Goal: Task Accomplishment & Management: Manage account settings

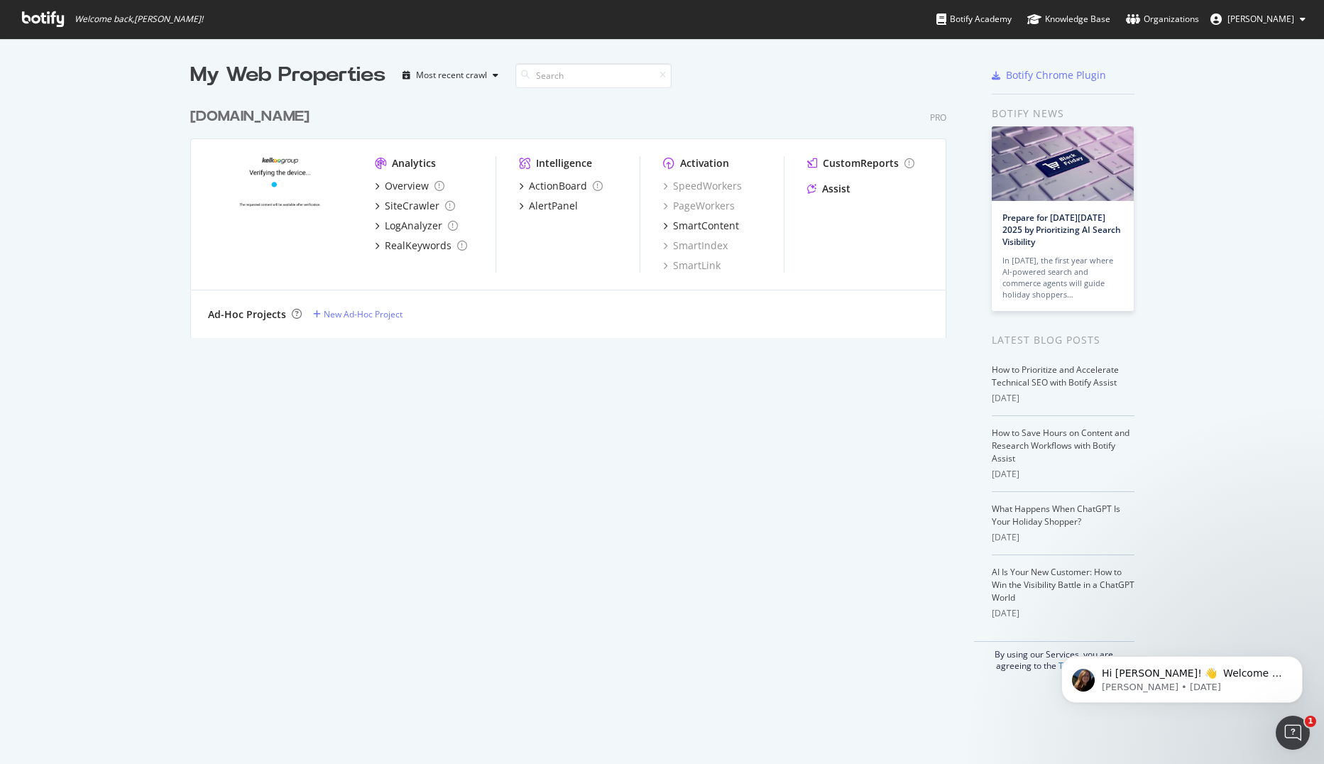
scroll to position [753, 1302]
click at [78, 273] on div "My Web Properties Most recent crawl leguide.com Pro Analytics Overview SiteCraw…" at bounding box center [662, 366] width 1324 height 656
click at [226, 116] on div "[DOMAIN_NAME]" at bounding box center [249, 116] width 119 height 21
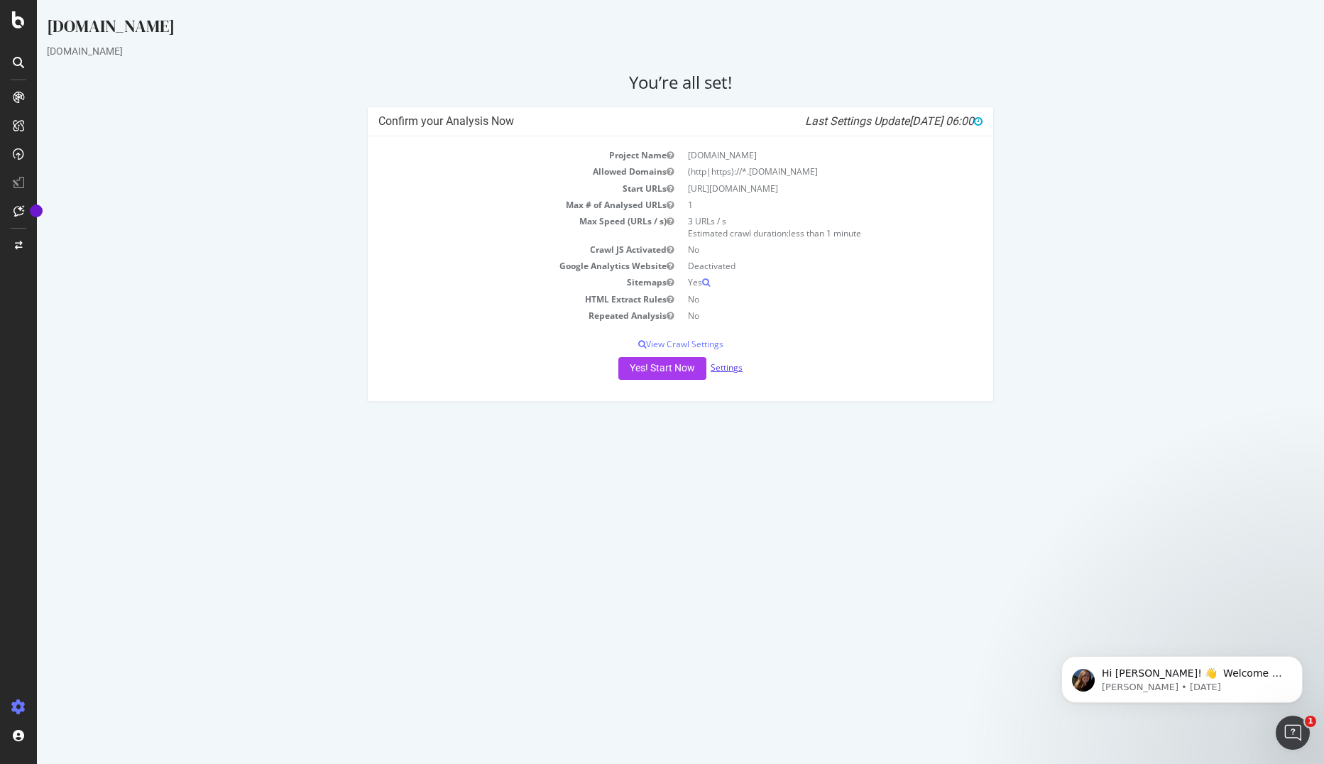
click at [734, 371] on link "Settings" at bounding box center [726, 367] width 32 height 12
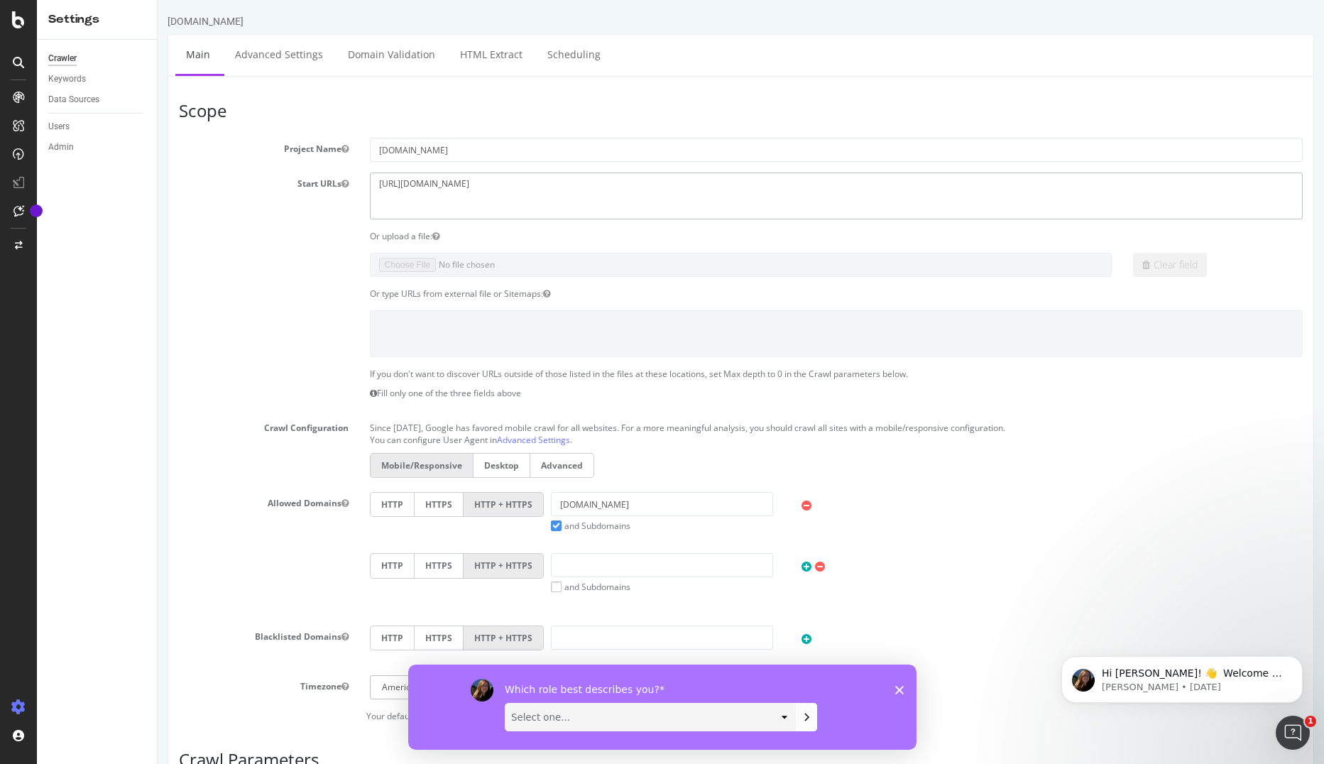
click at [394, 185] on textarea "http://leguide.com" at bounding box center [836, 195] width 933 height 46
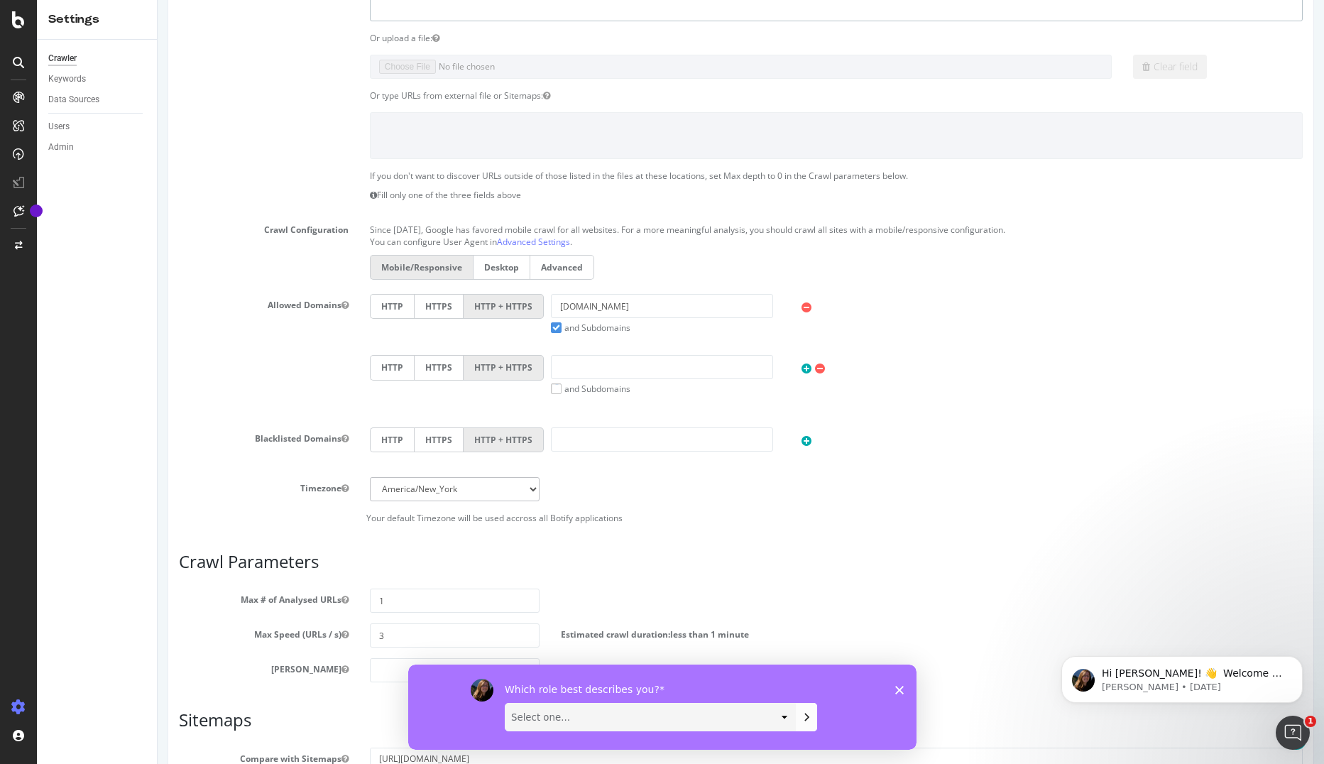
scroll to position [213, 0]
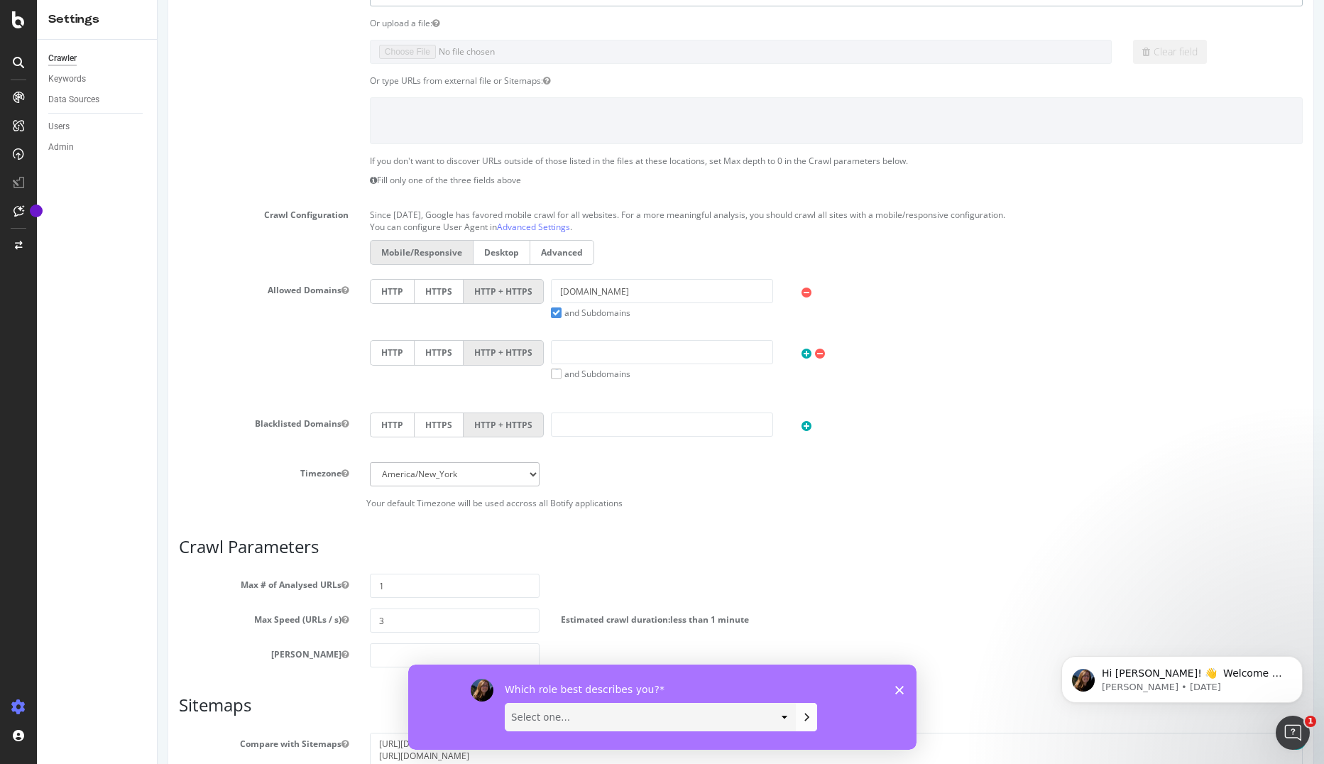
type textarea "https://www.leguide.com"
click at [462, 478] on select "Africa/Abidjan Africa/Accra Africa/Addis_Ababa Africa/Algiers Africa/Asmara Afr…" at bounding box center [455, 474] width 170 height 24
select select "Europe/Paris"
click at [370, 462] on select "Africa/Abidjan Africa/Accra Africa/Addis_Ababa Africa/Algiers Africa/Asmara Afr…" at bounding box center [455, 474] width 170 height 24
click at [207, 402] on section "Project Name leguide.com Start URLs http://leguide.com Or upload a file: Clear …" at bounding box center [741, 216] width 1124 height 583
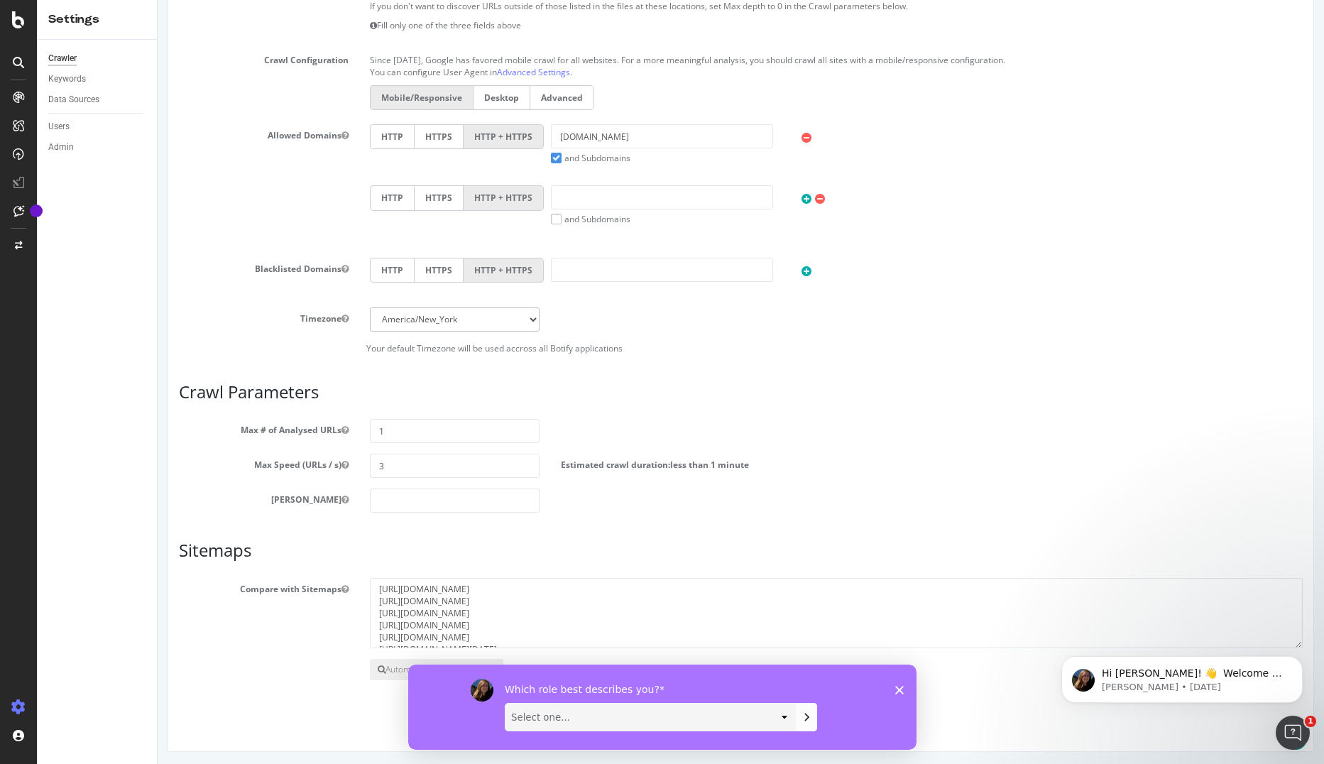
scroll to position [370, 0]
click at [406, 426] on input "1" at bounding box center [455, 429] width 170 height 24
drag, startPoint x: 398, startPoint y: 429, endPoint x: 381, endPoint y: 429, distance: 17.0
click at [381, 429] on input "1000000" at bounding box center [455, 429] width 170 height 24
type input "1000000"
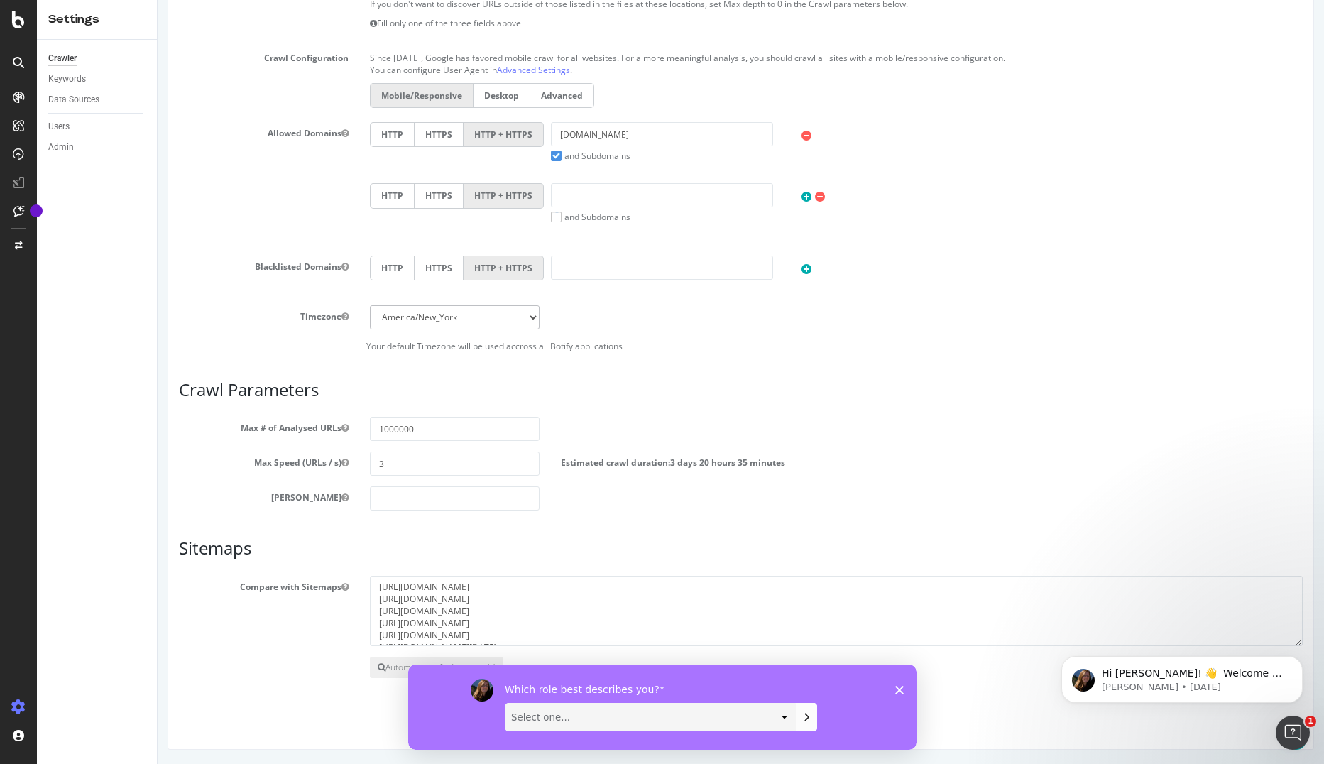
click at [490, 397] on h3 "Crawl Parameters" at bounding box center [741, 389] width 1124 height 18
drag, startPoint x: 559, startPoint y: 463, endPoint x: 811, endPoint y: 465, distance: 252.0
click at [811, 465] on div "Estimated crawl duration: 3 days 20 hours 35 minutes" at bounding box center [693, 459] width 286 height 17
drag, startPoint x: 811, startPoint y: 465, endPoint x: 743, endPoint y: 392, distance: 99.5
click at [743, 392] on h3 "Crawl Parameters" at bounding box center [741, 389] width 1124 height 18
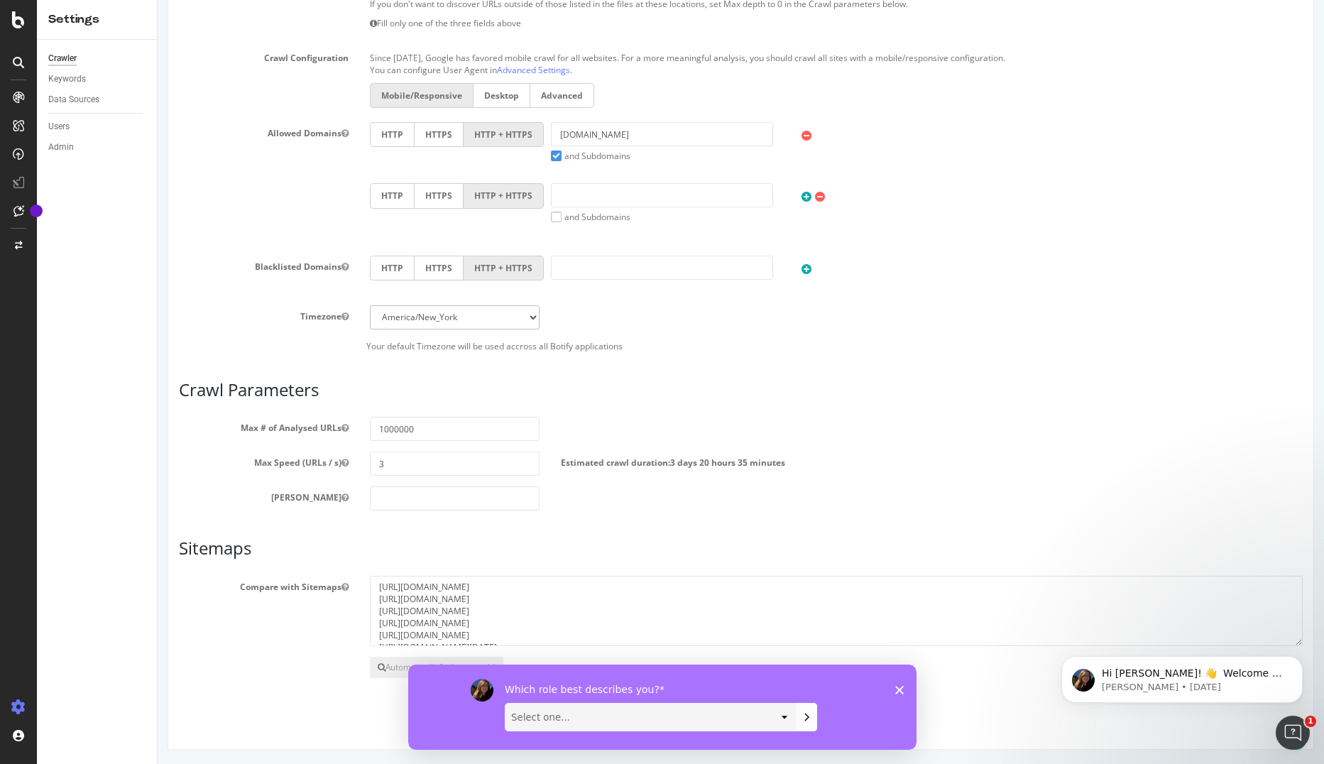
click at [620, 715] on select "Select one... Analyst/BI C-level Leadership Content Manager Engineer Marketing …" at bounding box center [650, 716] width 290 height 27
select select "Product Manager"
click at [505, 703] on select "Select one... Analyst/BI C-level Leadership Content Manager Engineer Marketing …" at bounding box center [650, 716] width 290 height 27
click at [806, 713] on icon "Submit your response" at bounding box center [805, 715] width 11 height 11
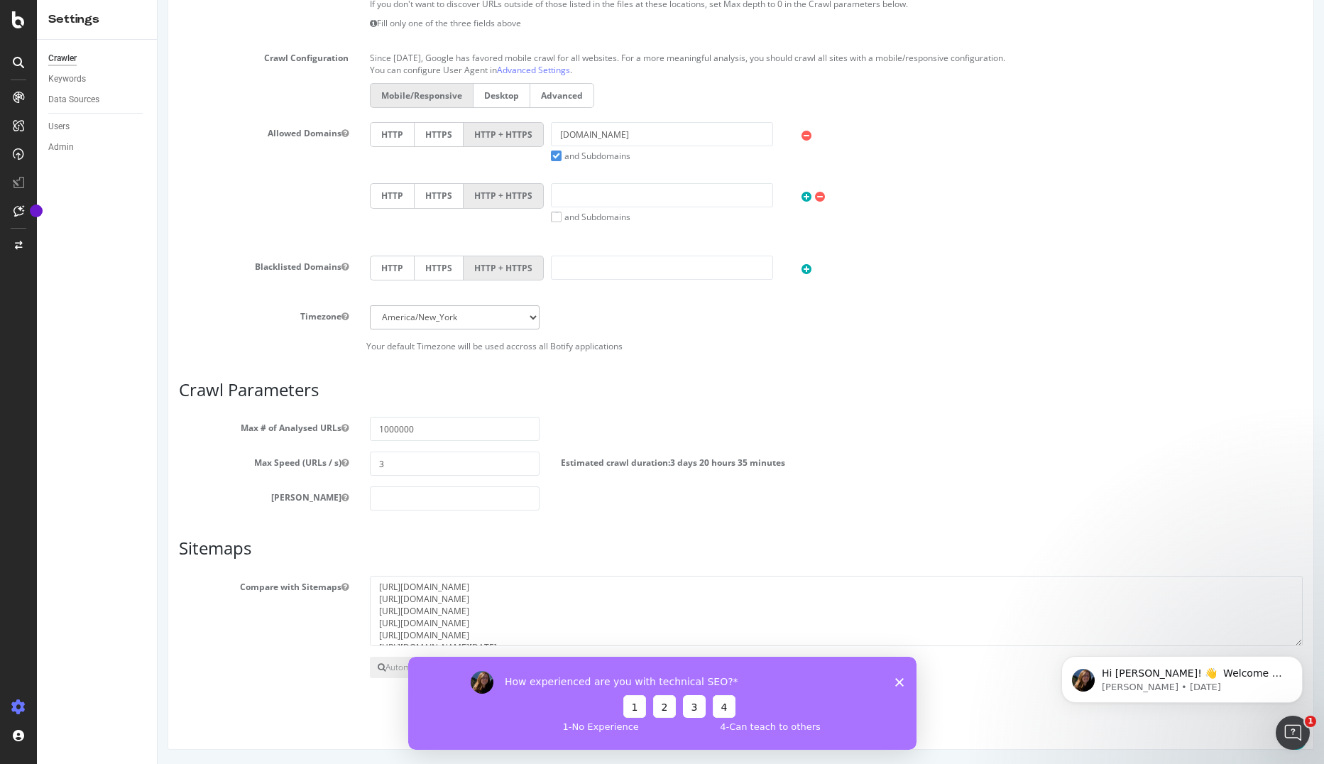
click at [690, 707] on button "3" at bounding box center [693, 705] width 23 height 23
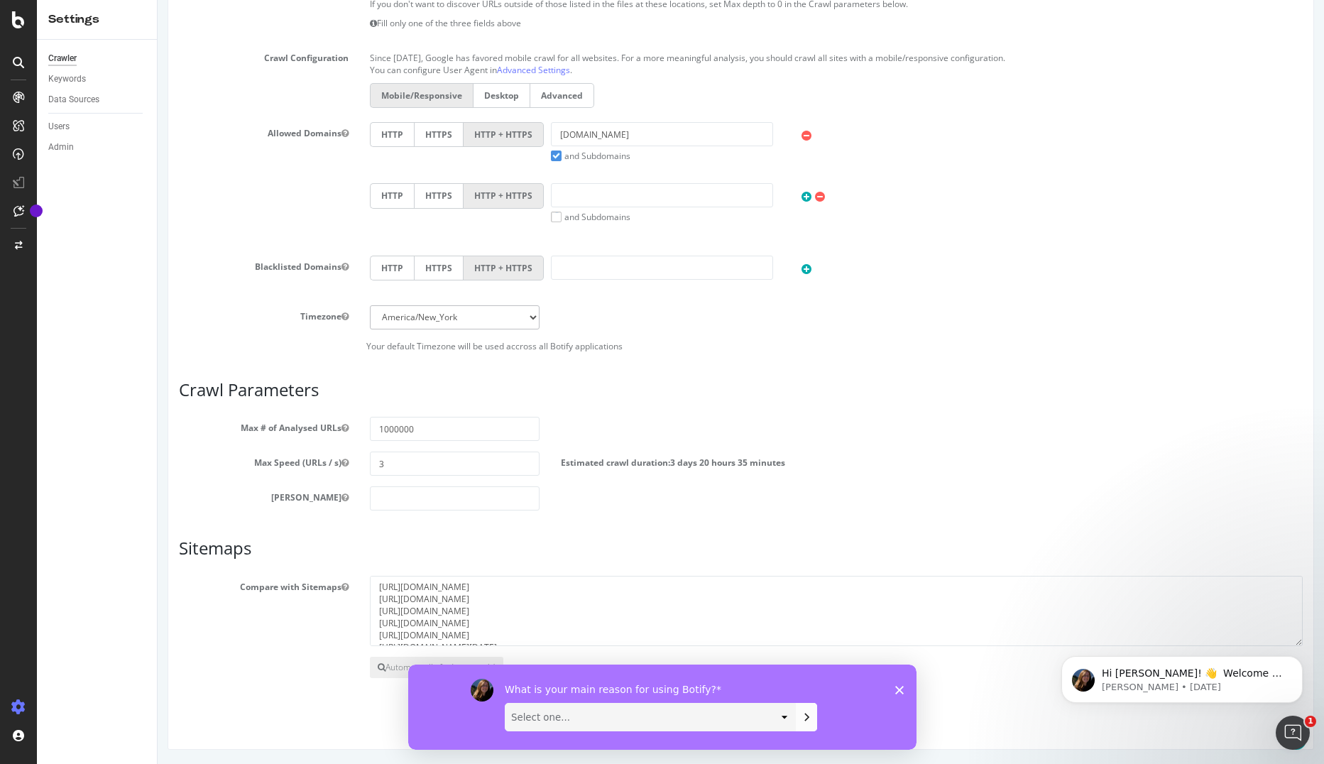
click at [620, 717] on select "Select one... Manipulate data to investigate and monitor technical SEO issues P…" at bounding box center [650, 716] width 290 height 27
select select "Manipulate data to investigate and monitor technical SEO issues"
click at [505, 703] on select "Select one... Manipulate data to investigate and monitor technical SEO issues P…" at bounding box center [650, 716] width 290 height 27
click at [813, 711] on button "Submit your response" at bounding box center [805, 716] width 21 height 28
click at [649, 717] on select "Select one... Short video guides 1-on-1 interactions with an expert Written doc…" at bounding box center [650, 716] width 290 height 27
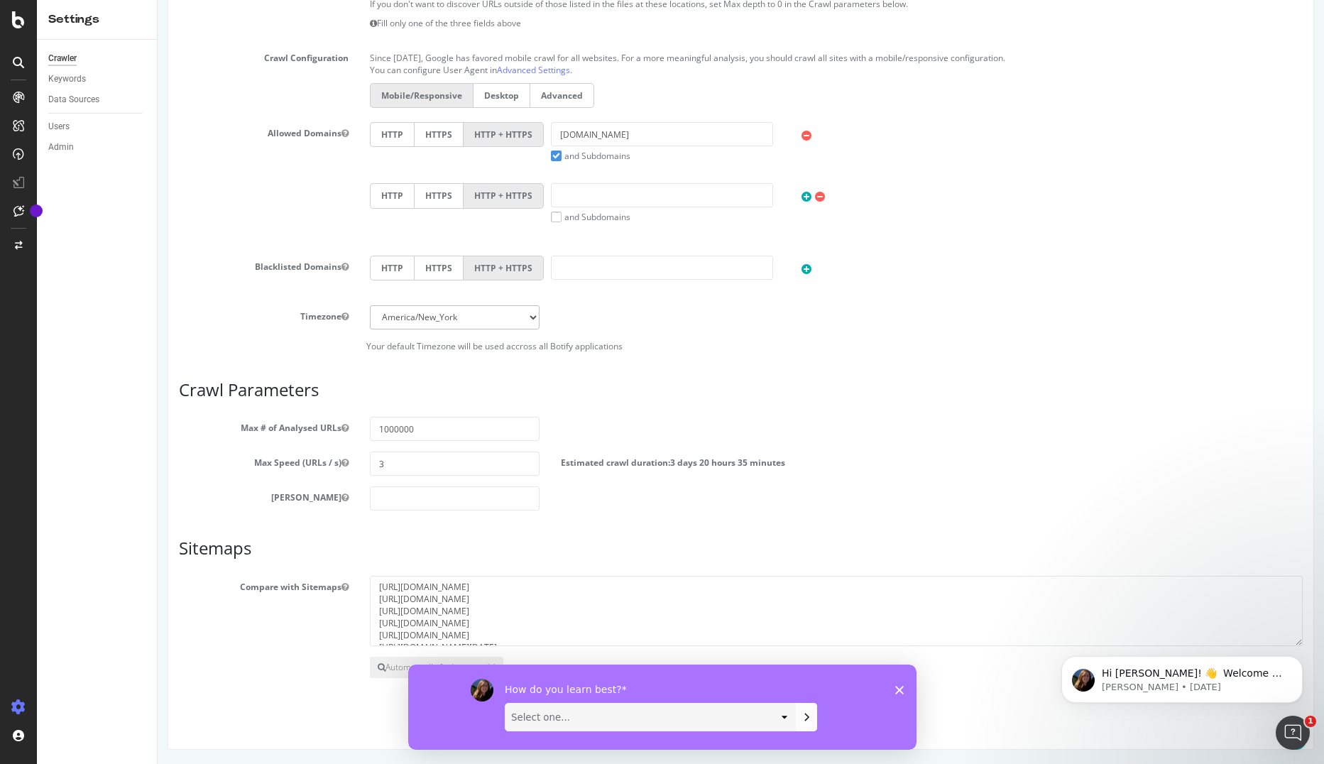
select select "Written documentation"
click at [505, 703] on select "Select one... Short video guides 1-on-1 interactions with an expert Written doc…" at bounding box center [650, 716] width 290 height 27
click at [808, 713] on icon "Submit your response" at bounding box center [805, 715] width 11 height 11
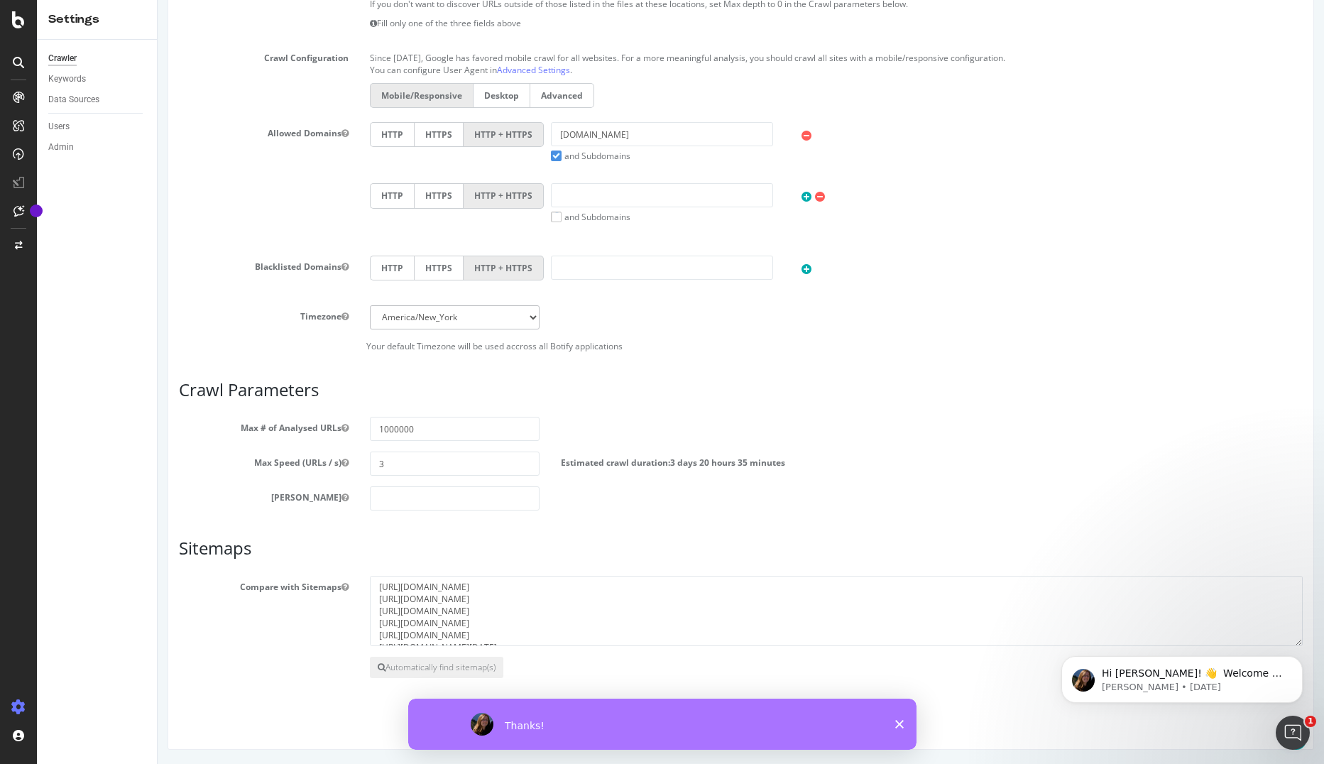
click at [892, 723] on div "Thanks!" at bounding box center [661, 723] width 508 height 51
click at [900, 723] on icon "Close survey" at bounding box center [898, 724] width 9 height 9
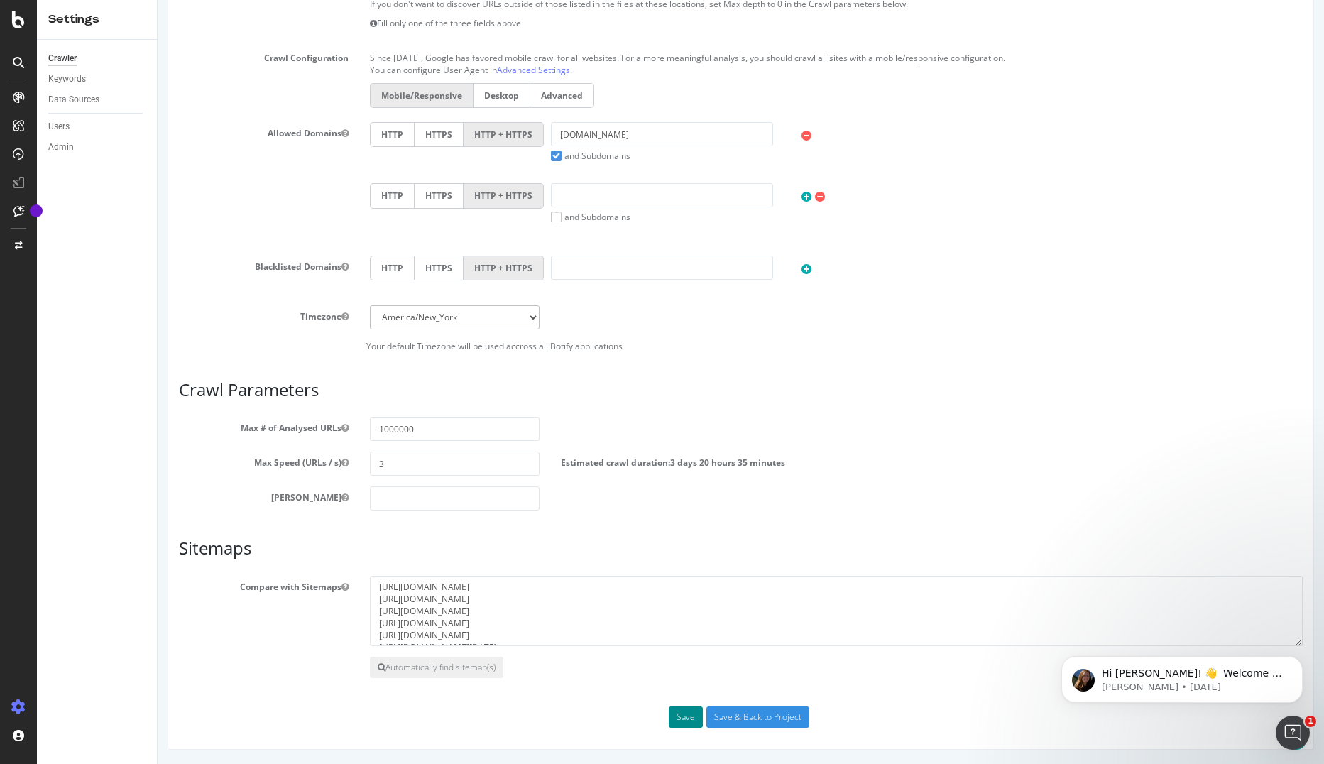
click at [676, 716] on button "Save" at bounding box center [686, 716] width 34 height 21
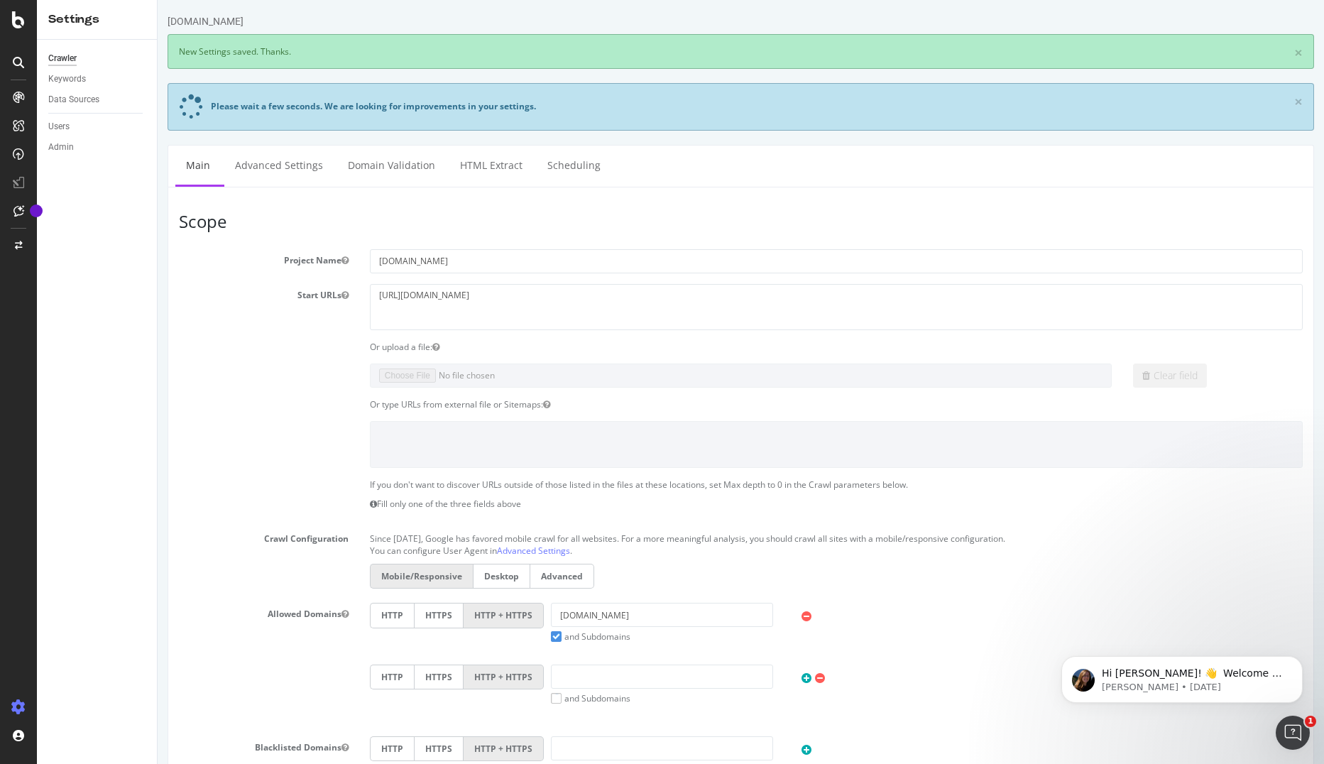
scroll to position [0, 0]
click at [268, 175] on link "Advanced Settings" at bounding box center [278, 165] width 109 height 39
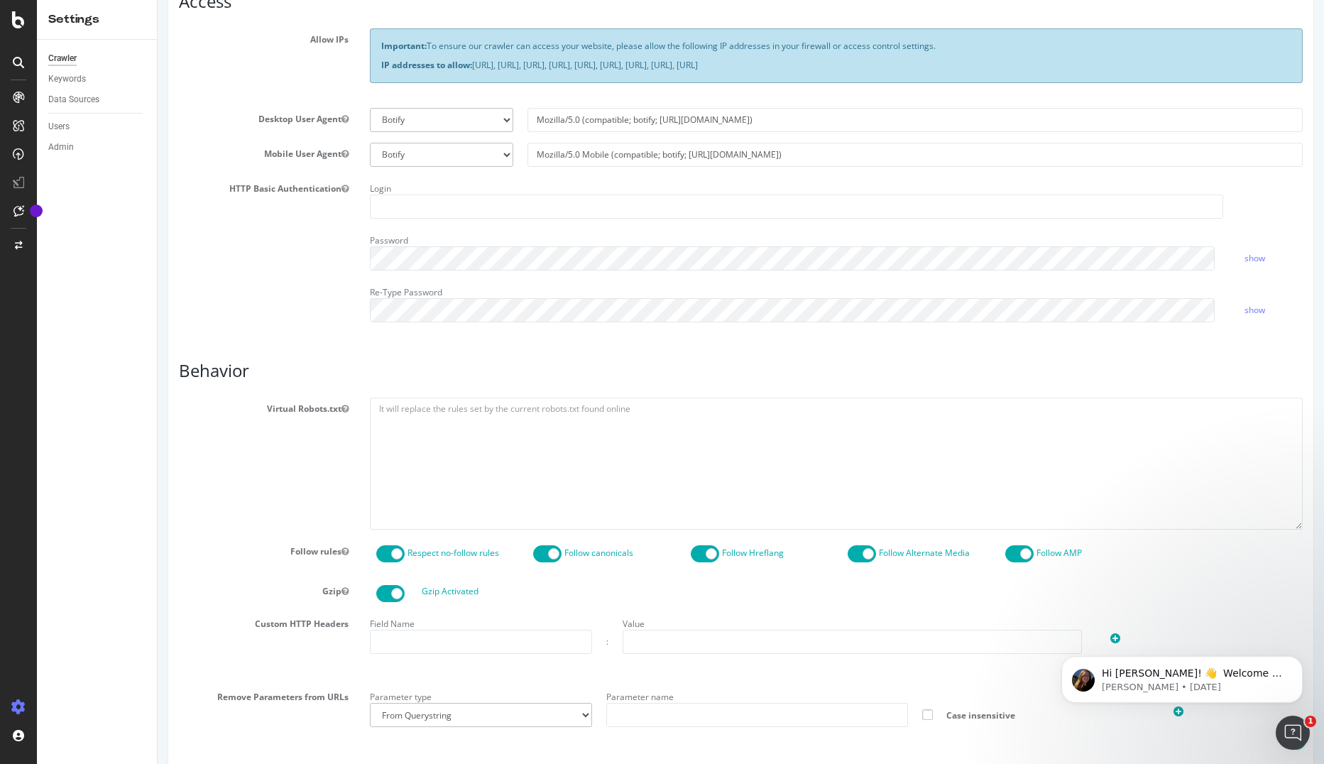
scroll to position [355, 0]
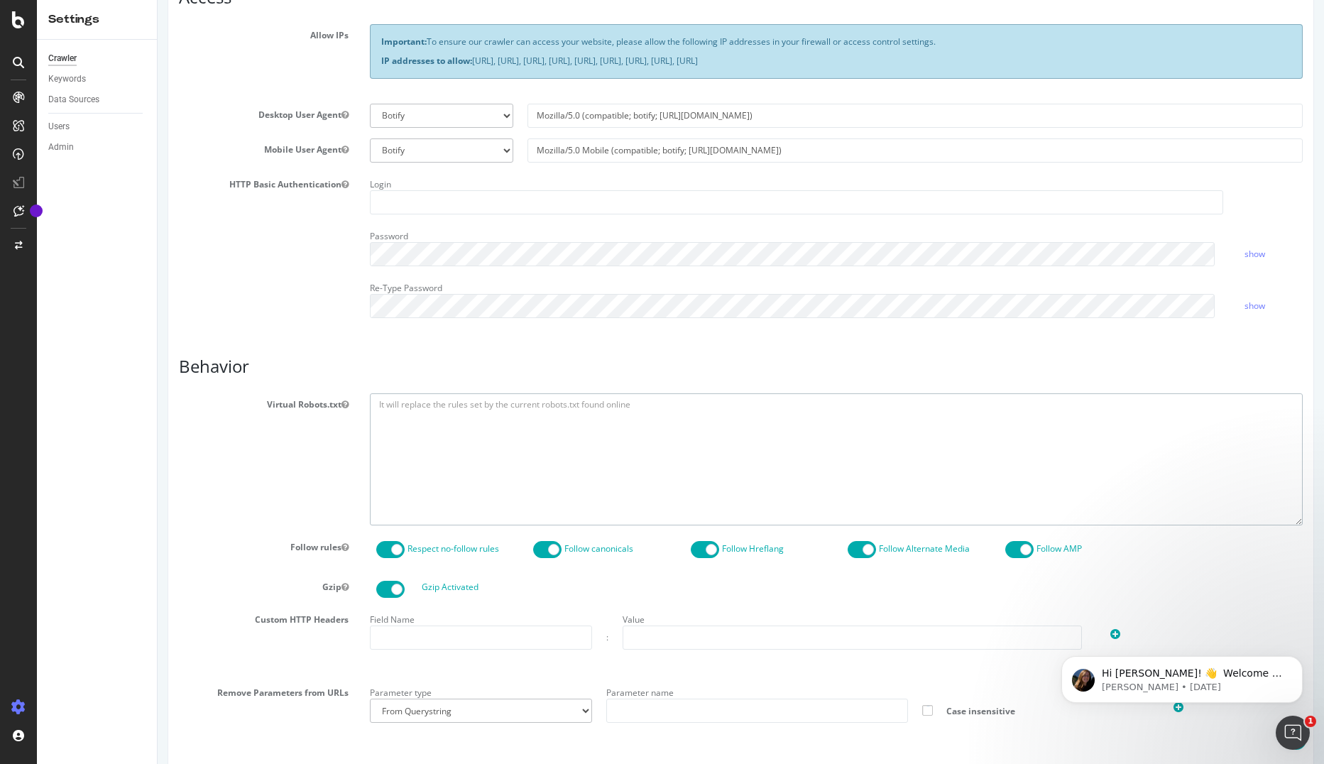
click at [396, 438] on textarea at bounding box center [836, 458] width 933 height 131
click at [259, 454] on div "Virtual Robots.txt" at bounding box center [740, 458] width 1145 height 131
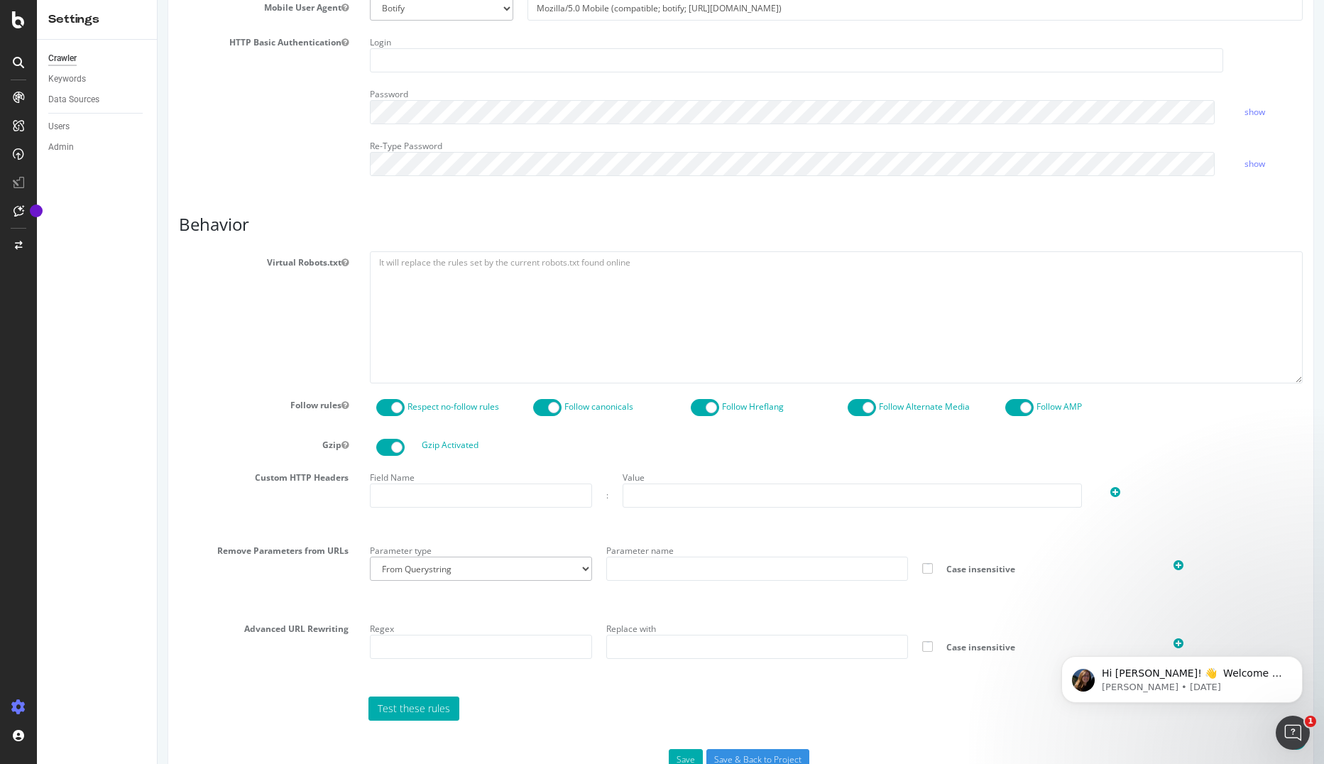
scroll to position [539, 0]
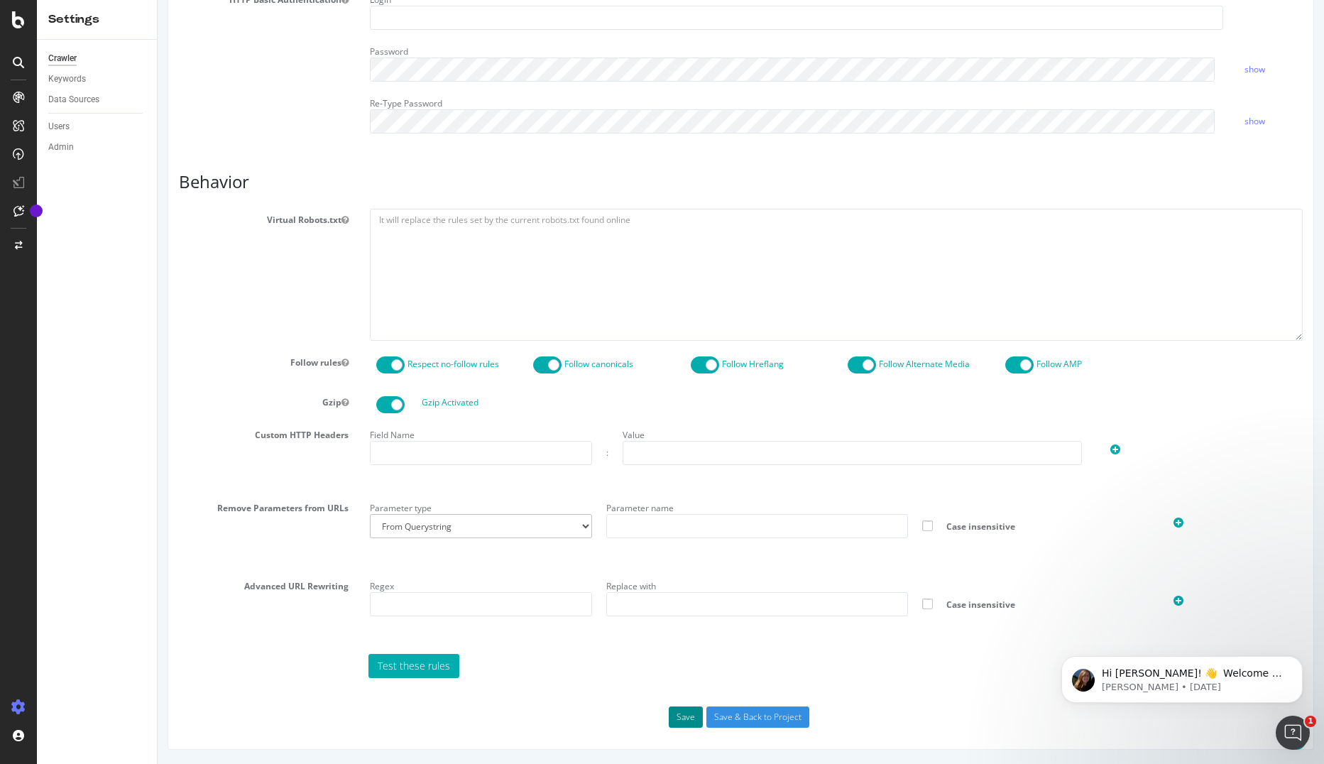
click at [679, 719] on button "Save" at bounding box center [686, 716] width 34 height 21
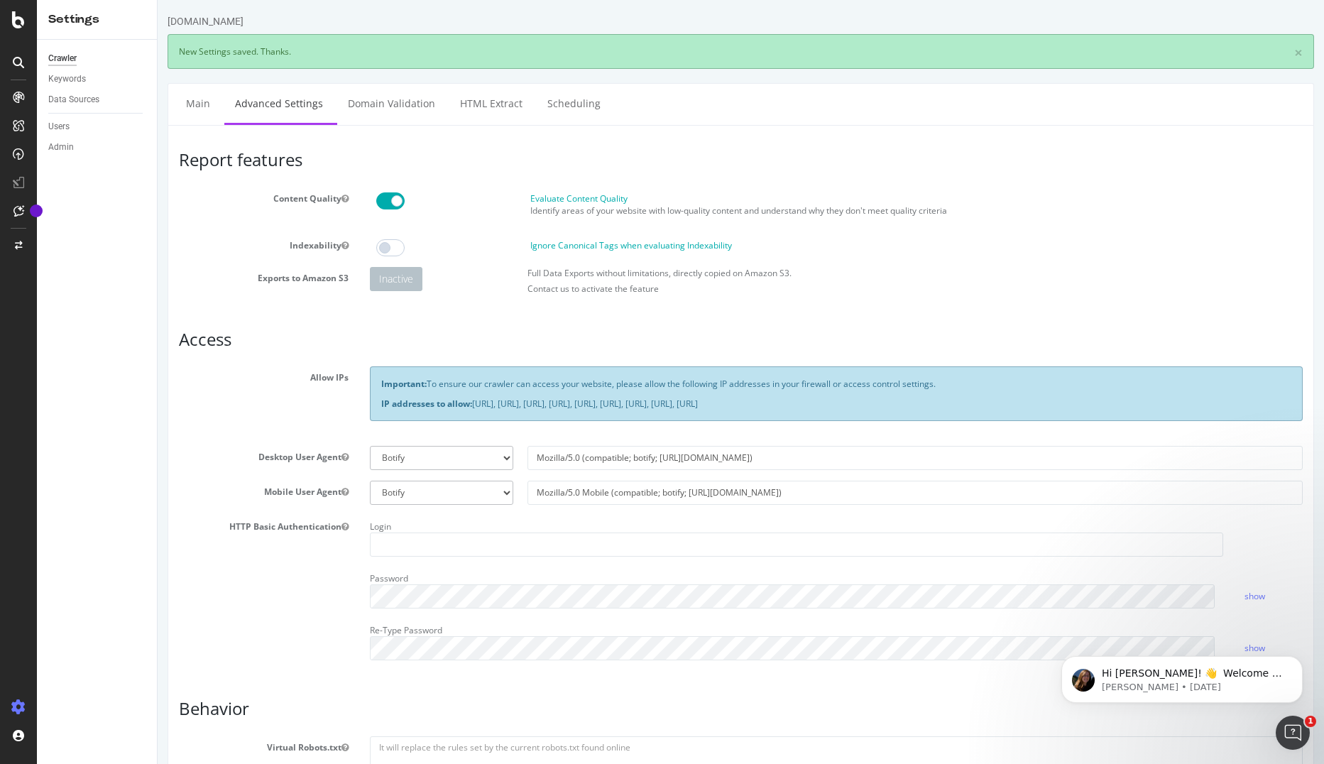
scroll to position [0, 0]
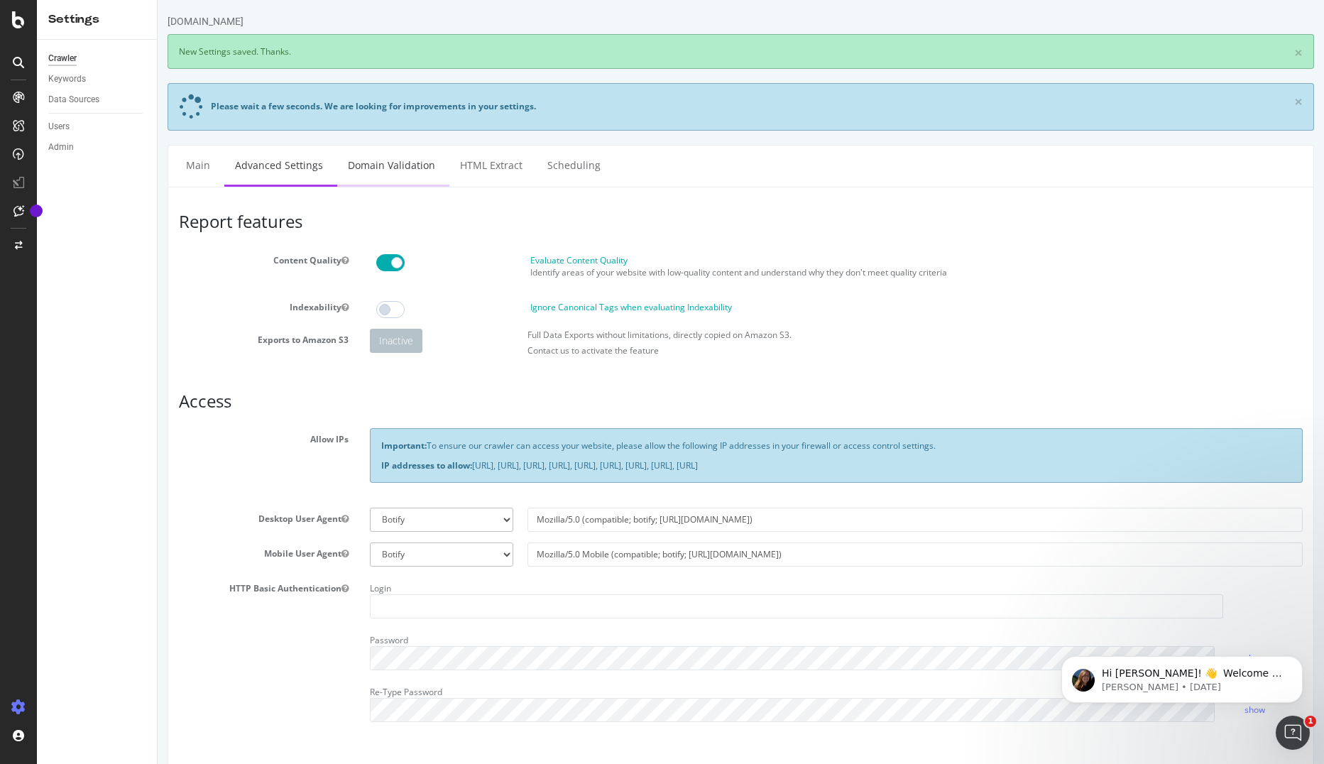
click at [384, 172] on link "Domain Validation" at bounding box center [391, 165] width 109 height 39
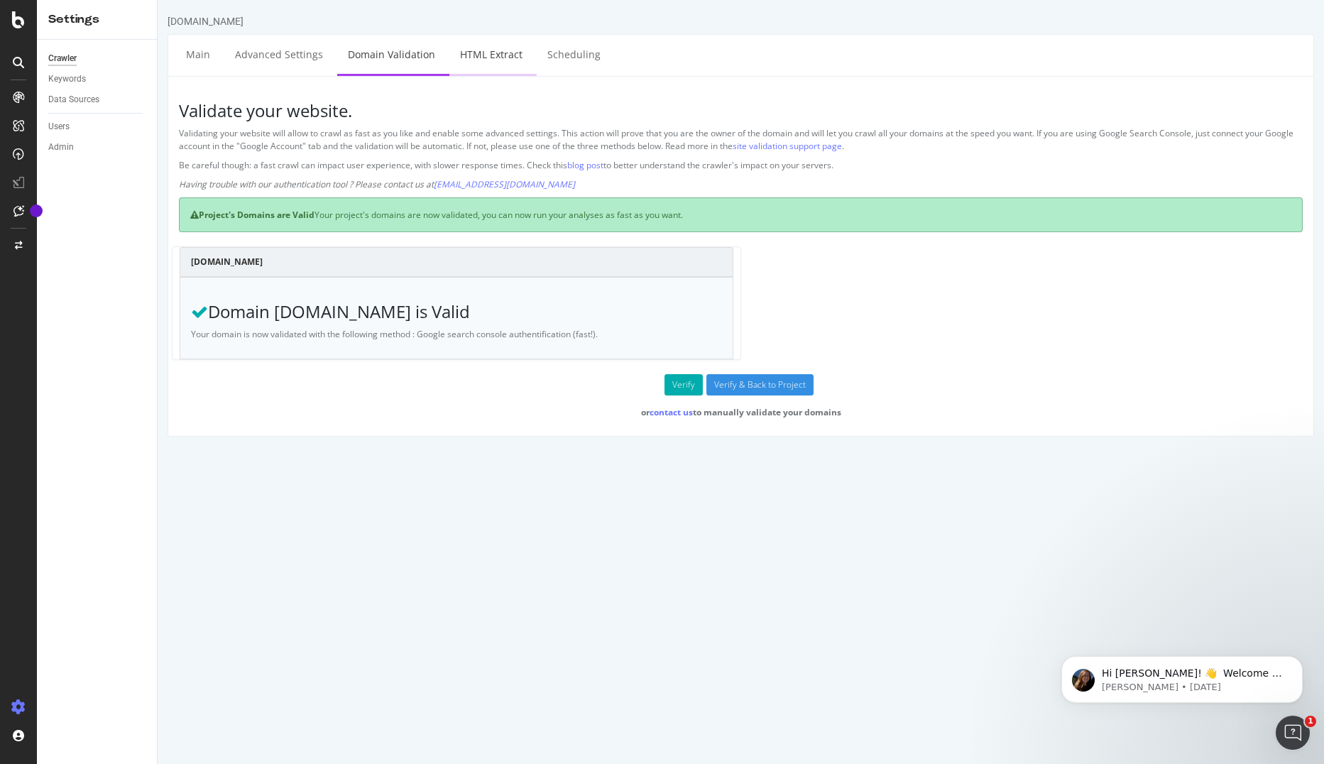
click at [487, 61] on link "HTML Extract" at bounding box center [491, 54] width 84 height 39
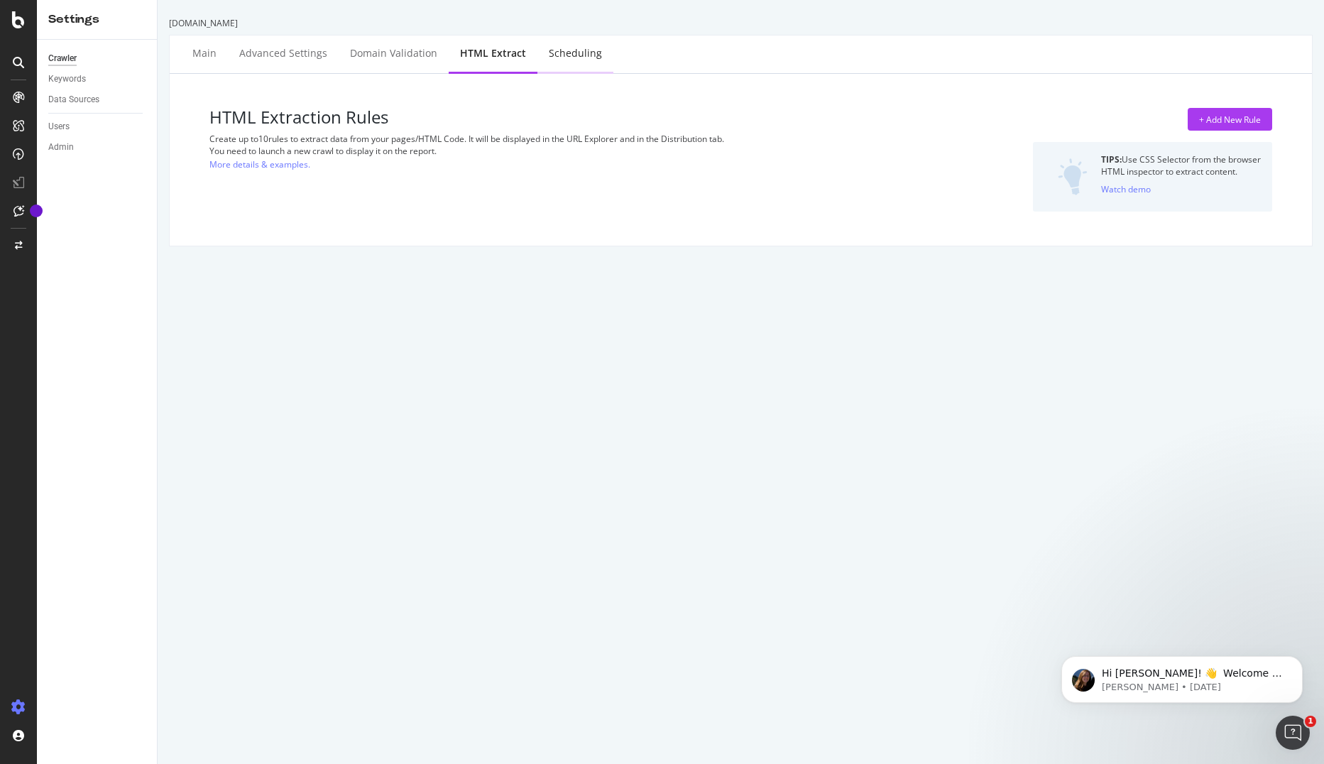
click at [559, 57] on div "Scheduling" at bounding box center [575, 53] width 53 height 14
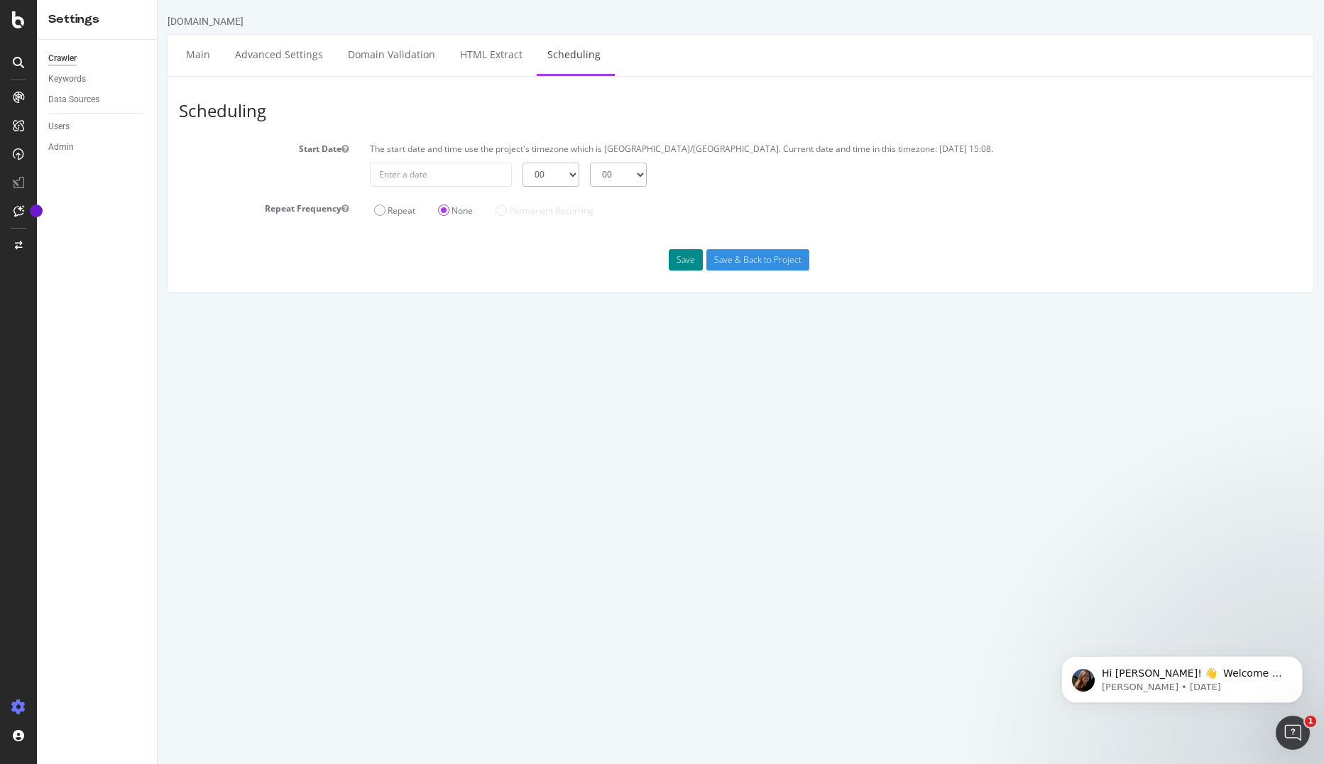
click at [679, 264] on button "Save" at bounding box center [686, 259] width 34 height 21
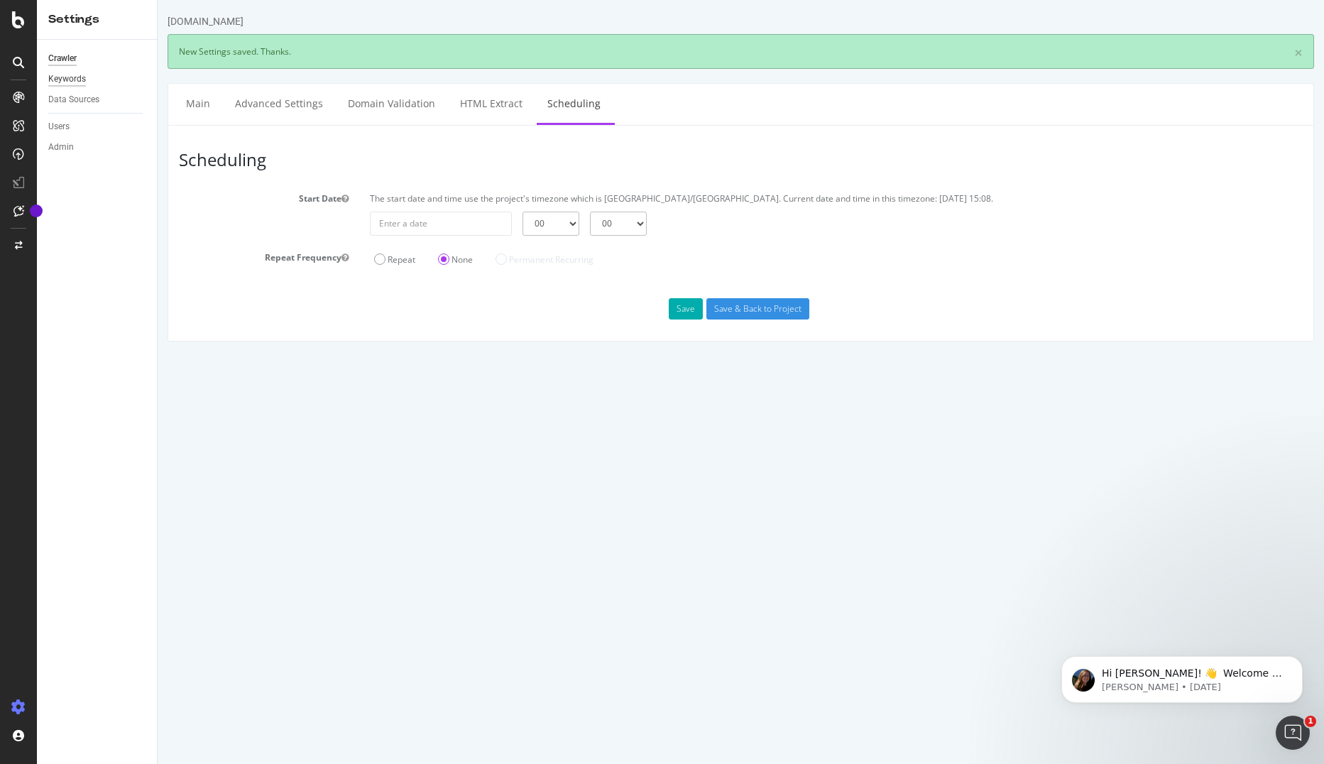
click at [63, 82] on div "Keywords" at bounding box center [67, 79] width 38 height 15
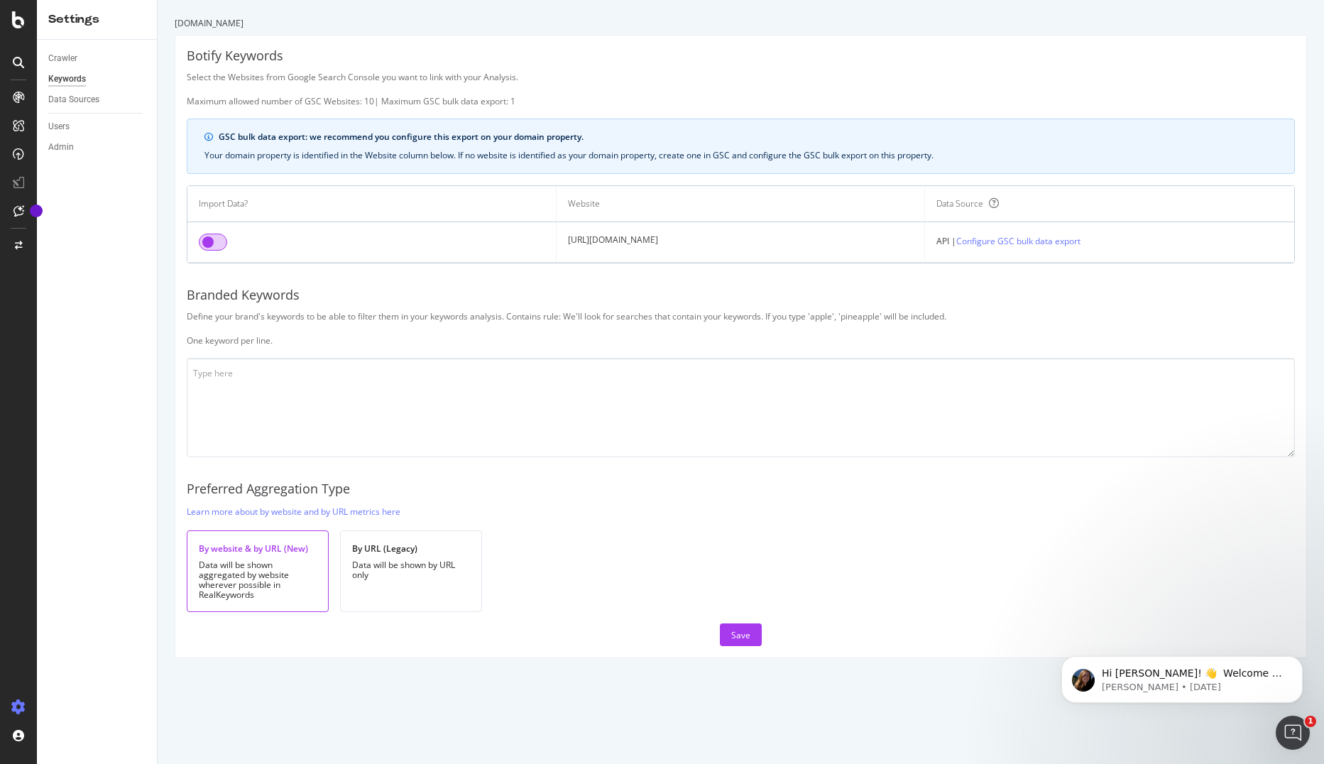
click at [218, 244] on input "checkbox" at bounding box center [213, 242] width 28 height 17
click at [355, 385] on textarea at bounding box center [741, 407] width 1108 height 99
type textarea "leguide le guide [DOMAIN_NAME]"
click at [1009, 240] on link "Configure GSC bulk data export" at bounding box center [1018, 241] width 124 height 15
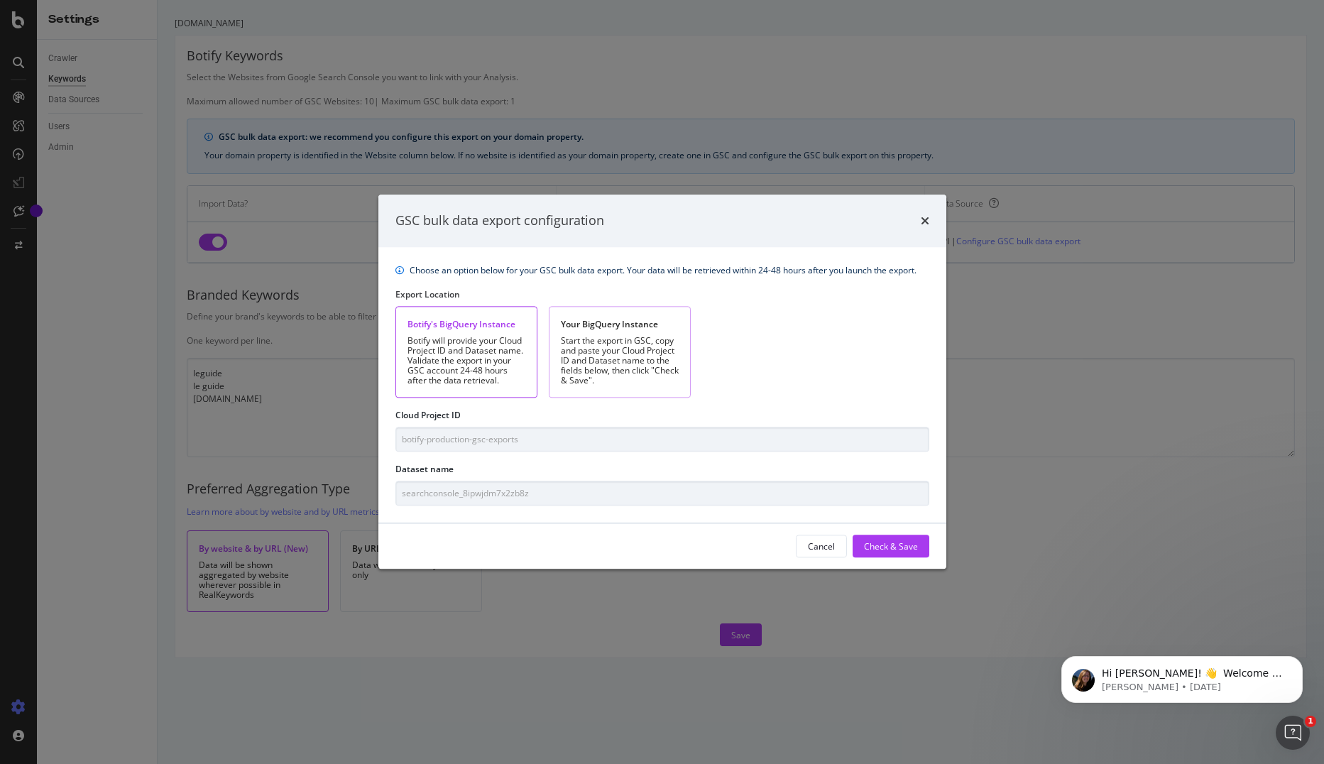
click at [607, 351] on div "Start the export in GSC, copy and paste your Cloud Project ID and Dataset name …" at bounding box center [620, 361] width 118 height 50
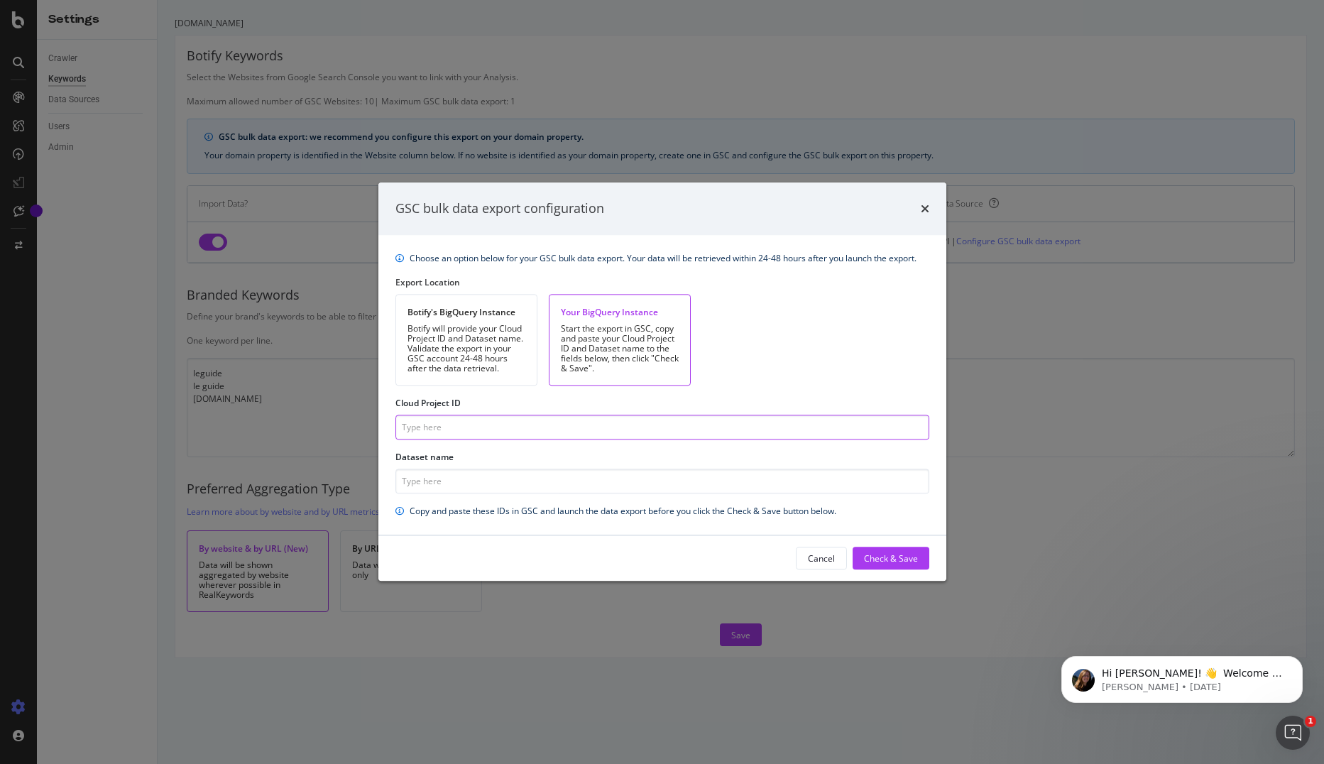
click at [476, 422] on input "Cloud Project ID" at bounding box center [662, 427] width 534 height 25
click at [438, 483] on input "Dataset name" at bounding box center [662, 481] width 534 height 25
click at [923, 214] on icon "times" at bounding box center [925, 208] width 9 height 11
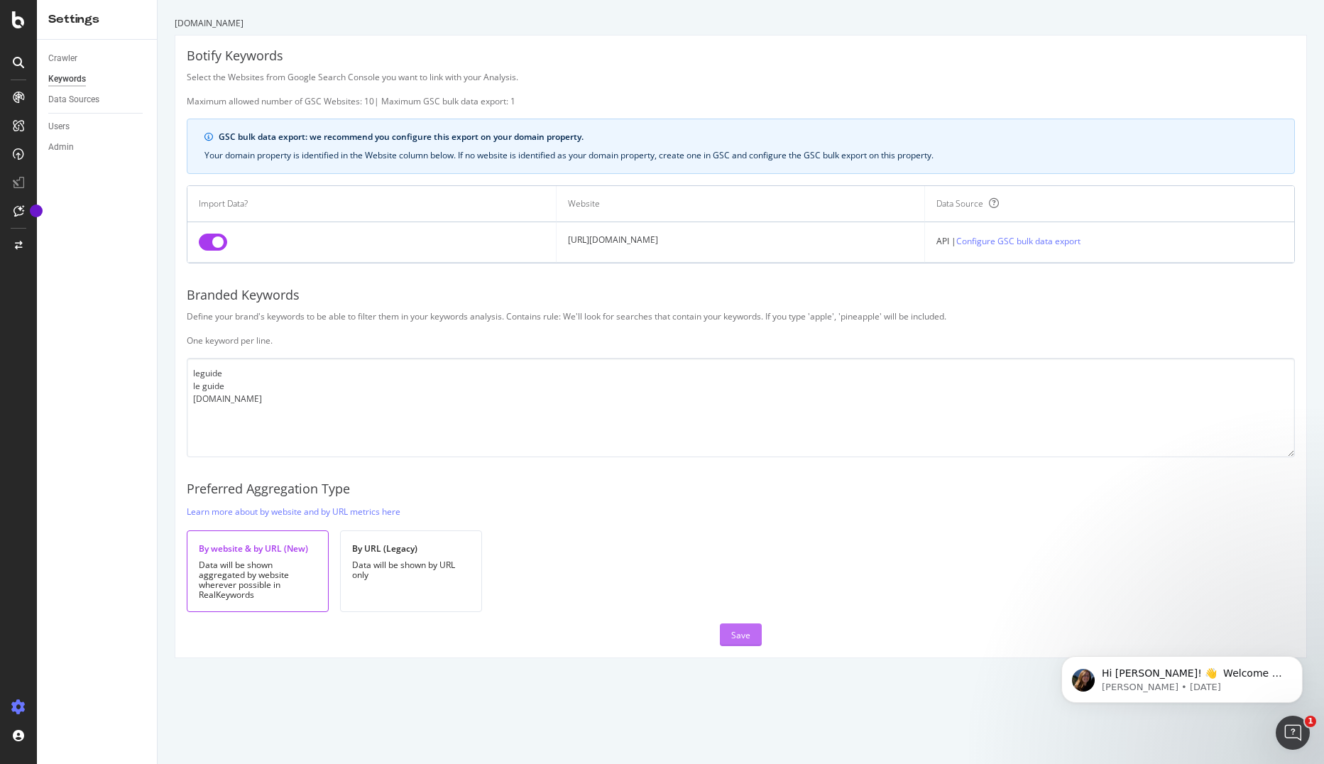
click at [727, 623] on button "Save" at bounding box center [741, 634] width 42 height 23
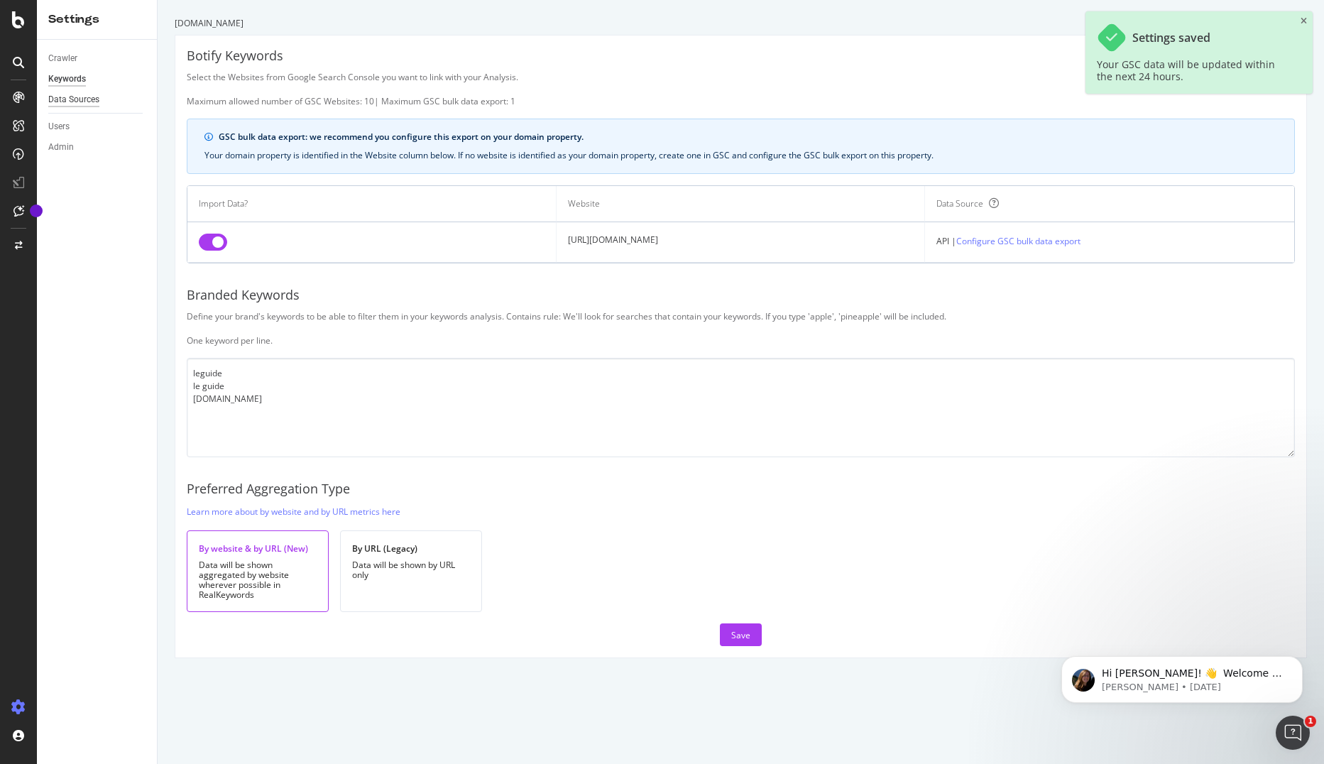
click at [65, 97] on div "Data Sources" at bounding box center [73, 99] width 51 height 15
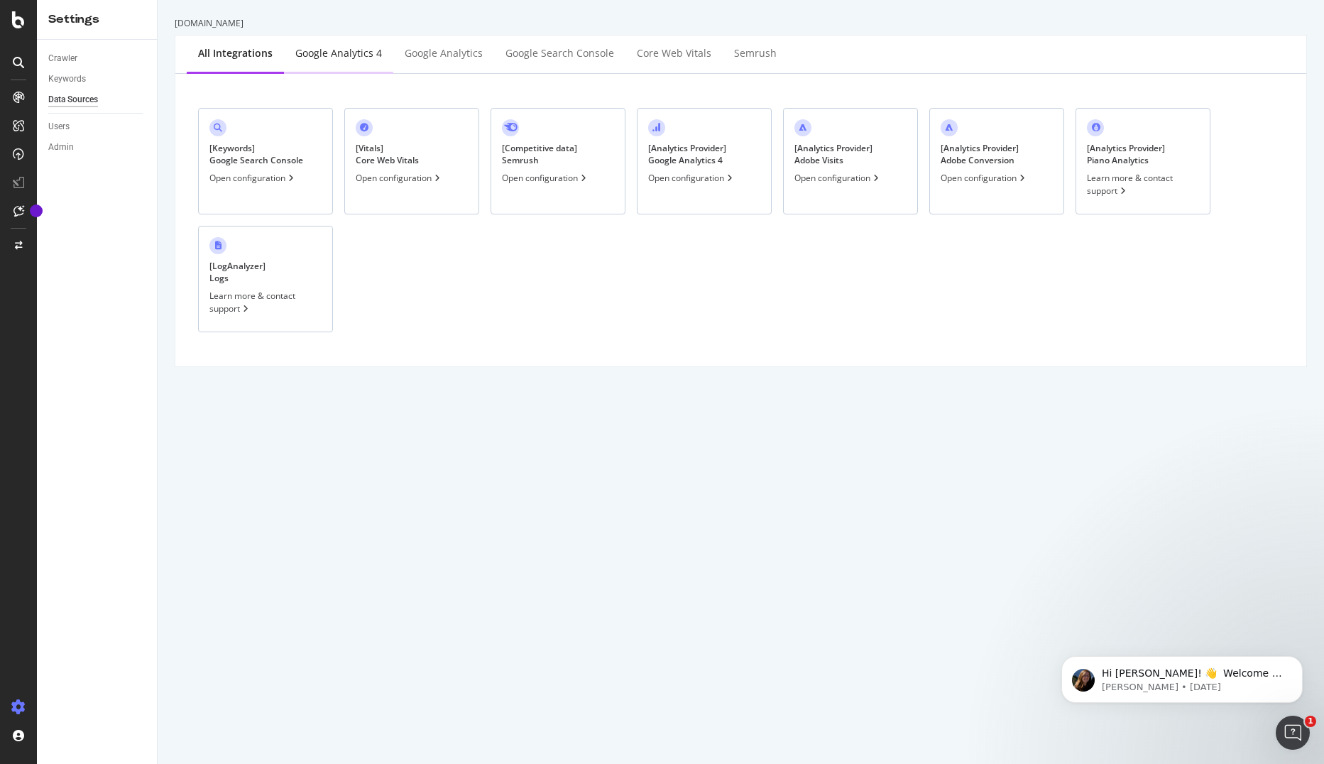
click at [339, 53] on div "Google Analytics 4" at bounding box center [338, 53] width 87 height 14
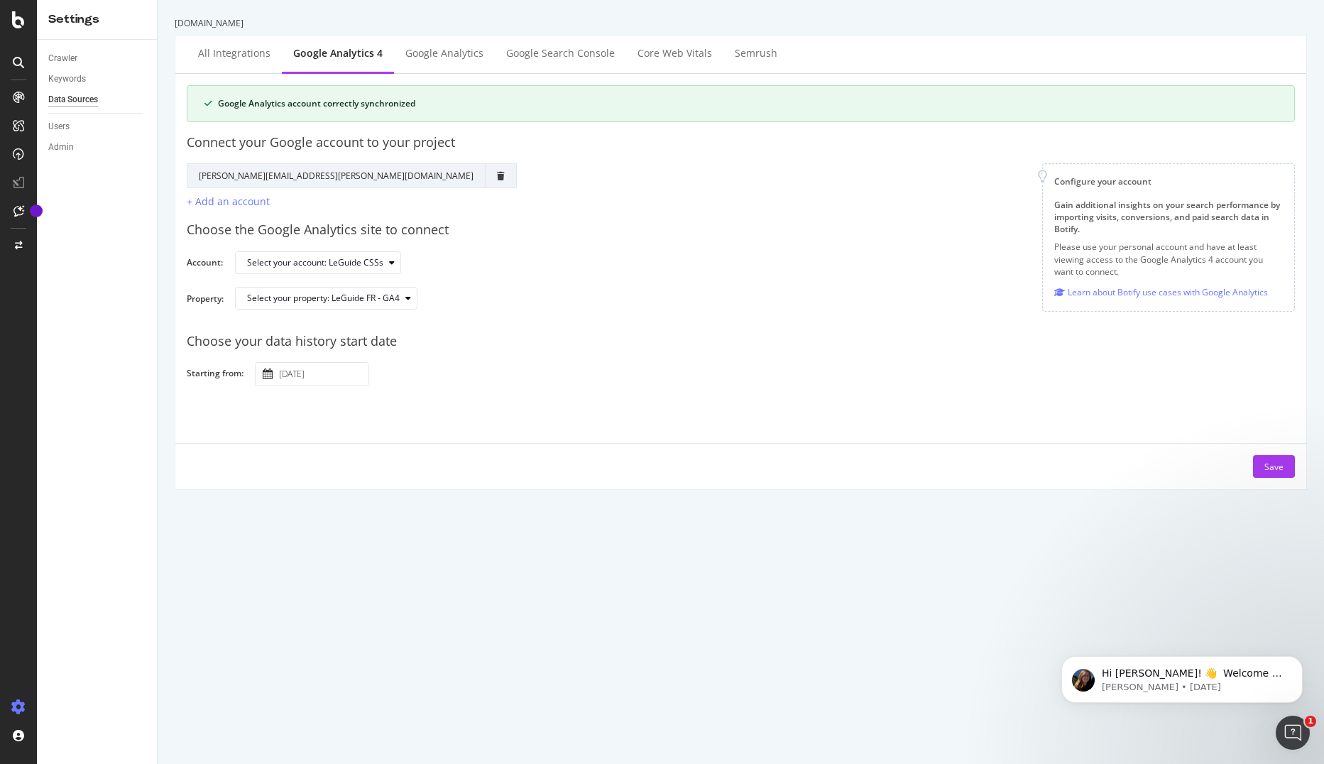
click at [319, 373] on input "2025 September 1st" at bounding box center [322, 374] width 92 height 23
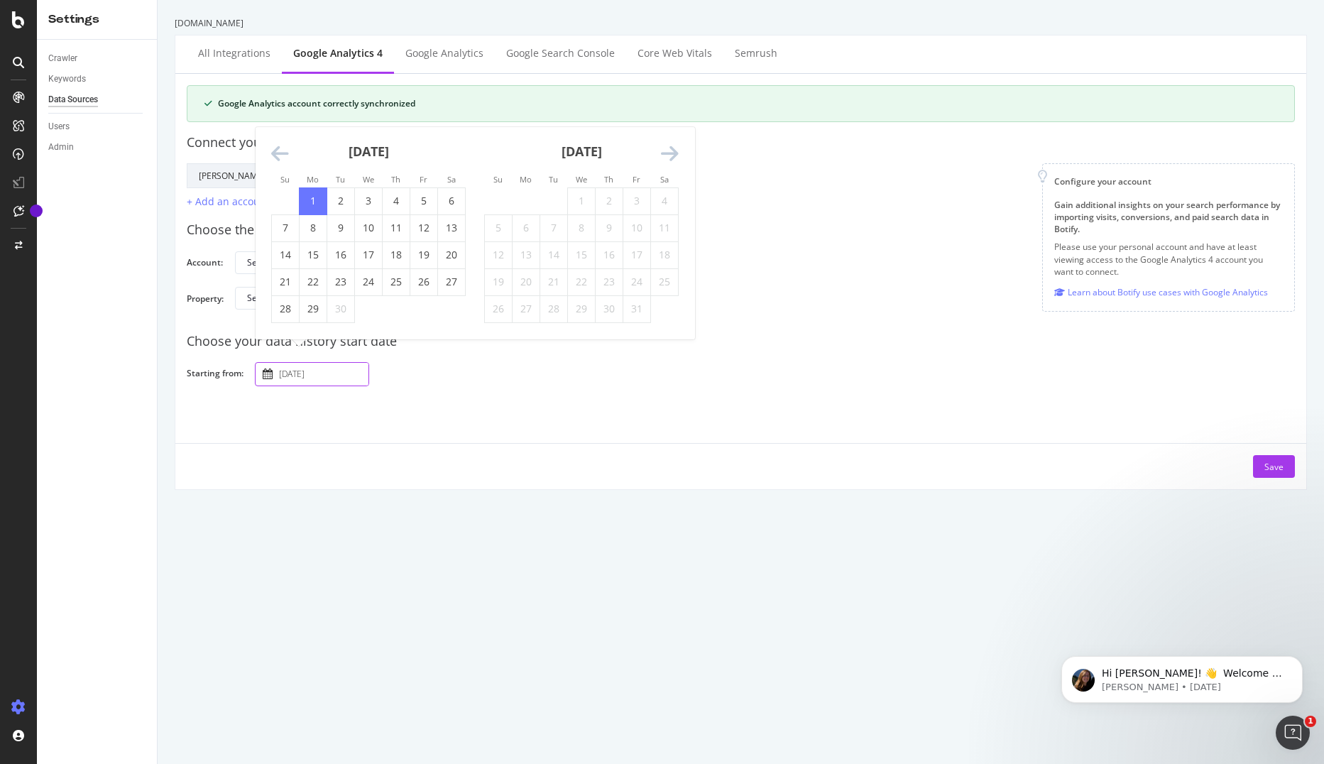
click at [336, 603] on div "leguide.com All integrations Google Analytics 4 Google Analytics Google Search …" at bounding box center [741, 382] width 1166 height 764
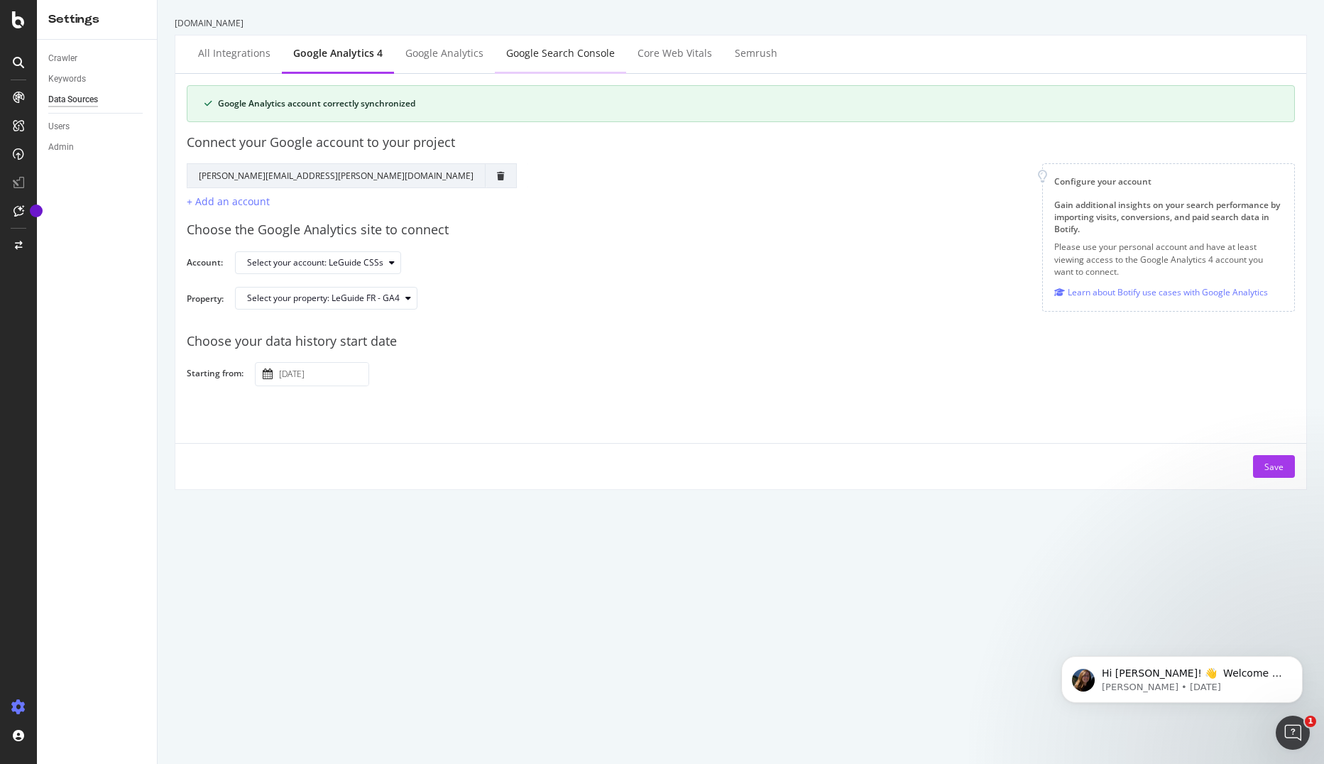
click at [550, 52] on div "Google Search Console" at bounding box center [560, 53] width 109 height 14
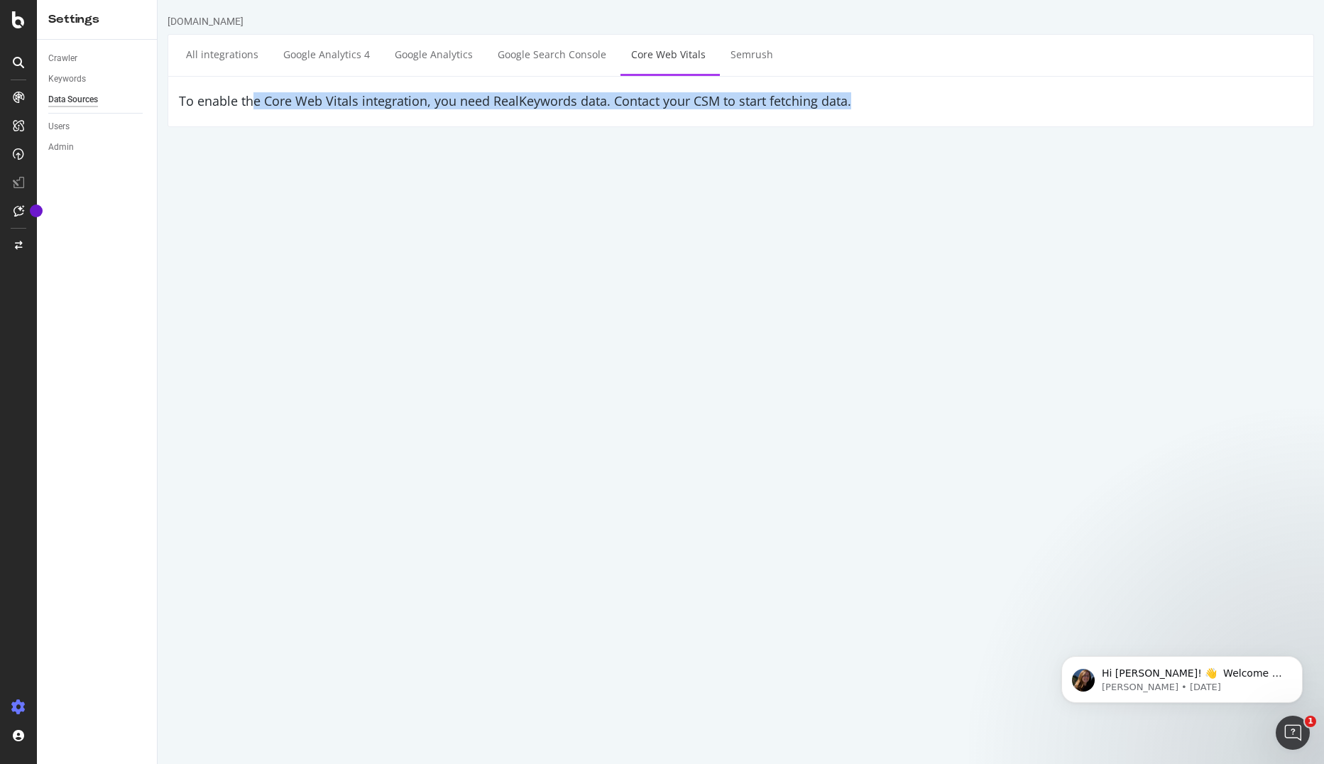
drag, startPoint x: 278, startPoint y: 100, endPoint x: 850, endPoint y: 97, distance: 572.1
click at [850, 97] on h4 "To enable the Core Web Vitals integration, you need RealKeywords data. Contact …" at bounding box center [741, 101] width 1124 height 14
click at [569, 141] on html "leguide.com All integrations Google Analytics 4 Google Analytics Google Search …" at bounding box center [741, 70] width 1166 height 141
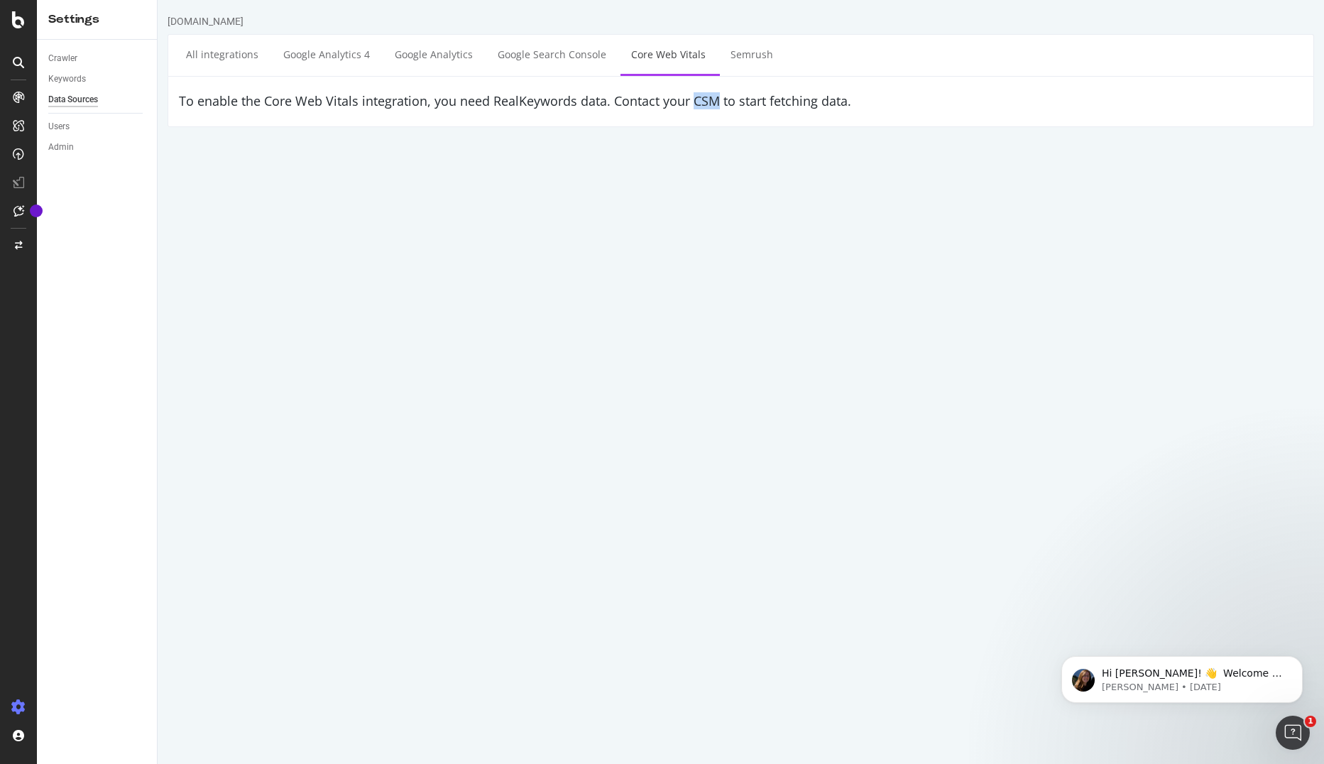
drag, startPoint x: 691, startPoint y: 99, endPoint x: 718, endPoint y: 100, distance: 26.3
click at [718, 100] on h4 "To enable the Core Web Vitals integration, you need RealKeywords data. Contact …" at bounding box center [741, 101] width 1124 height 14
drag, startPoint x: 718, startPoint y: 100, endPoint x: 704, endPoint y: 164, distance: 65.3
click at [704, 141] on html "leguide.com All integrations Google Analytics 4 Google Analytics Google Search …" at bounding box center [741, 70] width 1166 height 141
click at [74, 190] on div "AlertPanel" at bounding box center [75, 185] width 45 height 14
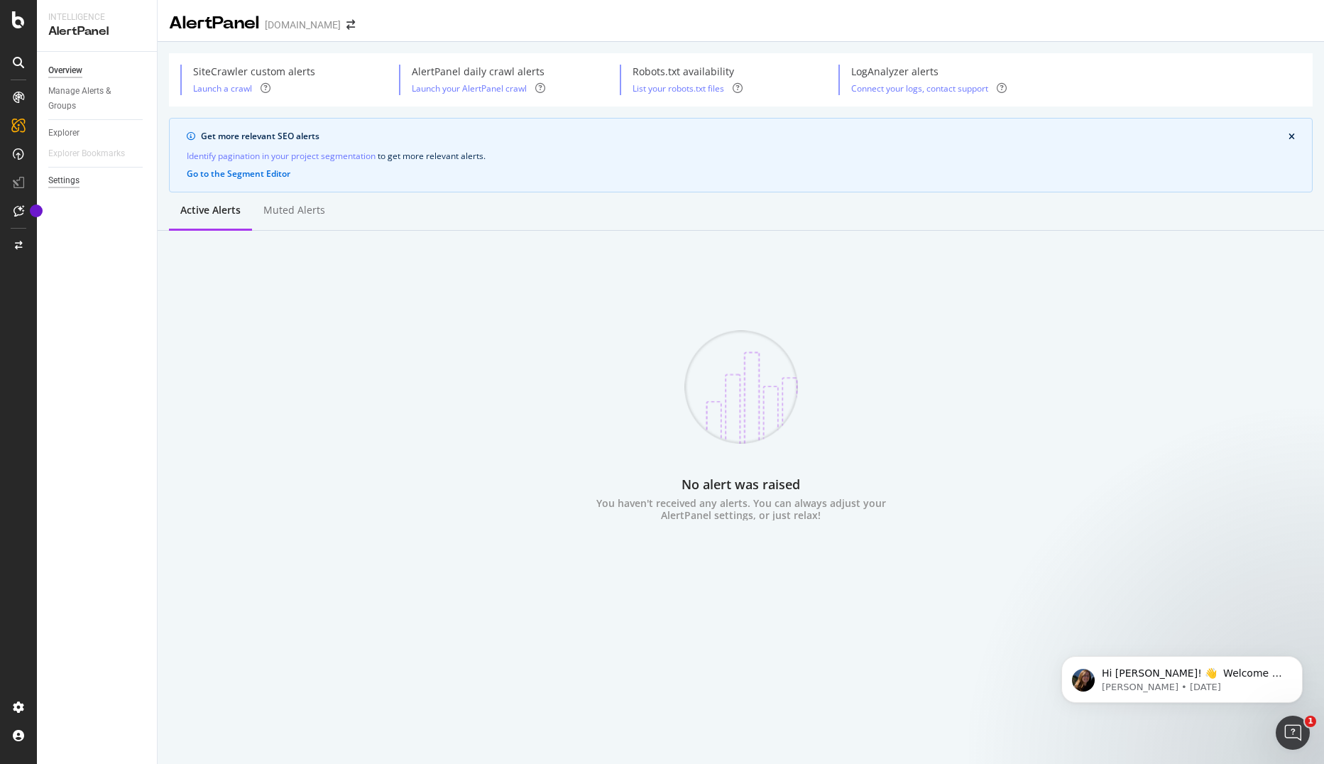
click at [62, 181] on div "Settings" at bounding box center [63, 180] width 31 height 15
select select "01"
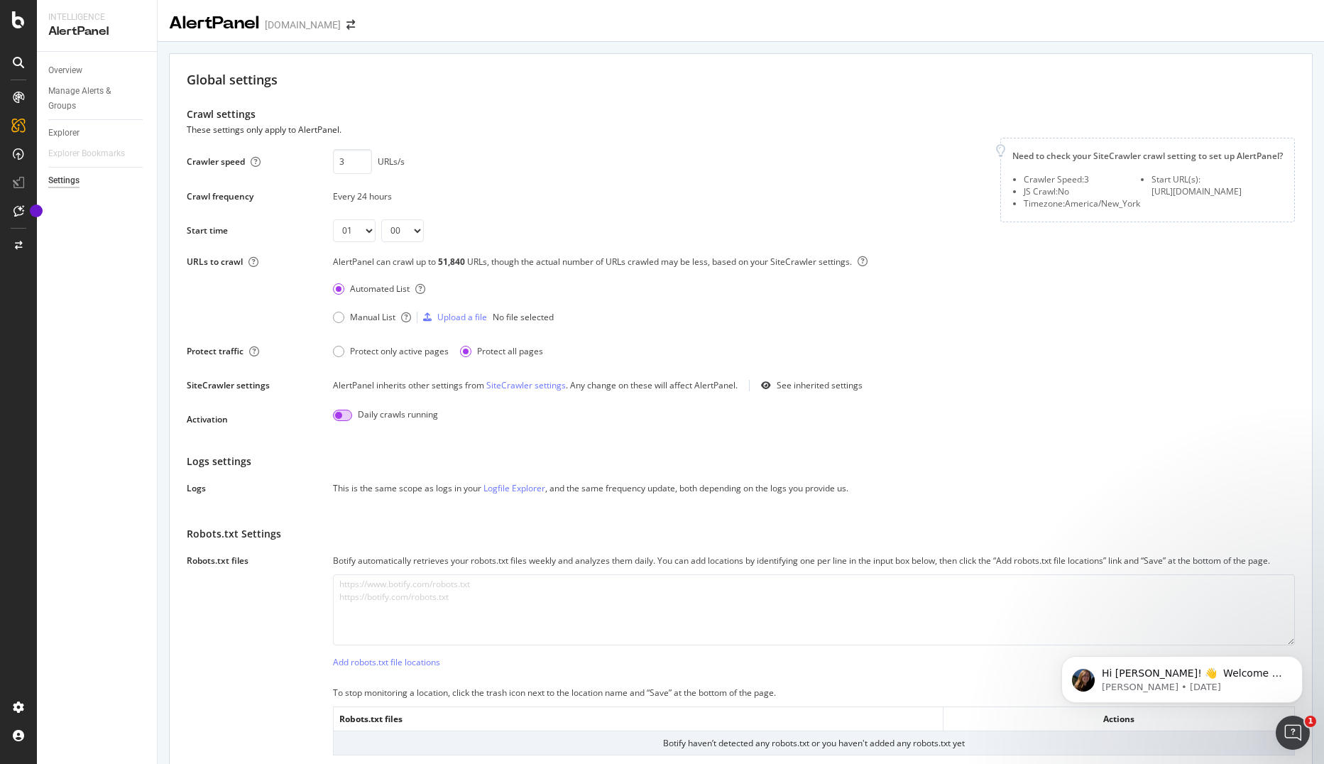
click at [347, 415] on input "checkbox" at bounding box center [342, 415] width 19 height 11
checkbox input "true"
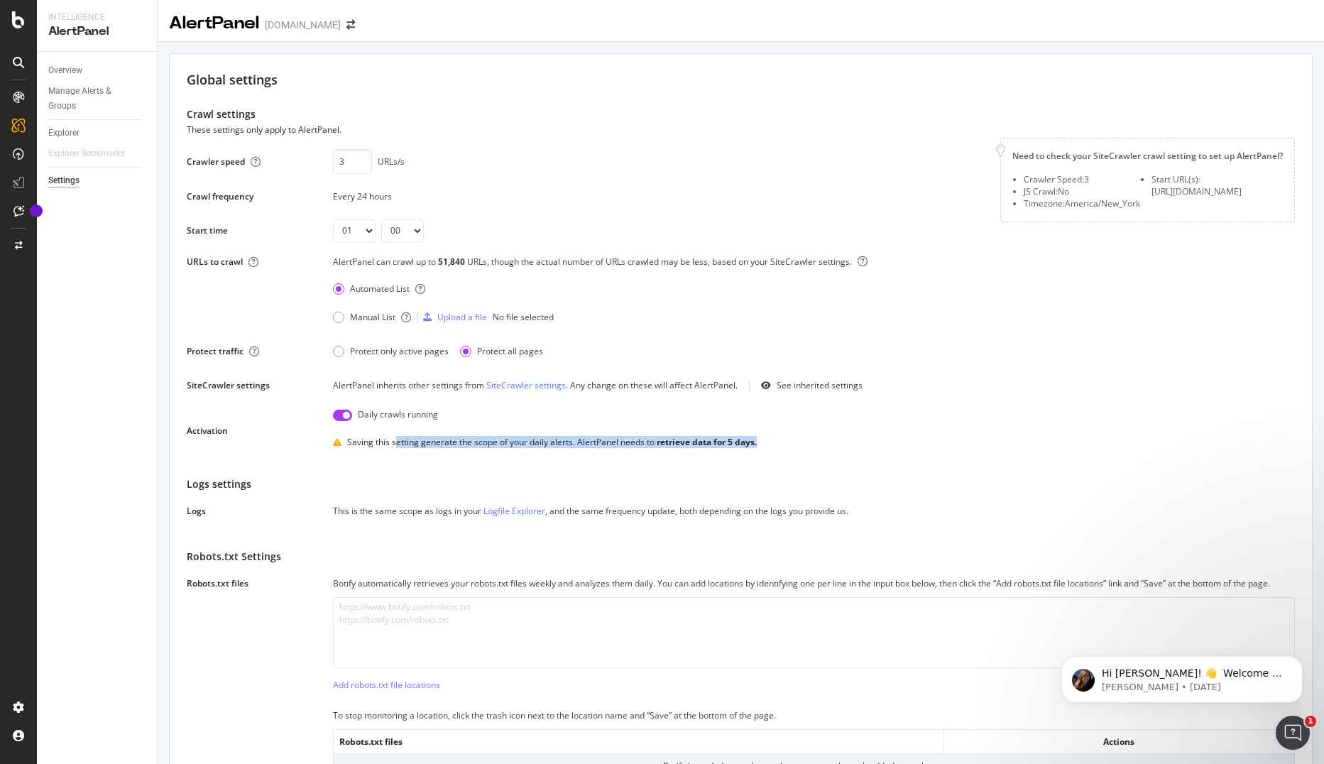
drag, startPoint x: 394, startPoint y: 443, endPoint x: 762, endPoint y: 449, distance: 367.7
click at [762, 449] on div "Saving this setting generate the scope of your daily alerts. AlertPanel needs t…" at bounding box center [814, 442] width 962 height 23
drag, startPoint x: 762, startPoint y: 449, endPoint x: 848, endPoint y: 449, distance: 86.6
click at [848, 449] on div "Saving this setting generate the scope of your daily alerts. AlertPanel needs t…" at bounding box center [814, 442] width 962 height 23
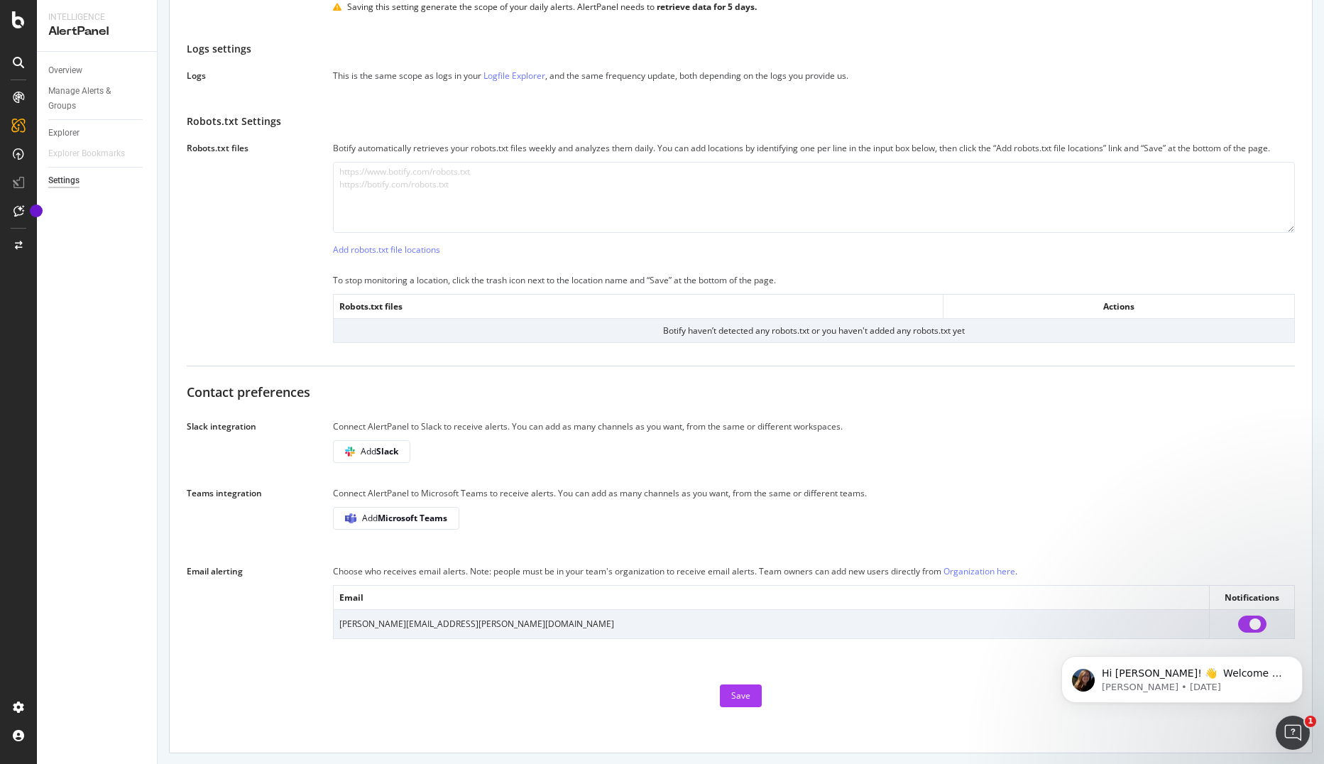
scroll to position [436, 0]
click at [739, 694] on div "Save" at bounding box center [740, 694] width 19 height 12
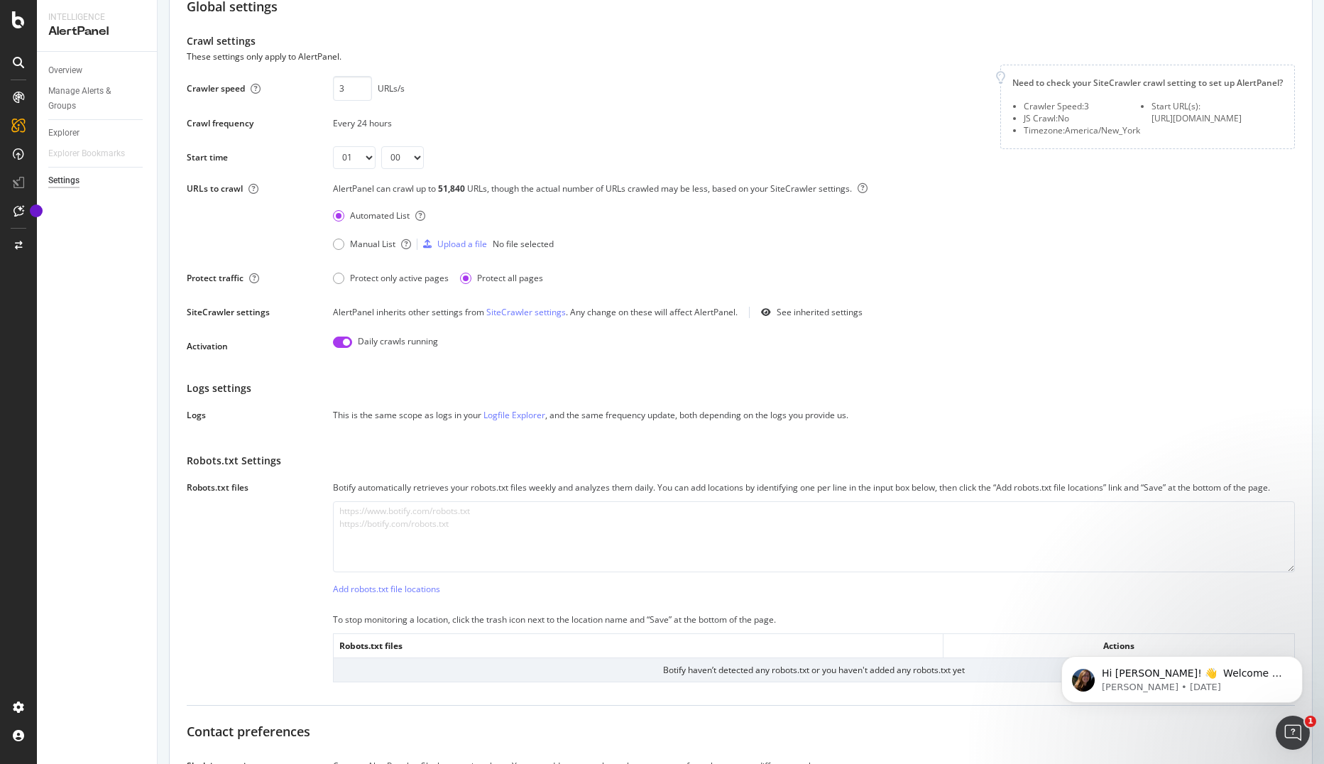
scroll to position [0, 0]
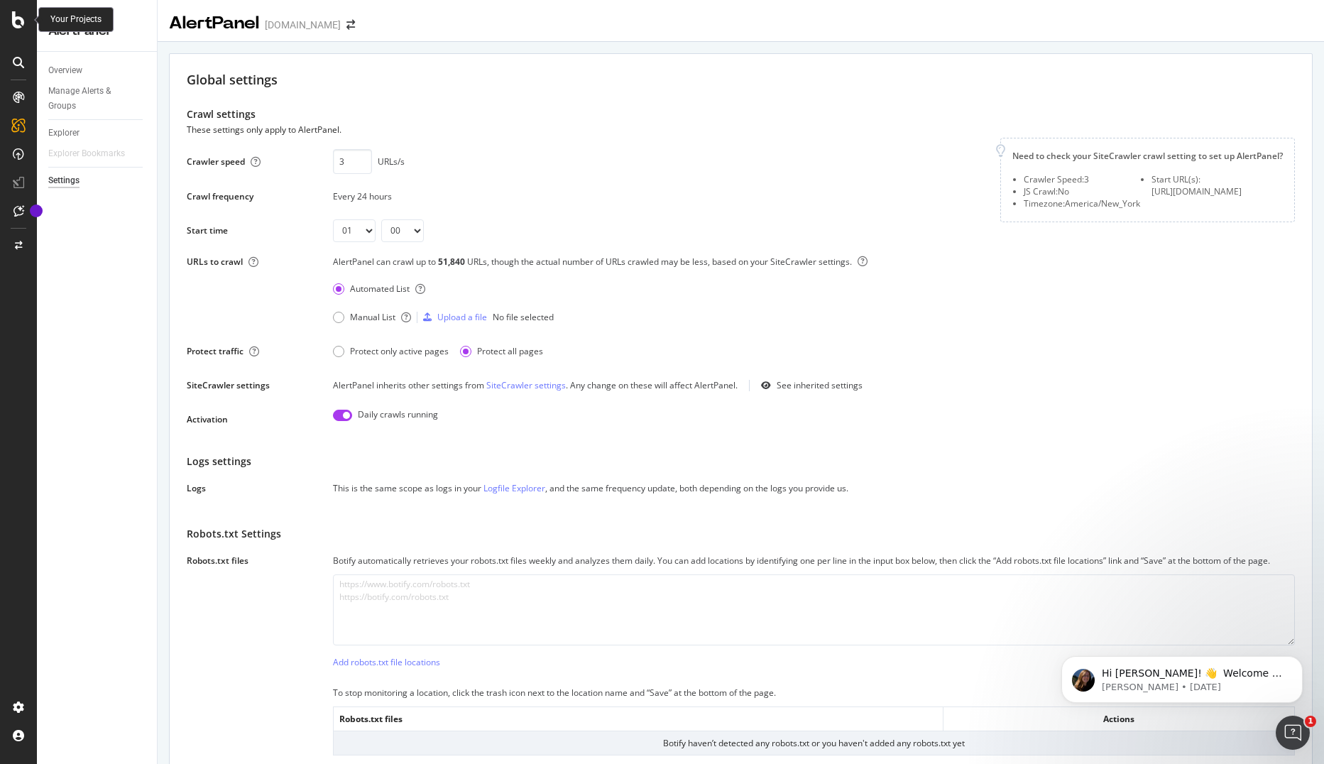
click at [21, 21] on icon at bounding box center [18, 19] width 13 height 17
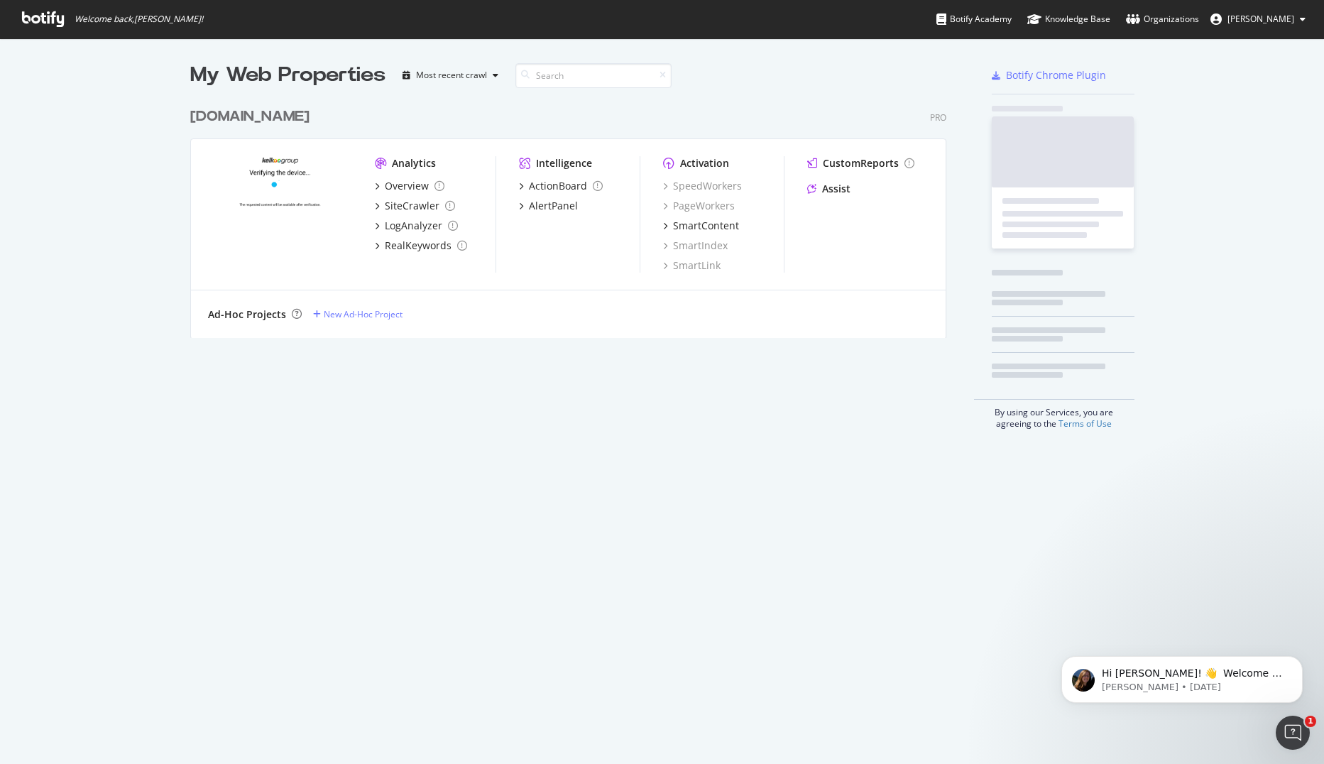
scroll to position [753, 1302]
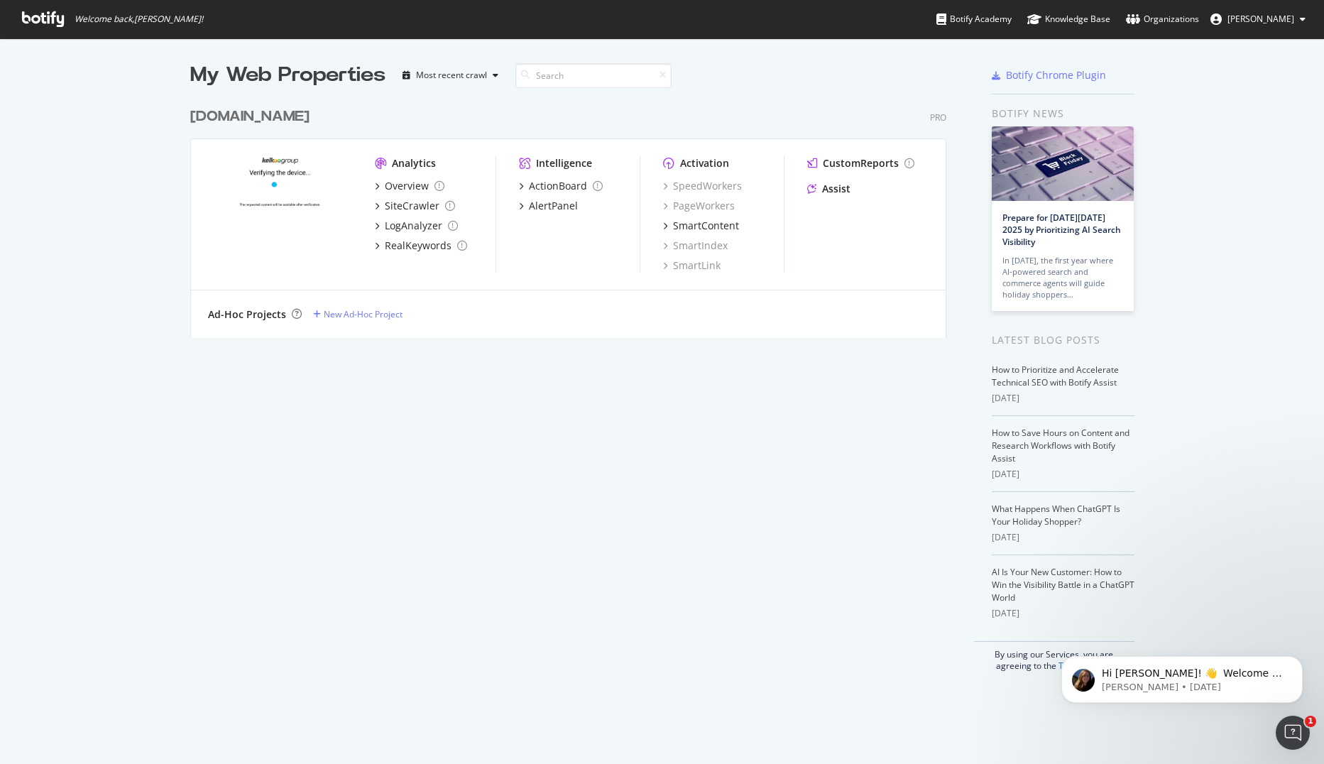
click at [443, 393] on div "My Web Properties Most recent crawl leguide.com Pro Analytics Overview SiteCraw…" at bounding box center [582, 366] width 784 height 610
click at [560, 615] on div "My Web Properties Most recent crawl leguide.com Pro Analytics Overview SiteCraw…" at bounding box center [582, 366] width 784 height 610
click at [337, 315] on div "New Ad-Hoc Project" at bounding box center [363, 314] width 79 height 12
click at [977, 22] on div "Botify Academy" at bounding box center [973, 19] width 75 height 14
click at [1283, 728] on icon "Open Intercom Messenger" at bounding box center [1290, 730] width 23 height 23
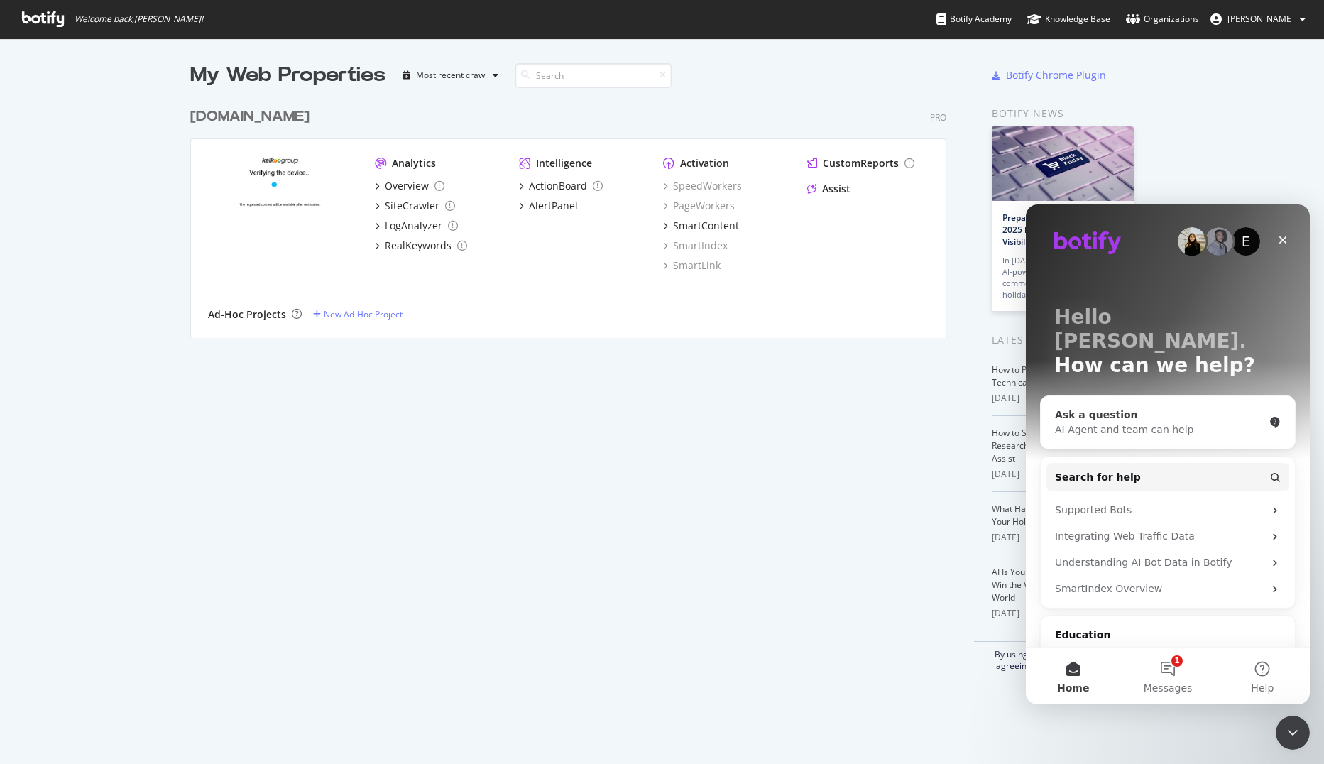
click at [1234, 407] on div "Ask a question" at bounding box center [1159, 414] width 209 height 15
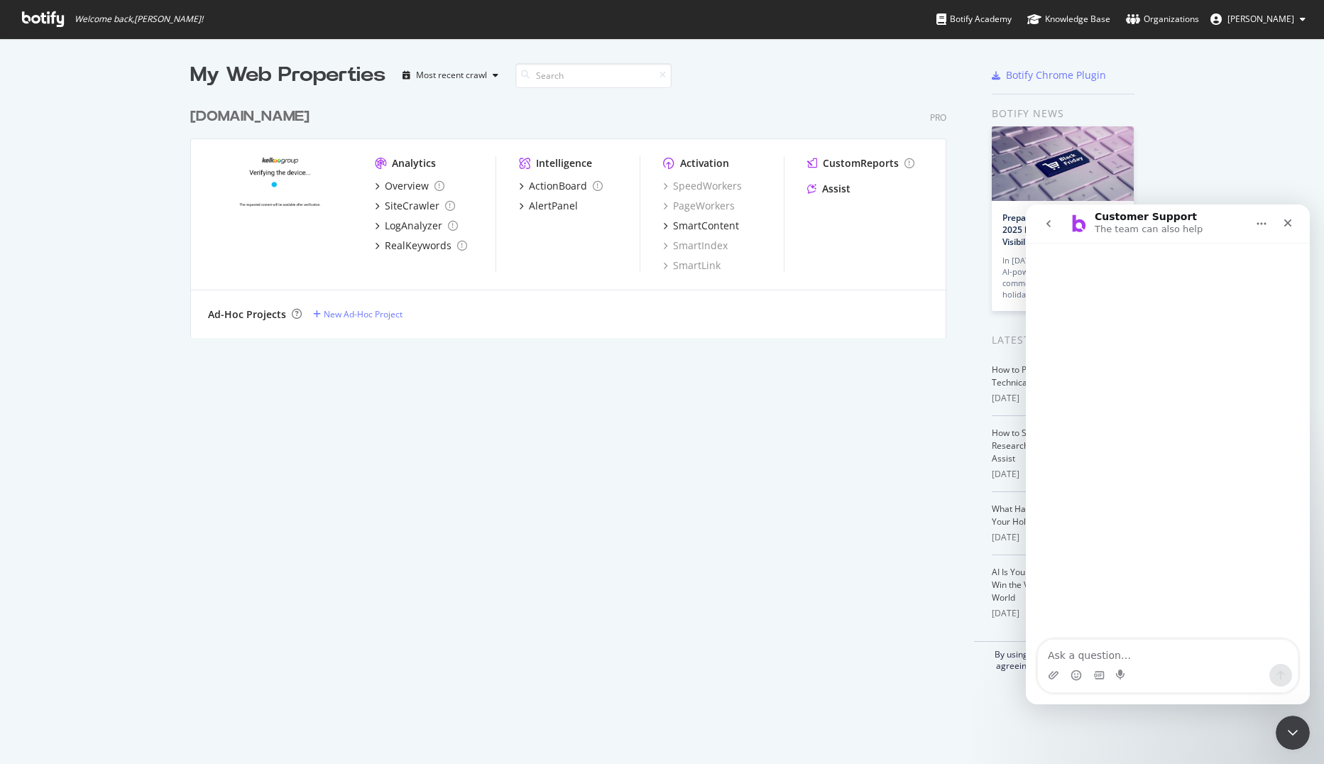
click at [1044, 229] on button "go back" at bounding box center [1048, 223] width 27 height 27
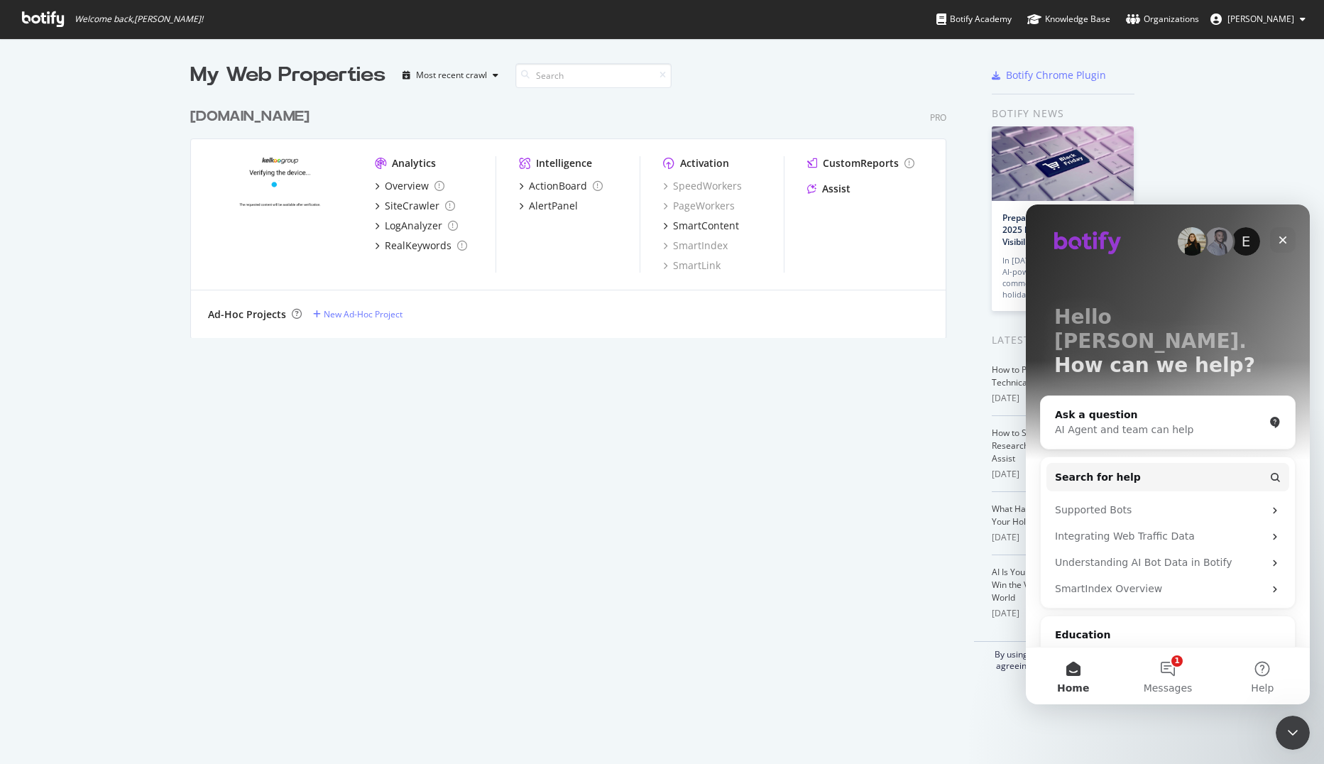
scroll to position [77, 0]
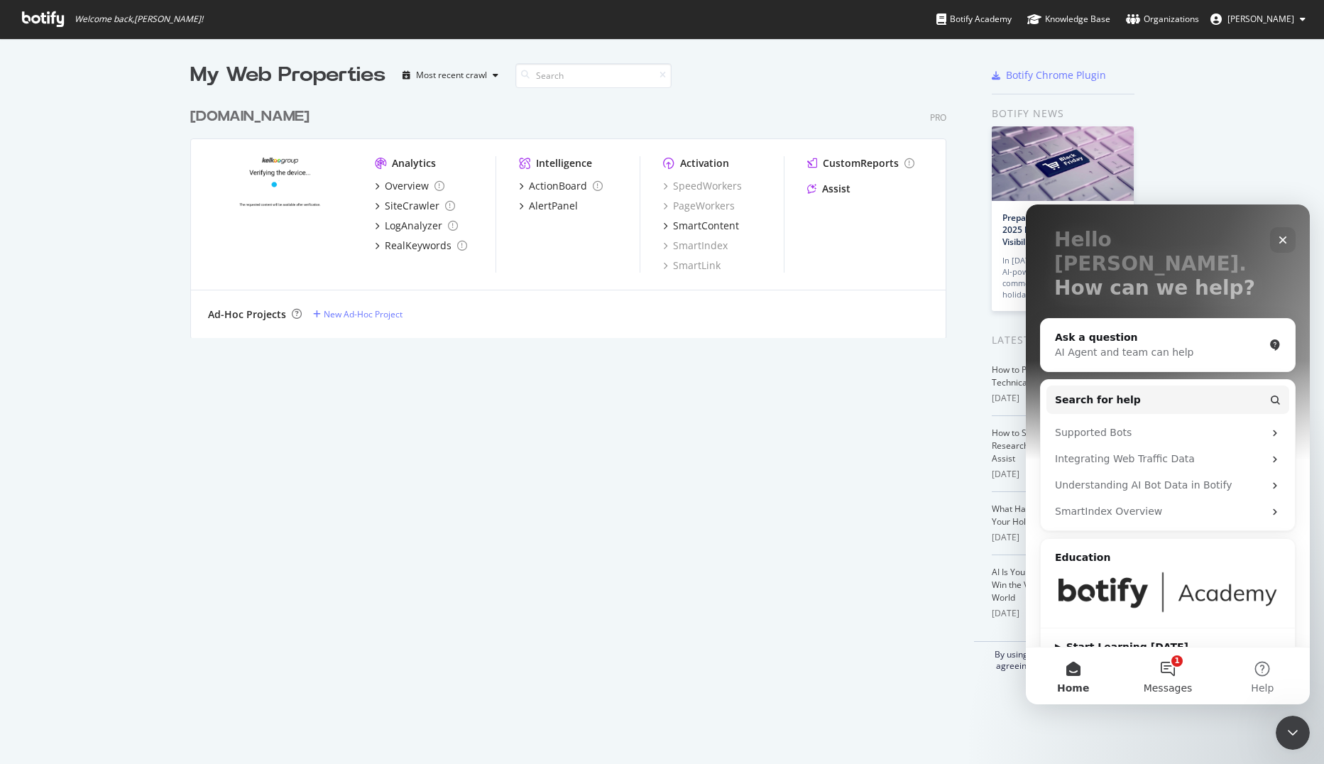
click at [1171, 666] on button "1 Messages" at bounding box center [1167, 675] width 94 height 57
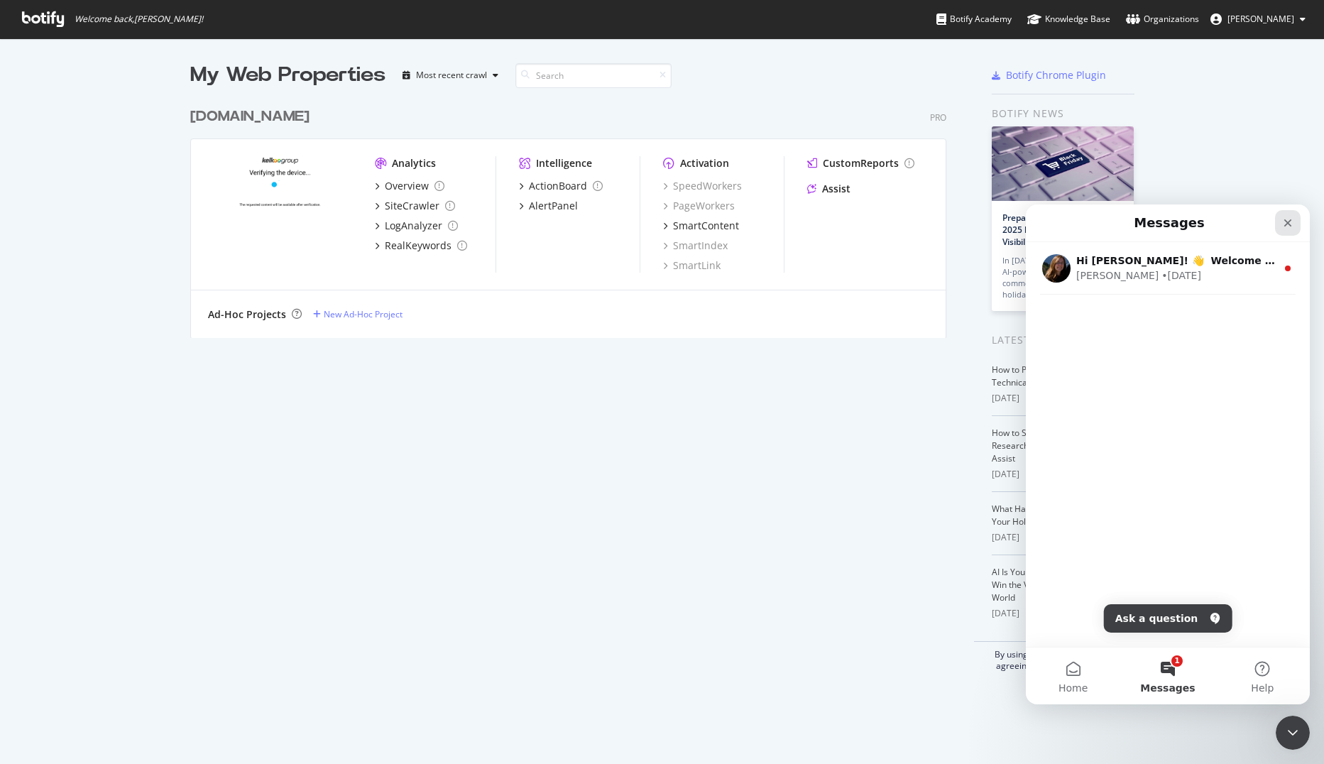
click at [1287, 225] on icon "Close" at bounding box center [1287, 222] width 11 height 11
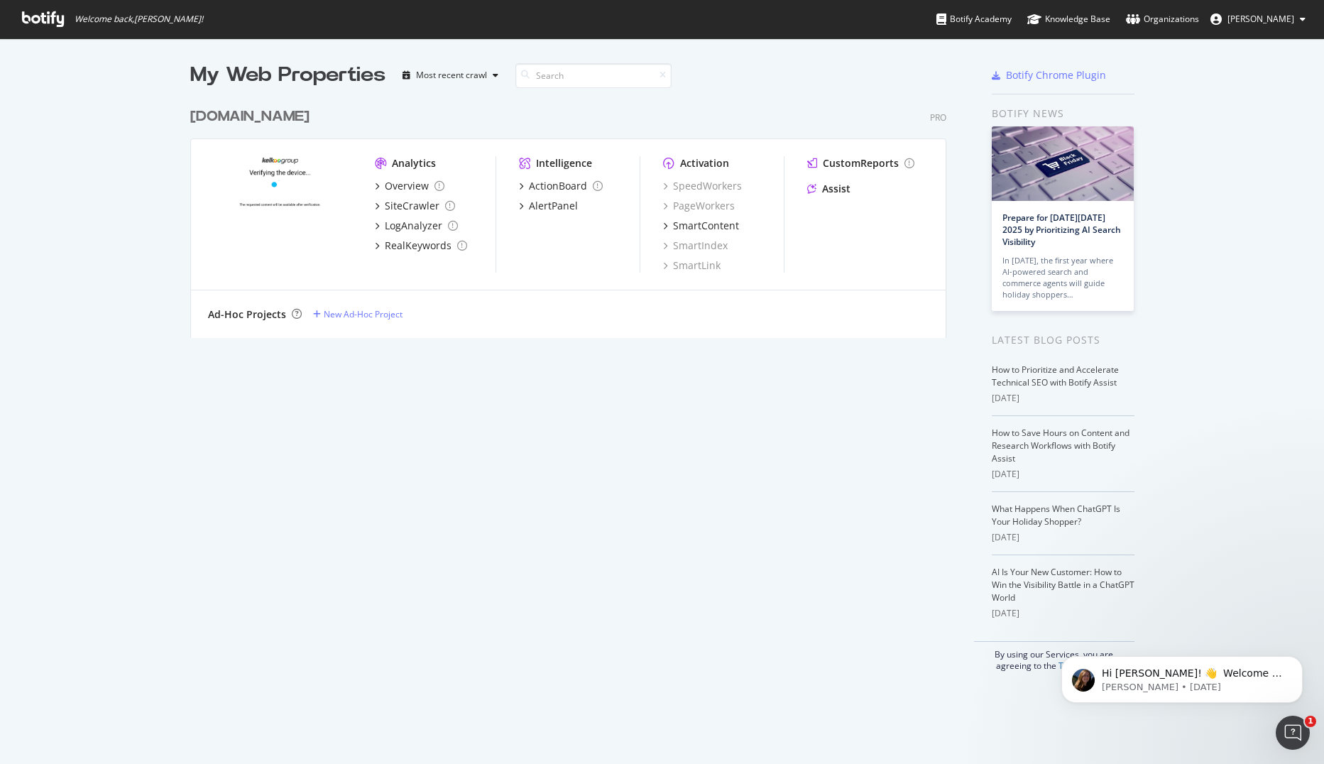
scroll to position [0, 0]
click at [618, 500] on div "My Web Properties Most recent crawl leguide.com Pro Analytics Overview SiteCraw…" at bounding box center [582, 366] width 784 height 610
click at [1177, 15] on div "Organizations" at bounding box center [1162, 19] width 73 height 14
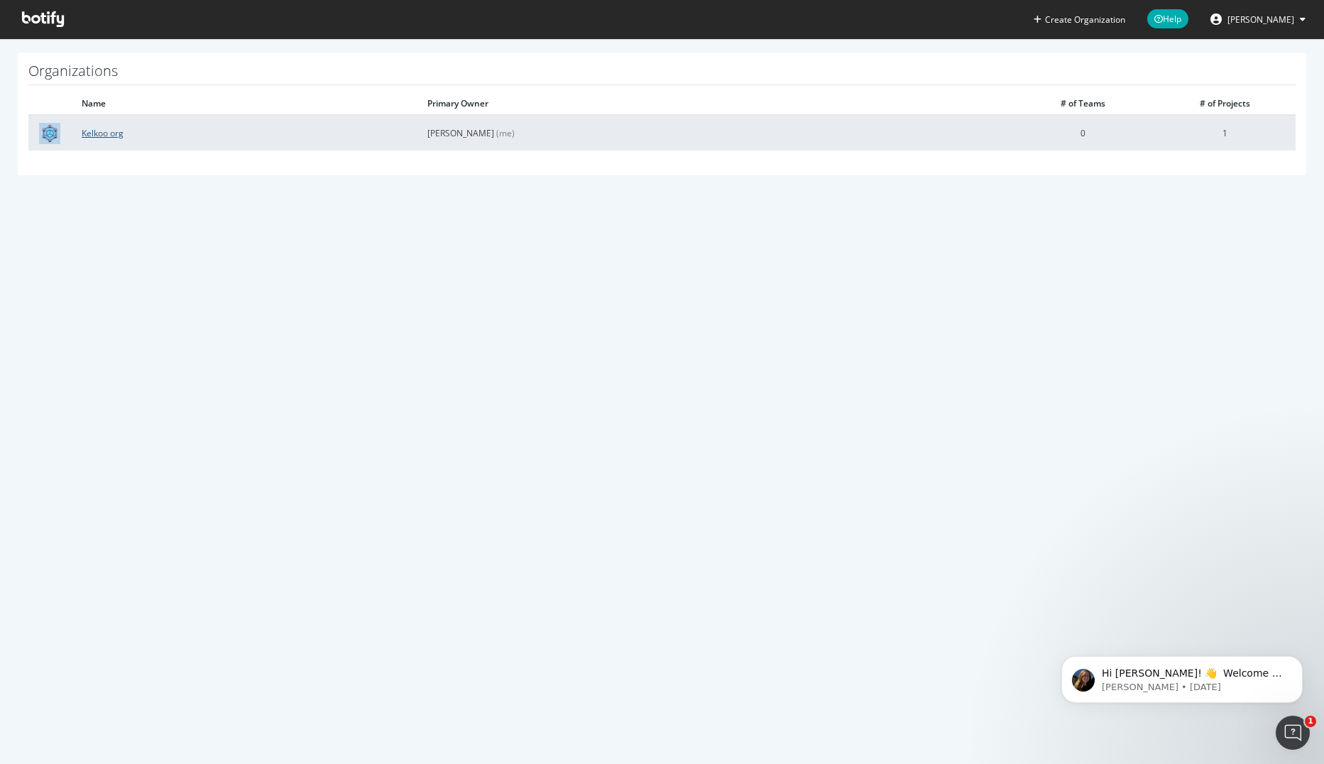
click at [93, 134] on link "Kelkoo org" at bounding box center [103, 133] width 42 height 12
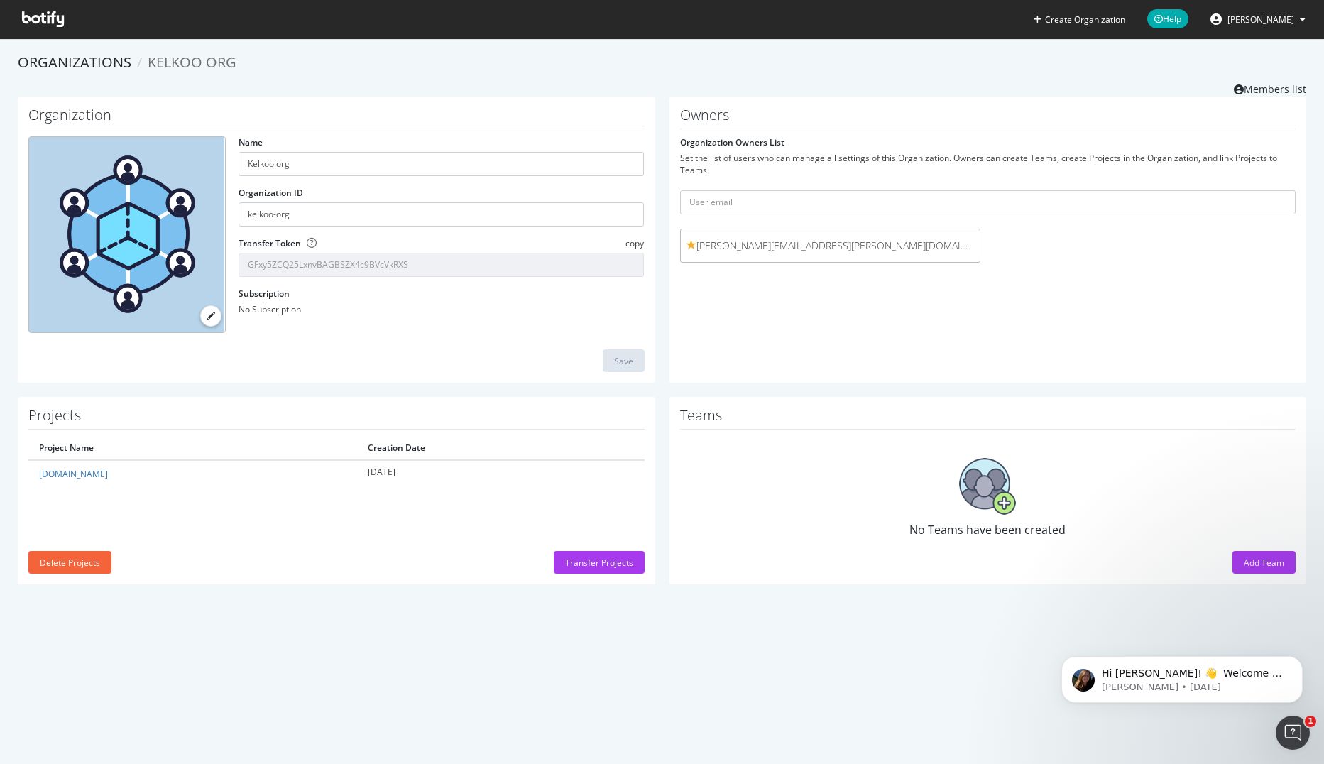
click at [743, 331] on div "Owners Organization Owners List Set the list of users who can manage all settin…" at bounding box center [987, 240] width 637 height 287
click at [1244, 565] on div "Add Team" at bounding box center [1264, 562] width 40 height 12
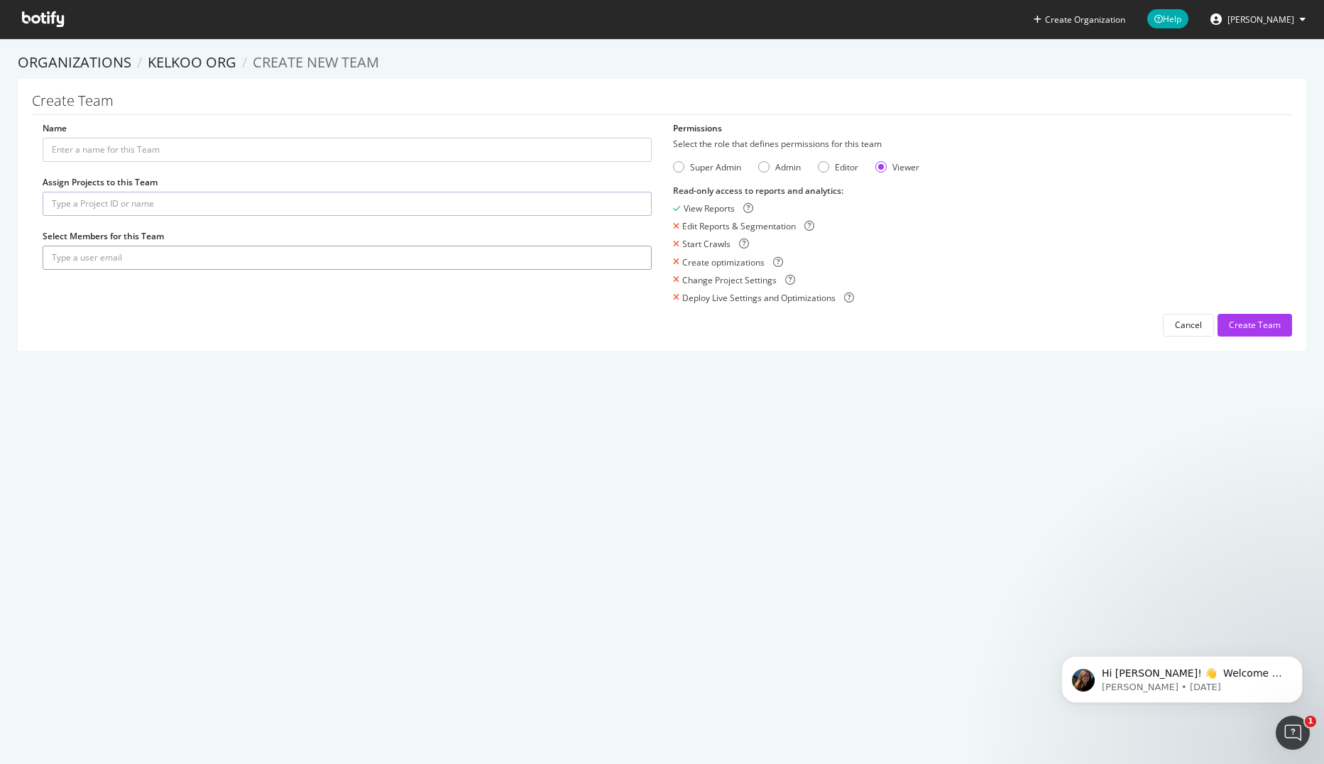
click at [146, 258] on input "text" at bounding box center [347, 258] width 609 height 24
drag, startPoint x: 88, startPoint y: 258, endPoint x: 152, endPoint y: 260, distance: 63.9
click at [152, 260] on input "text" at bounding box center [347, 258] width 609 height 24
click at [255, 480] on div "Create Organization Help Nicolas Leroy Organizations Kelkoo org Create new Team…" at bounding box center [662, 382] width 1324 height 764
click at [51, 16] on icon at bounding box center [43, 19] width 42 height 16
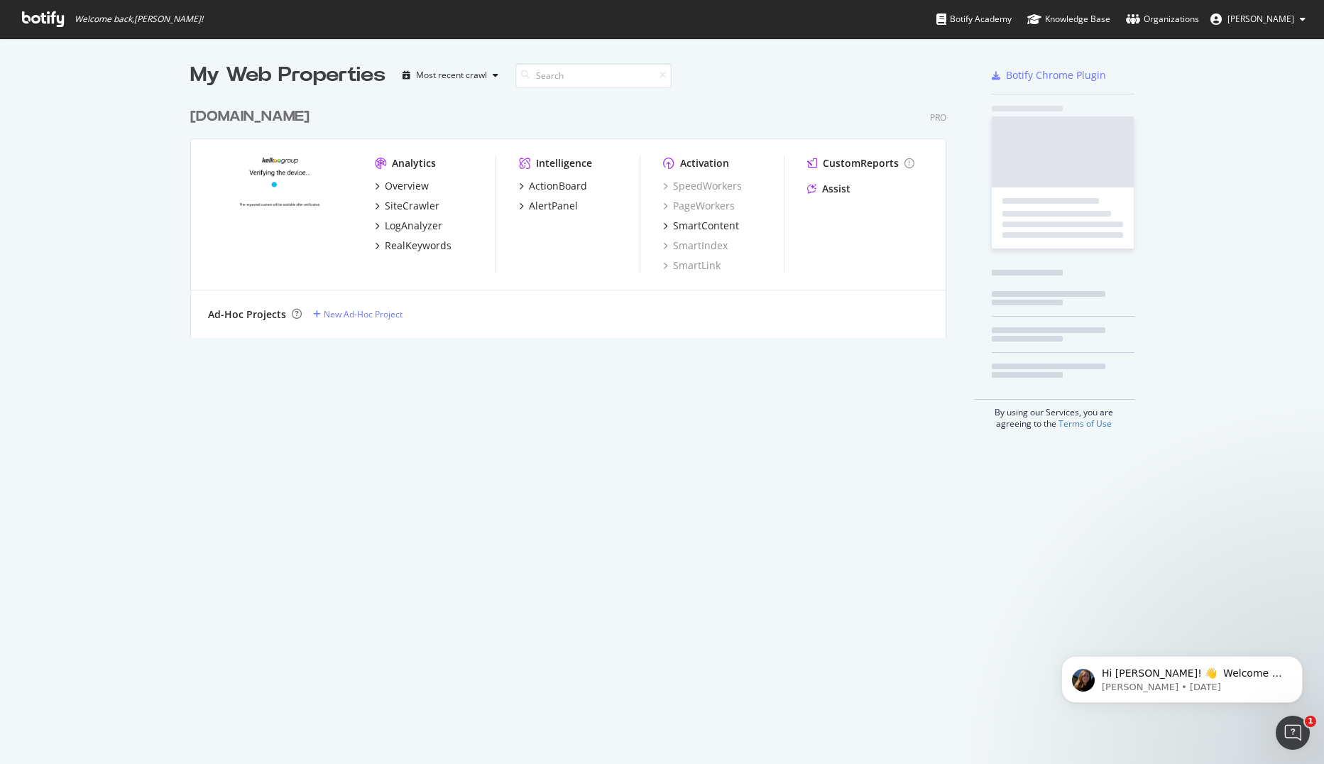
scroll to position [238, 757]
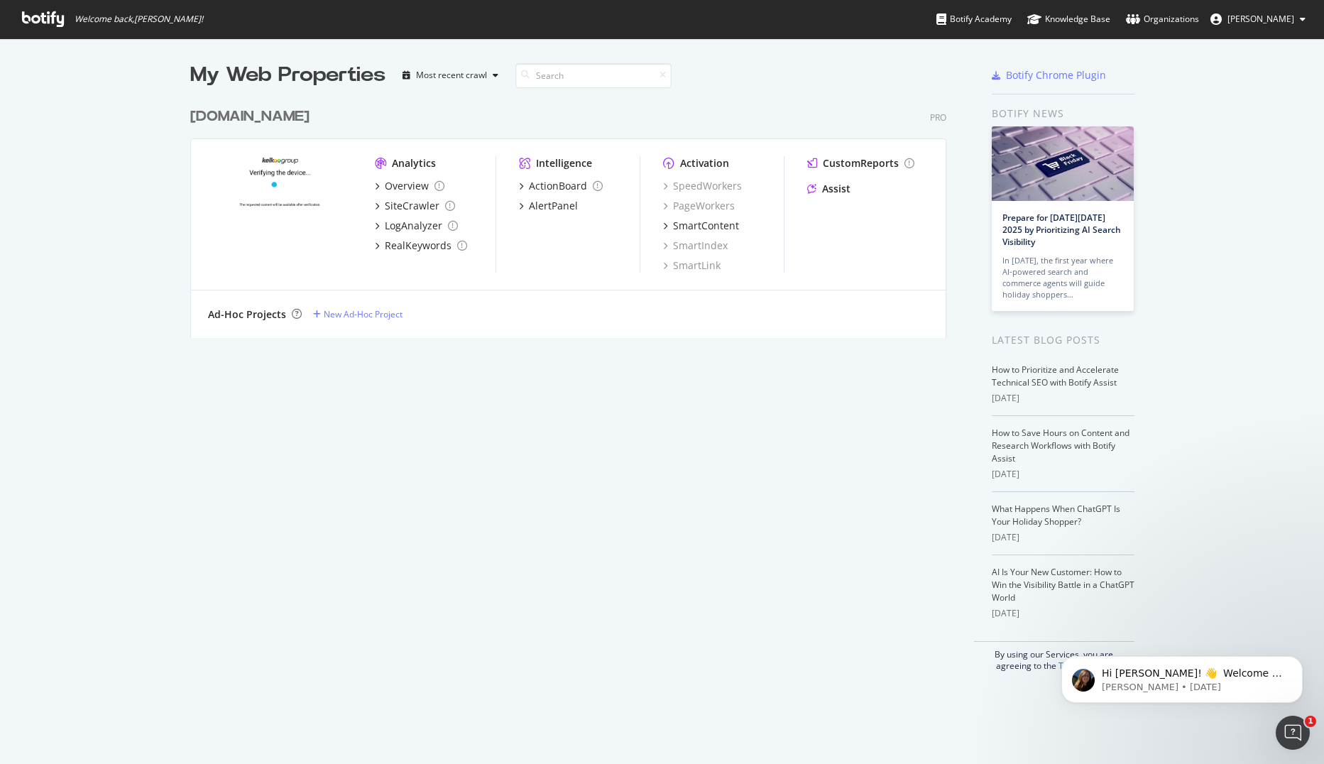
click at [141, 429] on div "My Web Properties Most recent crawl leguide.com Pro Analytics Overview SiteCraw…" at bounding box center [662, 366] width 1324 height 656
click at [491, 508] on div "My Web Properties Most recent crawl leguide.com Pro Analytics Overview SiteCraw…" at bounding box center [582, 366] width 784 height 610
click at [234, 117] on div "[DOMAIN_NAME]" at bounding box center [249, 116] width 119 height 21
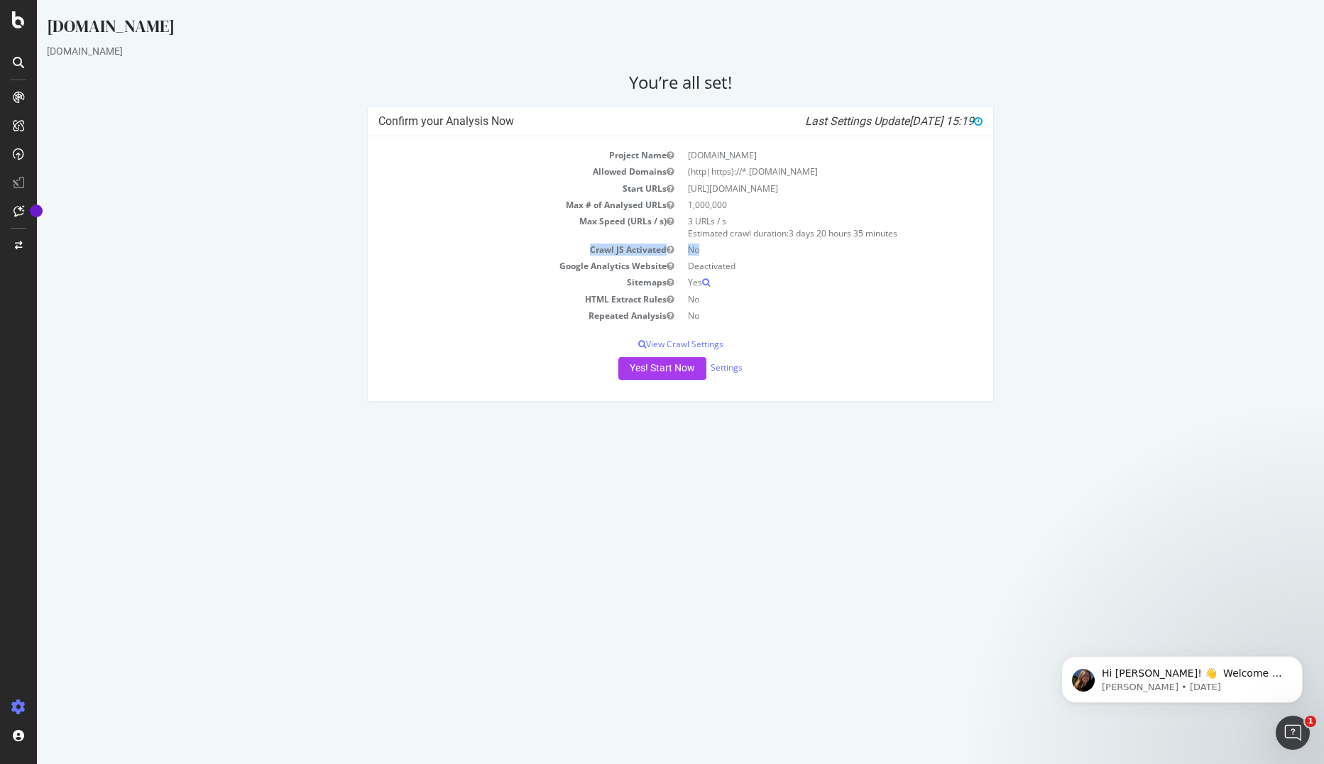
drag, startPoint x: 588, startPoint y: 248, endPoint x: 702, endPoint y: 252, distance: 113.6
click at [702, 252] on tr "Crawl JS Activated No" at bounding box center [680, 249] width 604 height 16
drag, startPoint x: 688, startPoint y: 221, endPoint x: 735, endPoint y: 221, distance: 47.6
click at [735, 221] on td "3 URLs / s Estimated crawl duration: 3 days 20 hours 35 minutes" at bounding box center [832, 227] width 302 height 28
click at [224, 237] on div "Confirm your Analysis Now Last Settings Update 2025-10-02 15:19 Project Name le…" at bounding box center [680, 260] width 1281 height 309
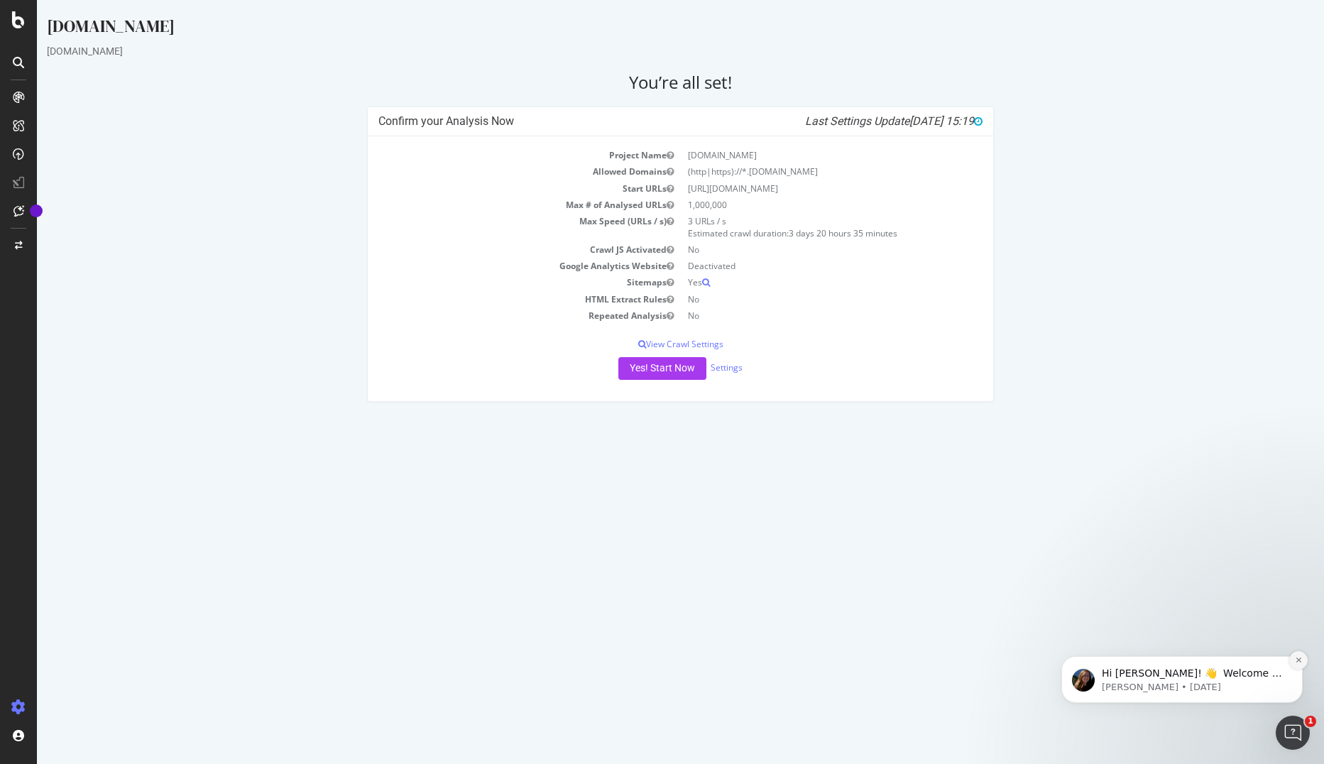
click at [1302, 656] on button "Dismiss notification" at bounding box center [1298, 660] width 18 height 18
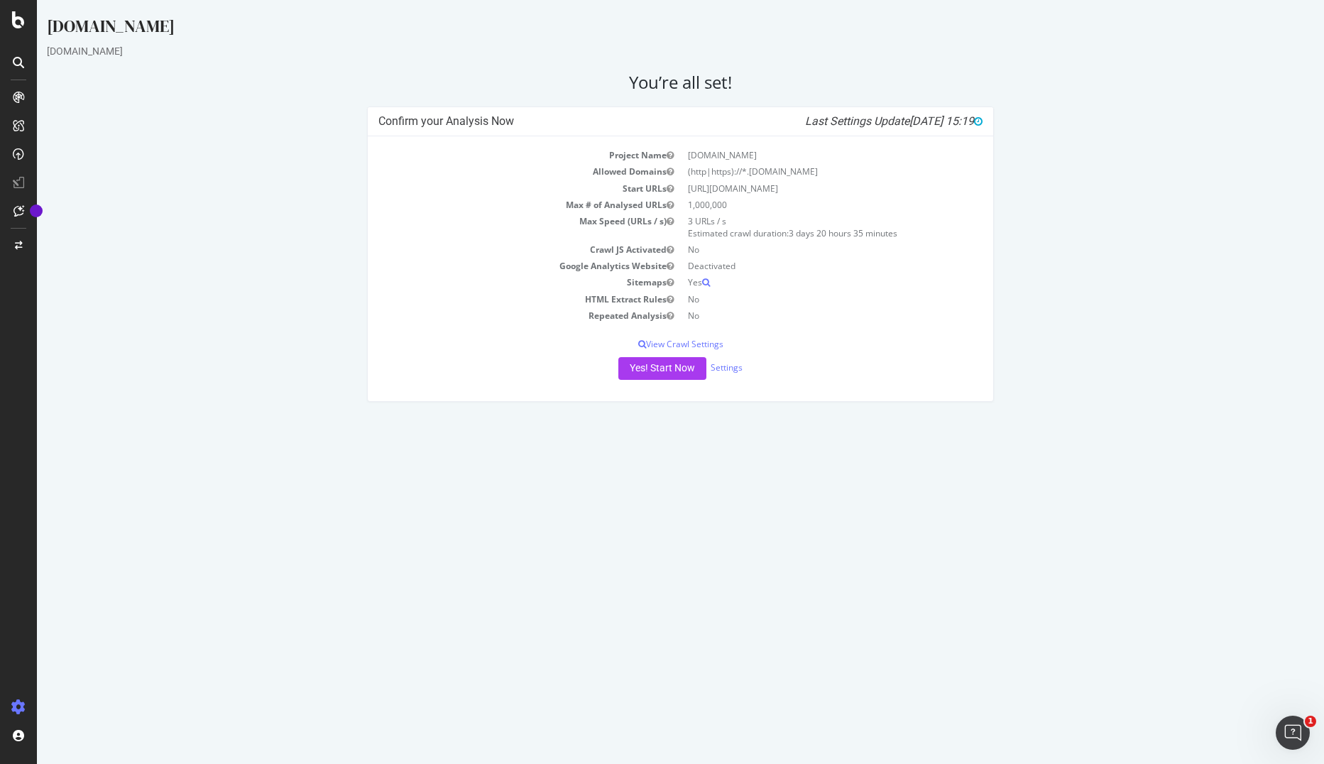
click at [495, 416] on html "leguide.com leguide.com × × You’re all set! Confirm your Analysis Now Last Sett…" at bounding box center [680, 208] width 1287 height 416
click at [20, 19] on icon at bounding box center [18, 19] width 13 height 17
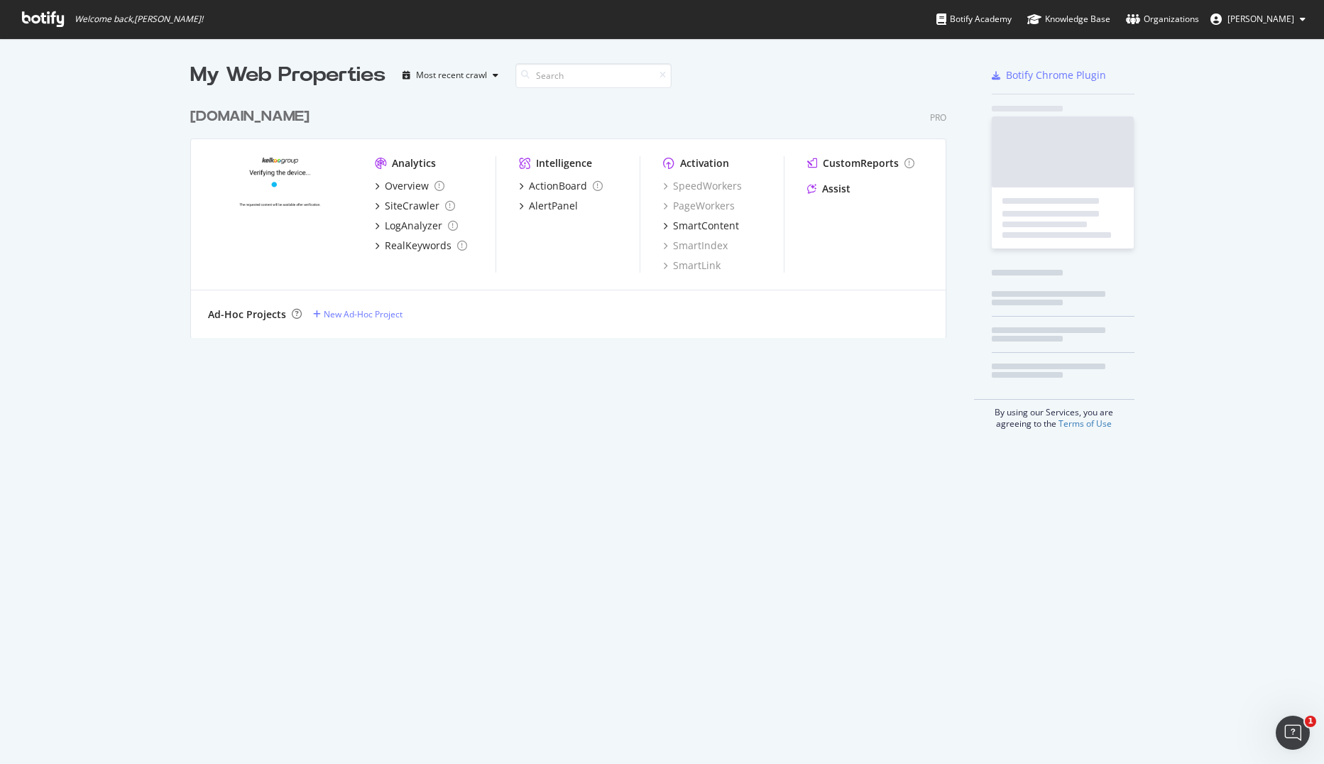
scroll to position [753, 1302]
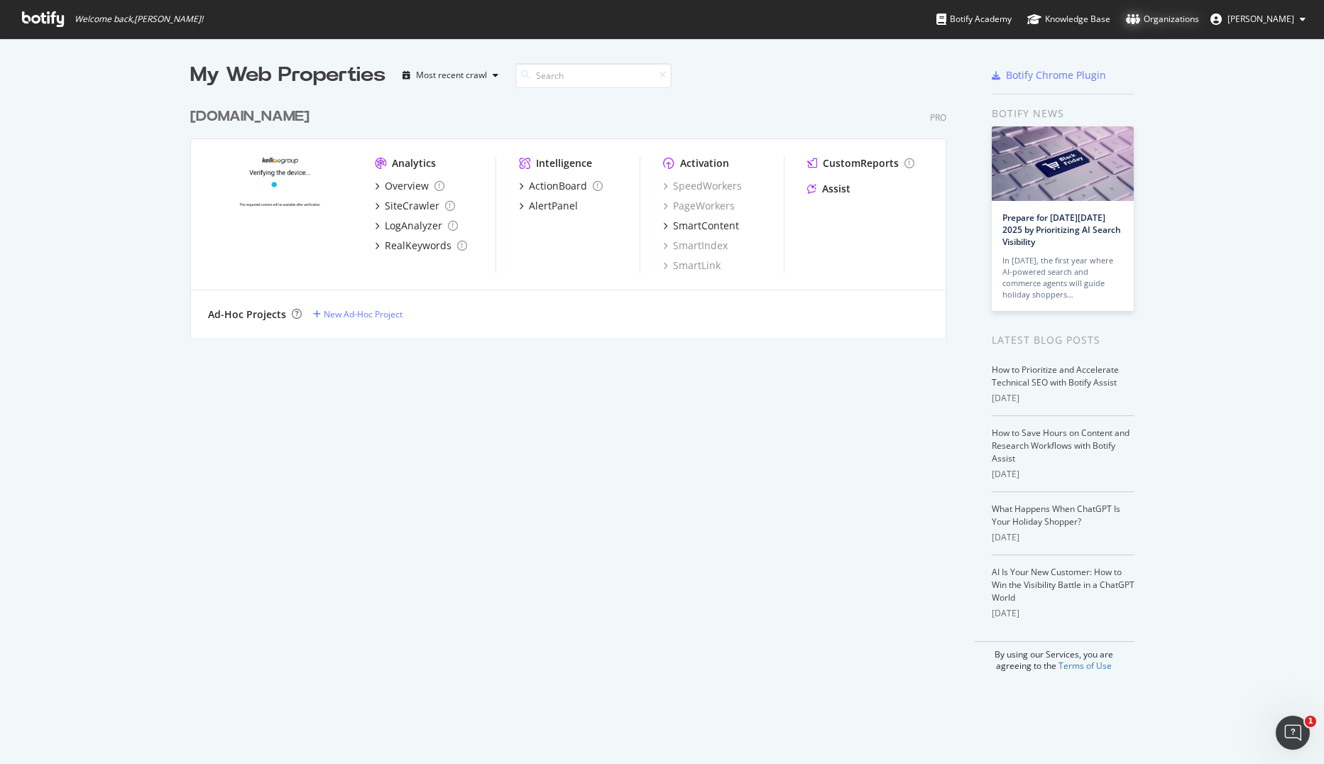
click at [1182, 17] on div "Organizations" at bounding box center [1162, 19] width 73 height 14
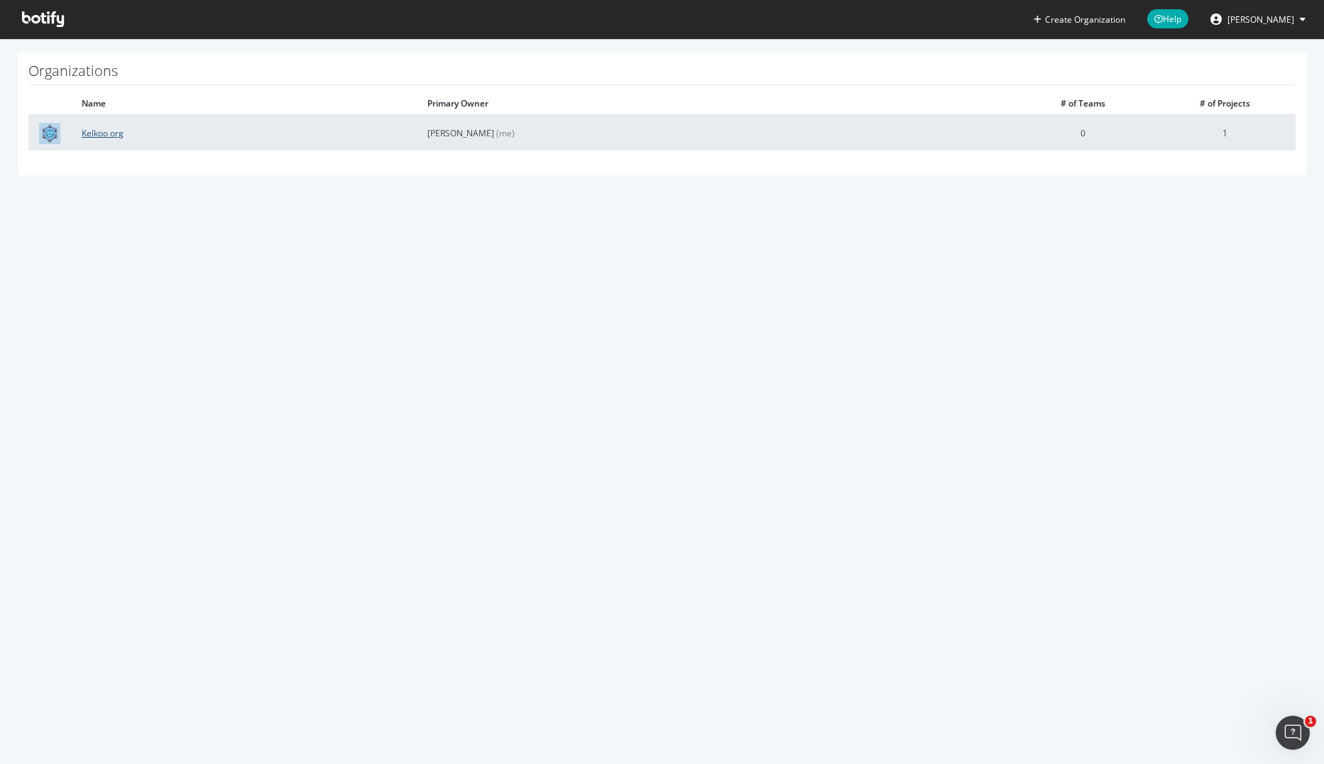
click at [113, 137] on link "Kelkoo org" at bounding box center [103, 133] width 42 height 12
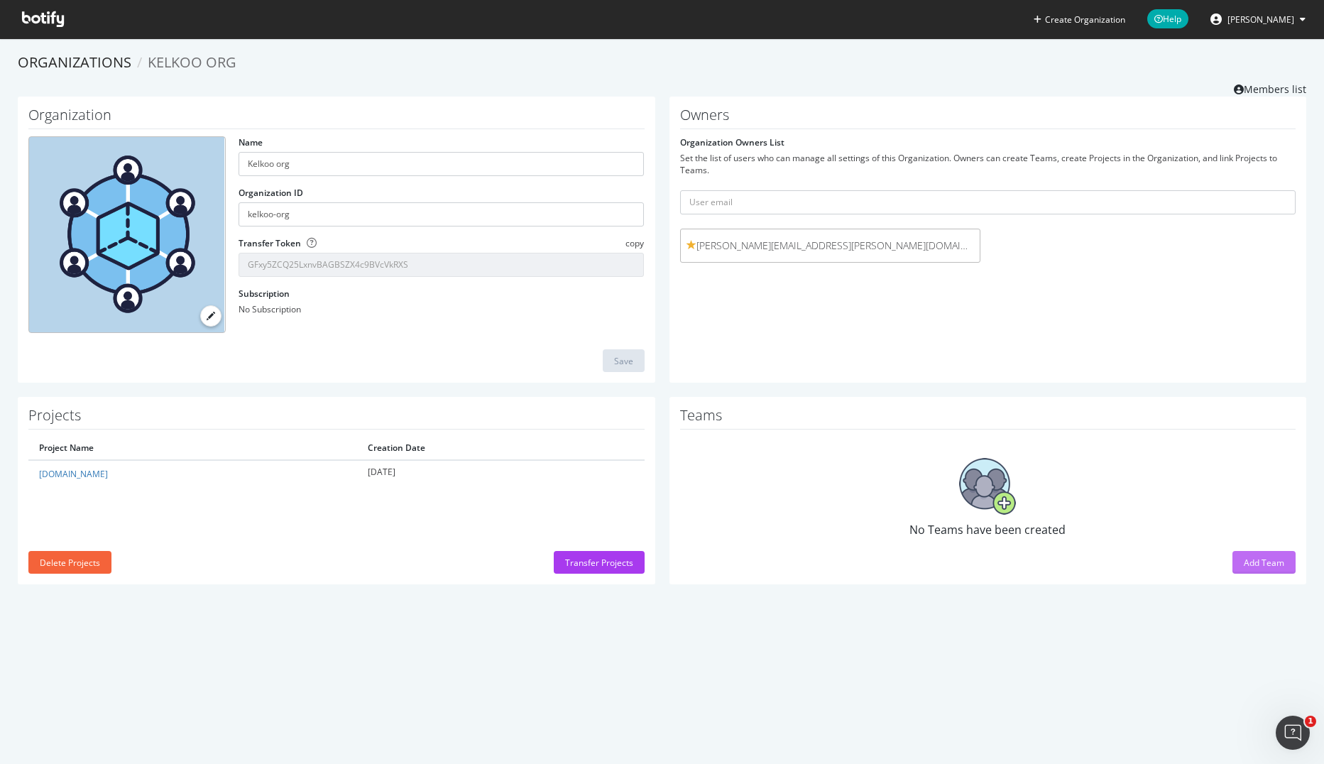
click at [1271, 564] on div "Add Team" at bounding box center [1264, 562] width 40 height 12
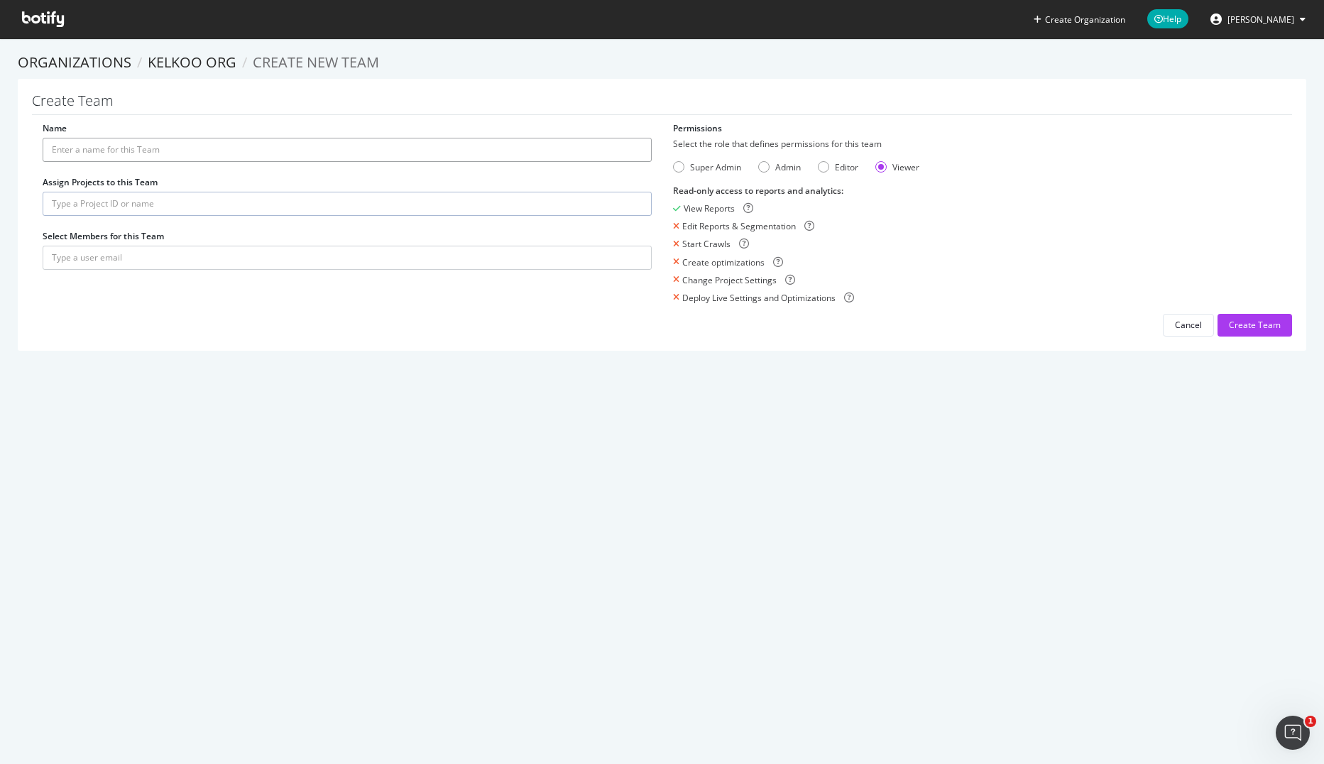
click at [128, 148] on input "Name" at bounding box center [347, 150] width 609 height 24
type input "Core team"
click at [113, 331] on div "Name Core team Assign Projects to this Team Select Members for this Team Permis…" at bounding box center [662, 229] width 1260 height 214
click at [89, 203] on input "text" at bounding box center [347, 204] width 609 height 24
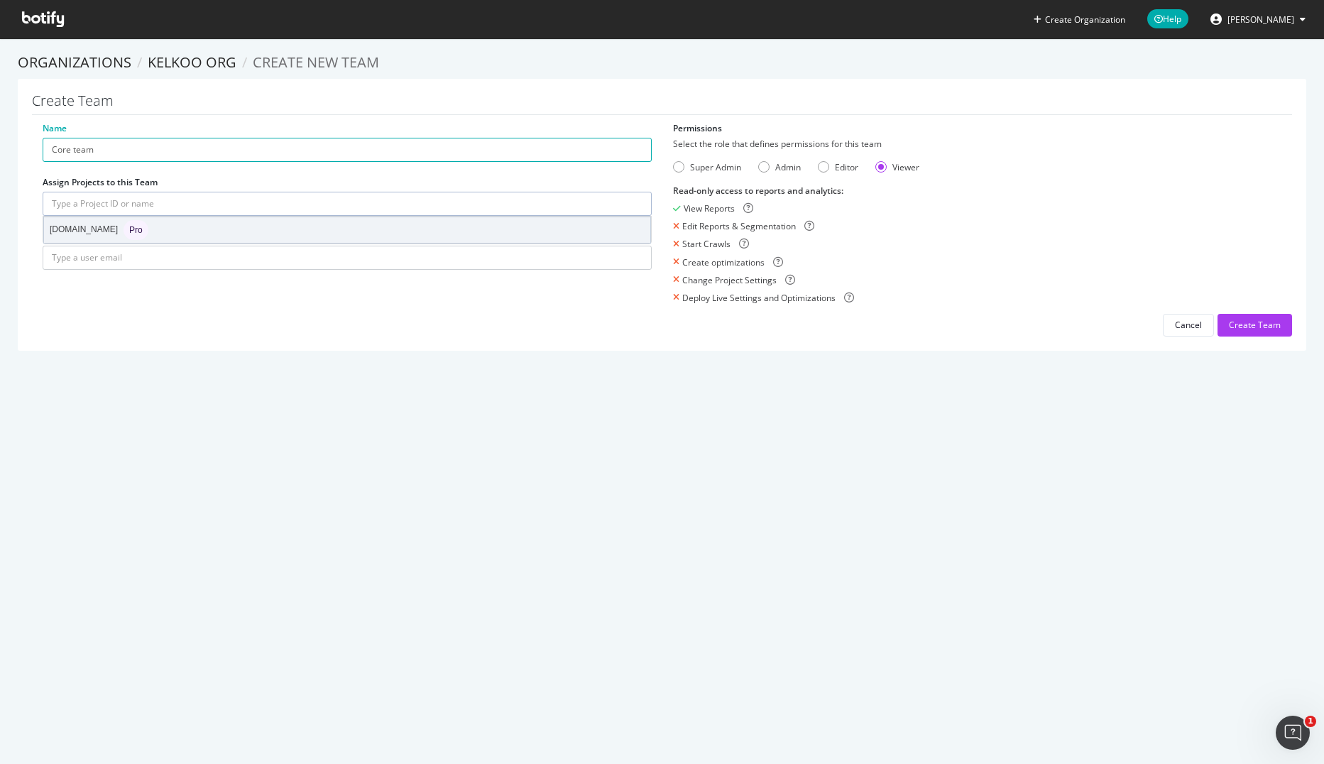
click at [75, 229] on div "[DOMAIN_NAME] Pro" at bounding box center [99, 230] width 99 height 20
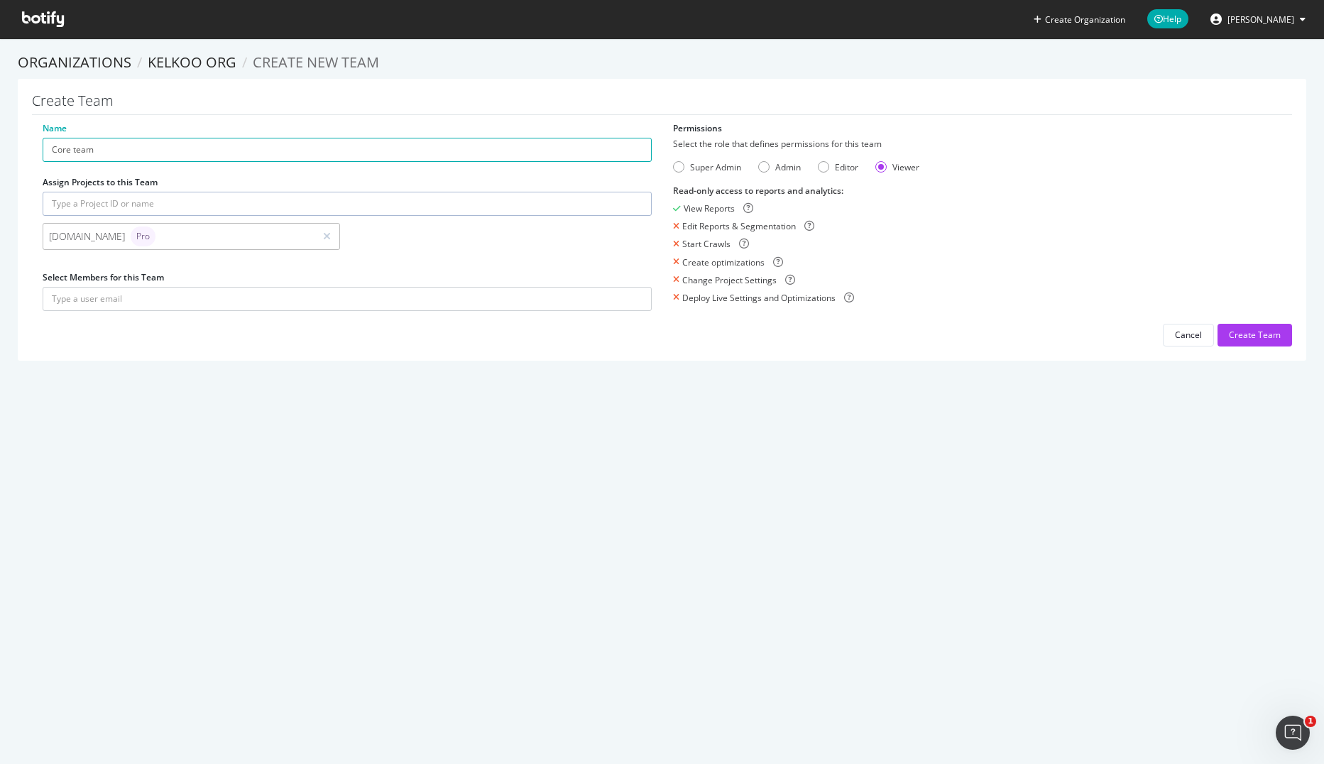
click at [168, 334] on div "Name Core team Assign Projects to this Team [DOMAIN_NAME] Pro Select Members fo…" at bounding box center [662, 234] width 1260 height 224
click at [120, 294] on input "text" at bounding box center [347, 299] width 609 height 24
type input "[PERSON_NAME][EMAIL_ADDRESS][DOMAIN_NAME]"
click at [818, 165] on div "Editor" at bounding box center [823, 166] width 11 height 11
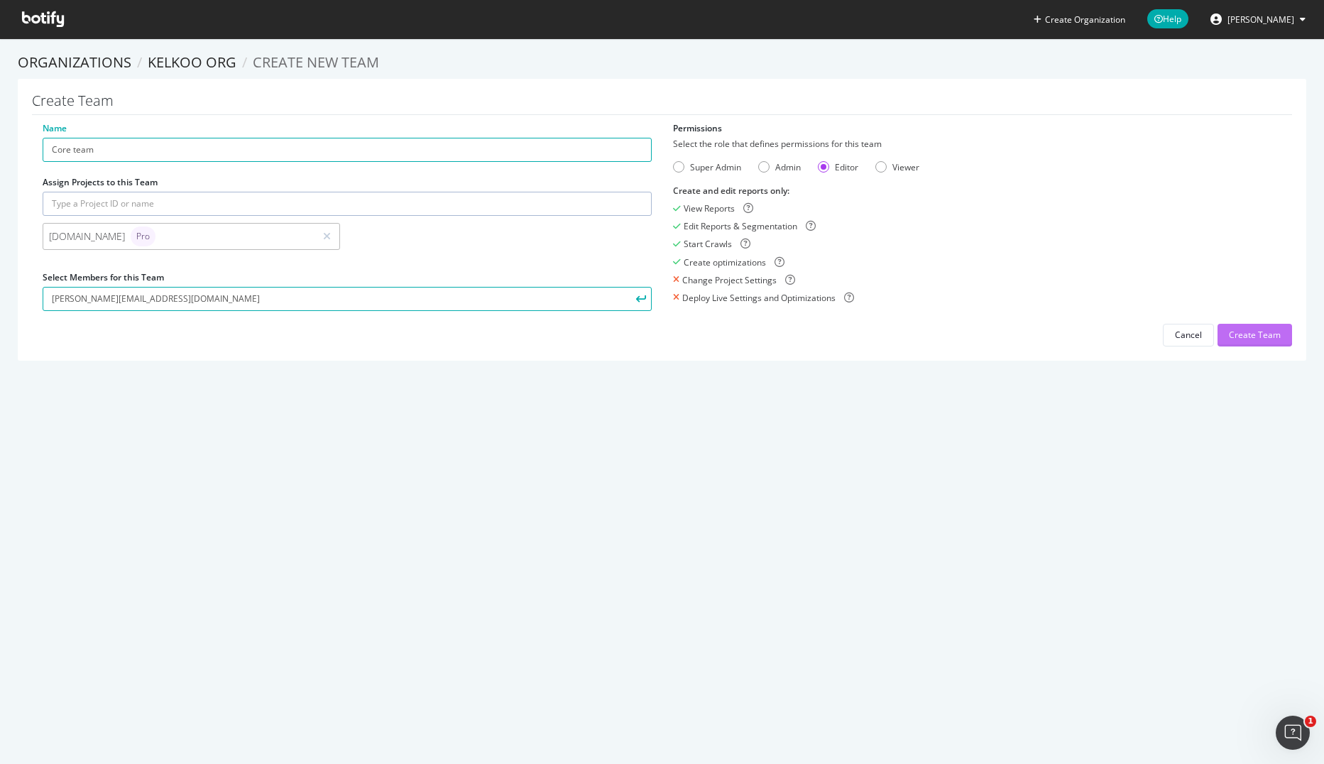
click at [1234, 333] on div "Create Team" at bounding box center [1255, 335] width 52 height 12
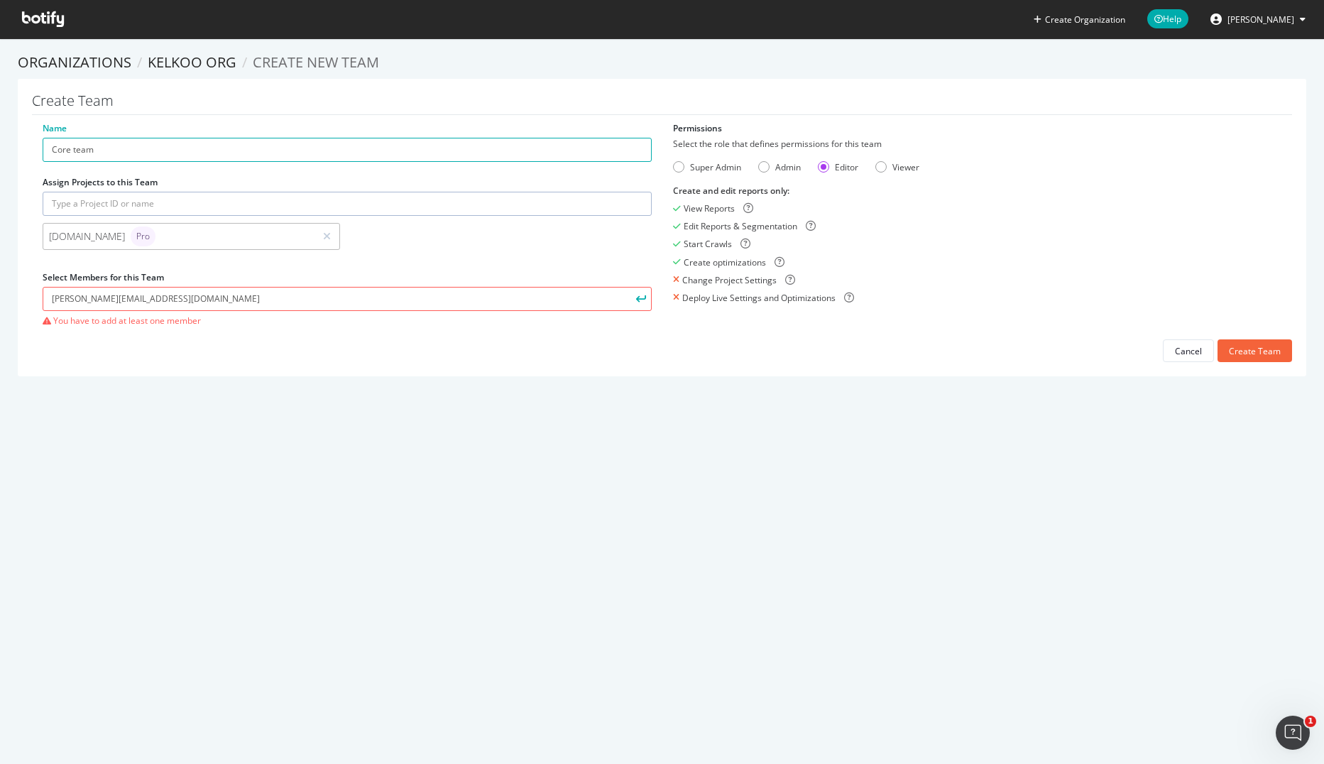
click at [111, 348] on div "Name Core team Assign Projects to this Team [DOMAIN_NAME] Pro Select Members fo…" at bounding box center [662, 242] width 1260 height 241
click at [98, 297] on input "[PERSON_NAME][EMAIL_ADDRESS][DOMAIN_NAME]" at bounding box center [347, 299] width 609 height 24
click at [215, 302] on input "[PERSON_NAME][EMAIL_ADDRESS][DOMAIN_NAME]" at bounding box center [347, 299] width 609 height 24
drag, startPoint x: 254, startPoint y: 296, endPoint x: -42, endPoint y: 296, distance: 296.0
click at [0, 296] on html "Create Organization Help [PERSON_NAME] Organizations Kelkoo org Create new Team…" at bounding box center [662, 382] width 1324 height 764
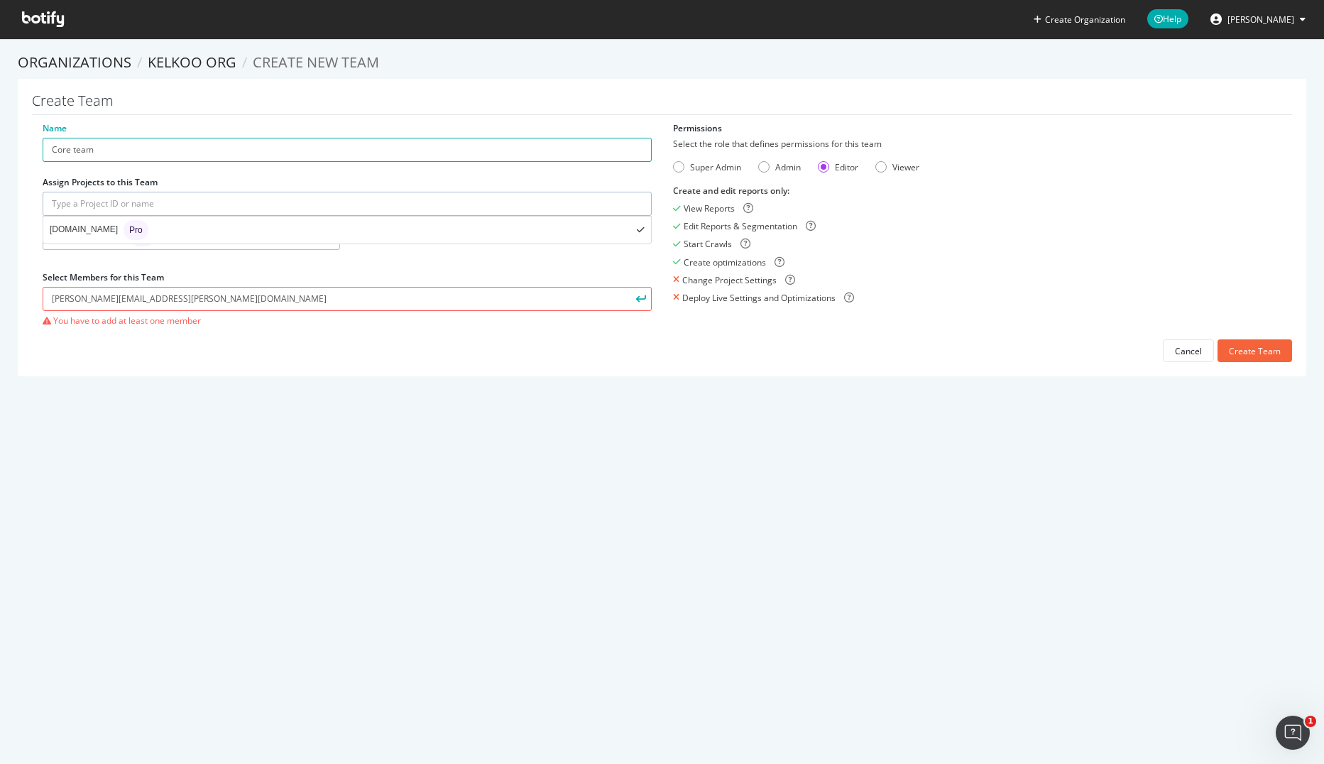
click at [134, 203] on input "text" at bounding box center [347, 204] width 609 height 24
click at [253, 422] on div "Create Organization Help [PERSON_NAME] Organizations Kelkoo org Create new Team…" at bounding box center [662, 382] width 1324 height 764
click at [1238, 349] on div "Create Team" at bounding box center [1255, 351] width 52 height 12
click at [419, 424] on div "Create Organization Help [PERSON_NAME] Organizations Kelkoo org Create new Team…" at bounding box center [662, 382] width 1324 height 764
click at [1242, 348] on div "Create Team" at bounding box center [1255, 351] width 52 height 12
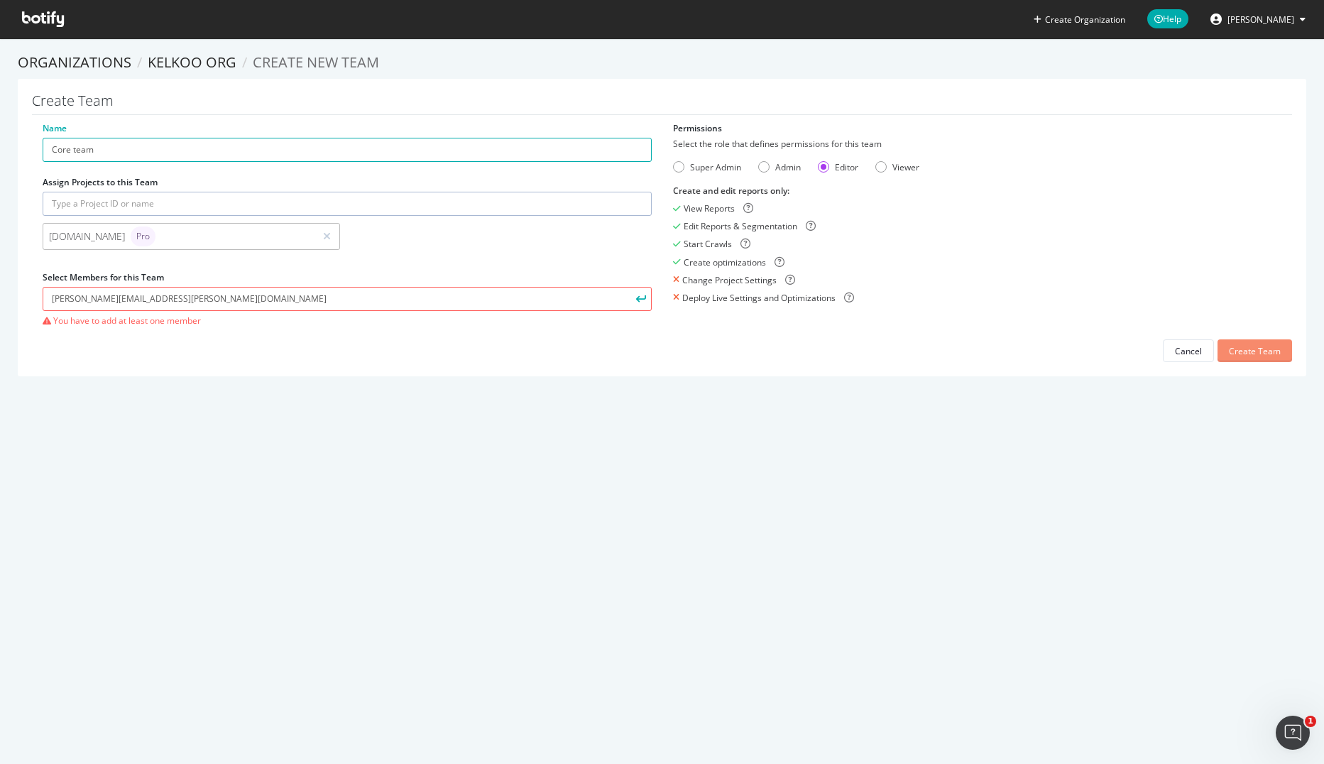
click at [1242, 348] on div "Create Team" at bounding box center [1255, 351] width 52 height 12
click at [881, 165] on div "Viewer" at bounding box center [880, 166] width 11 height 11
click at [1232, 356] on div "Create Team" at bounding box center [1255, 351] width 52 height 12
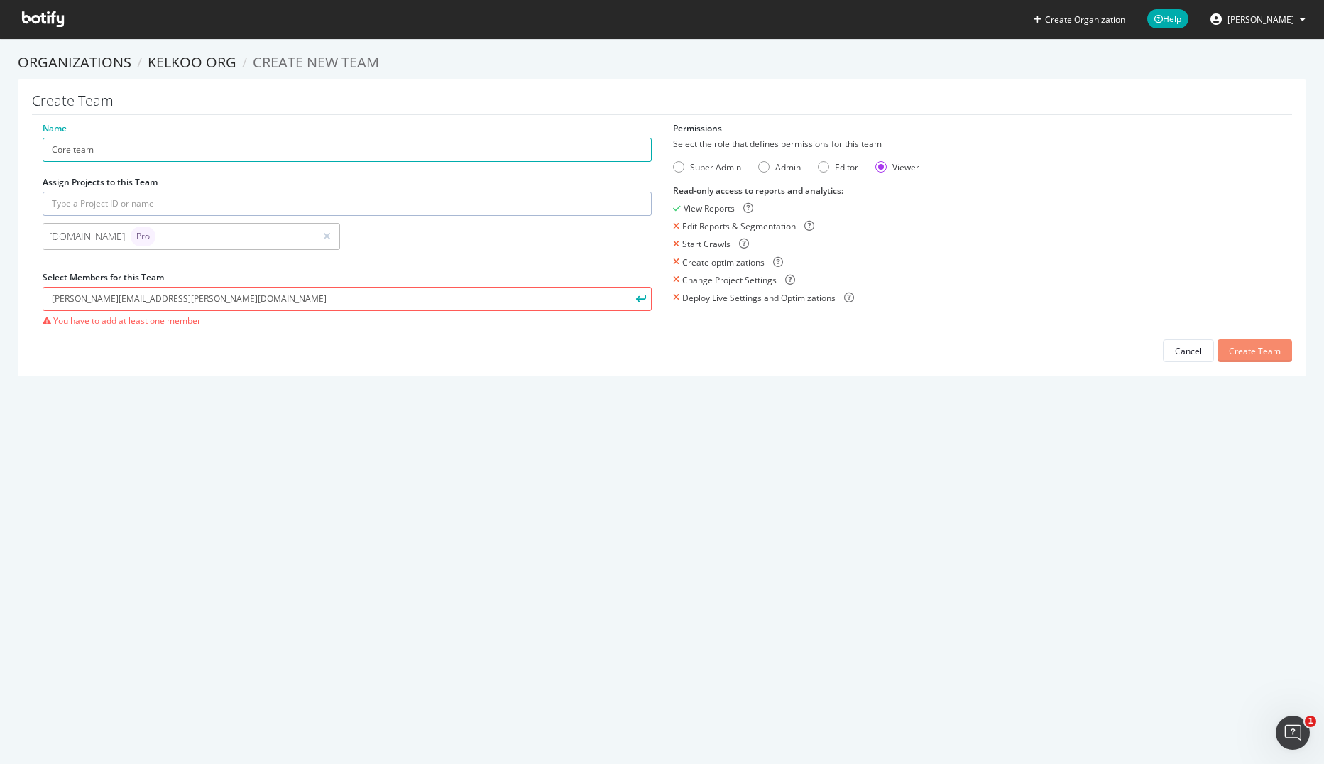
click at [1232, 356] on div "Create Team" at bounding box center [1255, 351] width 52 height 12
click at [248, 295] on input "nicolas.leroy@kelkoogroup.com" at bounding box center [347, 299] width 609 height 24
click at [245, 295] on input "nicolas.leroy@kelkoogroup.com" at bounding box center [347, 299] width 609 height 24
type input "n"
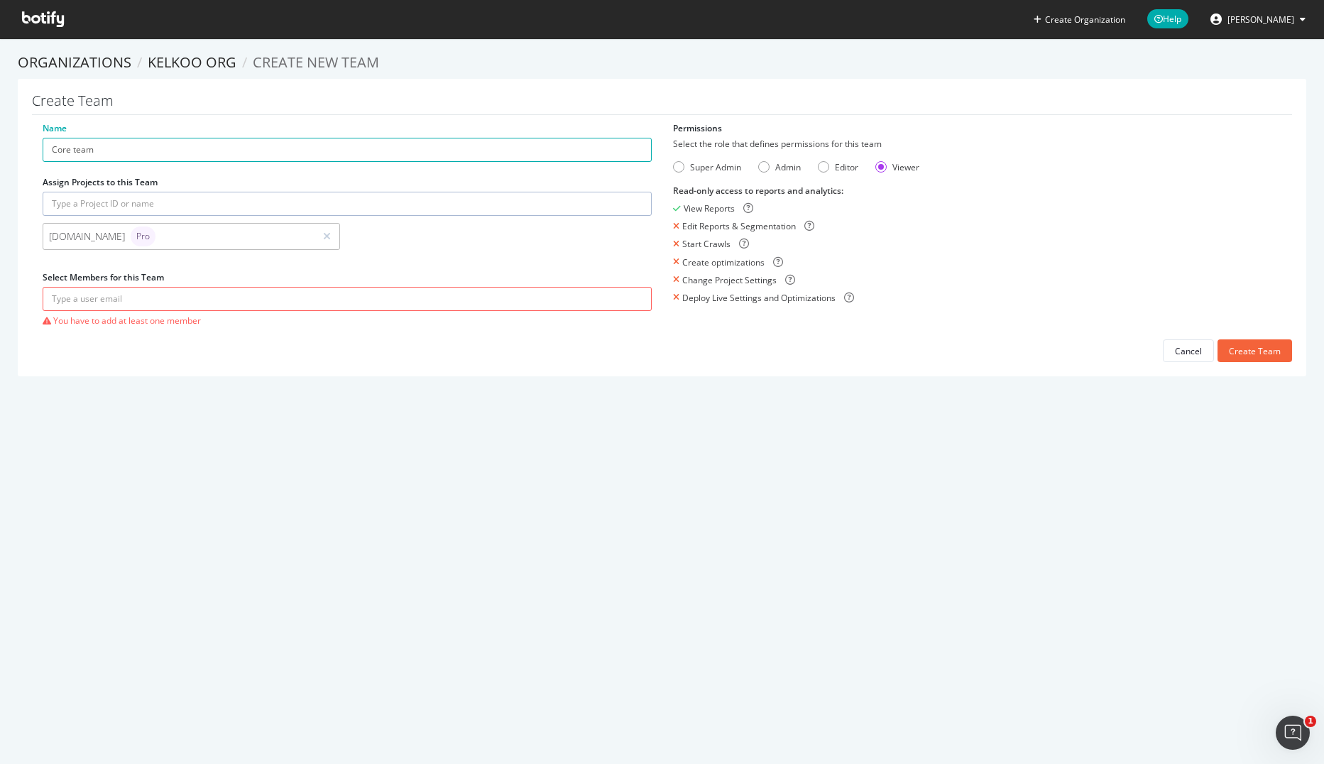
click at [207, 459] on div "Create Organization Help Nicolas Leroy Organizations Kelkoo org Create new Team…" at bounding box center [662, 382] width 1324 height 764
click at [55, 300] on input "text" at bounding box center [347, 299] width 609 height 24
click at [98, 407] on div "Create Organization Help Nicolas Leroy Organizations Kelkoo org Create new Team…" at bounding box center [662, 382] width 1324 height 764
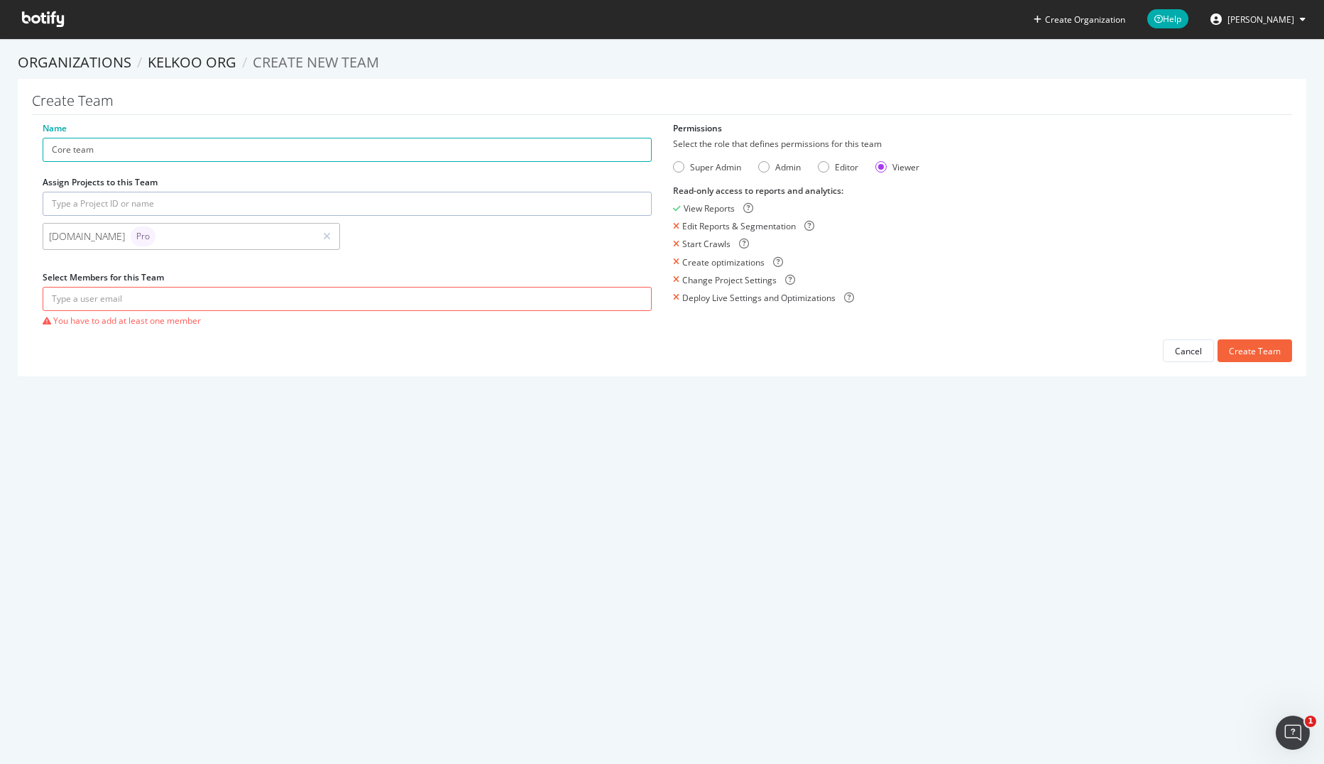
drag, startPoint x: 98, startPoint y: 407, endPoint x: 63, endPoint y: 326, distance: 88.7
click at [63, 326] on span "You have to add at least one member" at bounding box center [347, 320] width 609 height 12
click at [73, 304] on input "text" at bounding box center [347, 299] width 609 height 24
click at [138, 380] on section "Organizations Kelkoo org Create new Team Create Team Name Core team Assign Proj…" at bounding box center [662, 221] width 1324 height 366
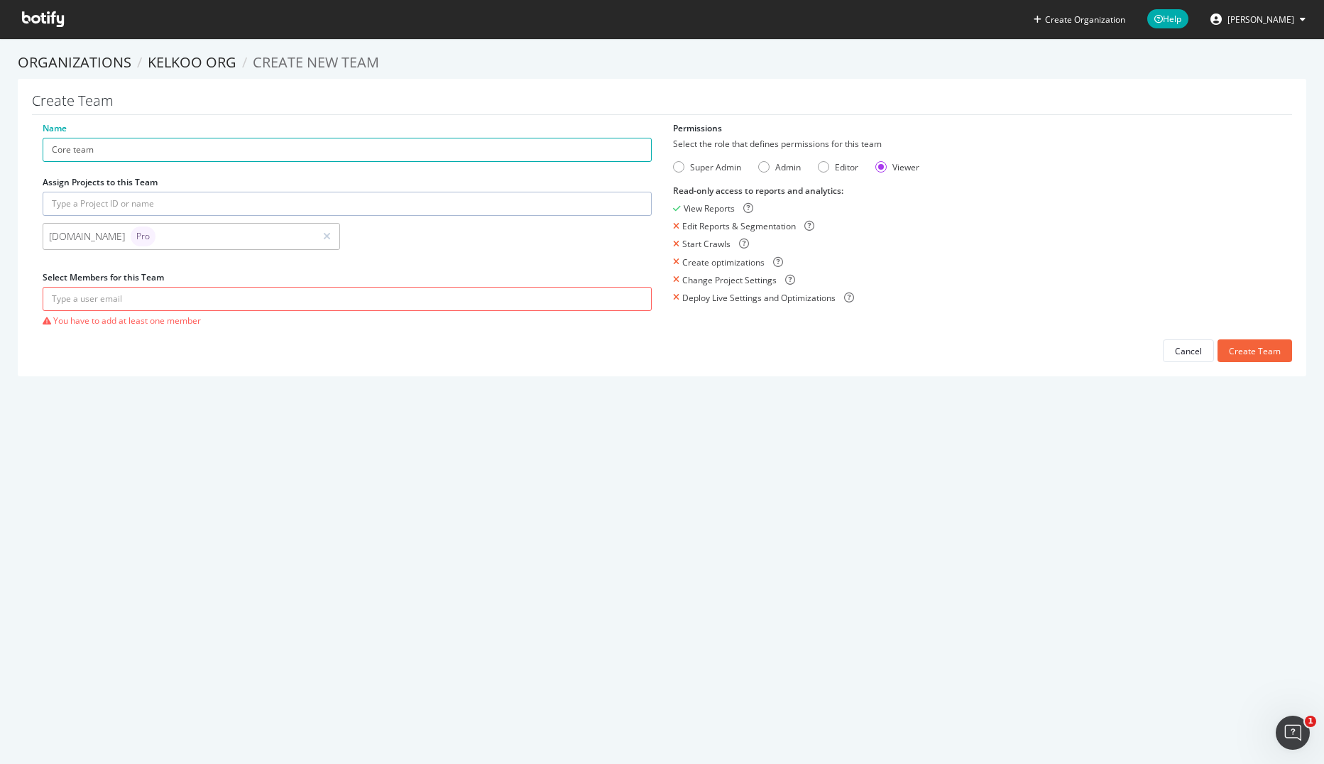
click at [475, 410] on div "Create Organization Help Nicolas Leroy Organizations Kelkoo org Create new Team…" at bounding box center [662, 382] width 1324 height 764
click at [193, 304] on input "text" at bounding box center [347, 299] width 609 height 24
click at [141, 301] on input "text" at bounding box center [347, 299] width 609 height 24
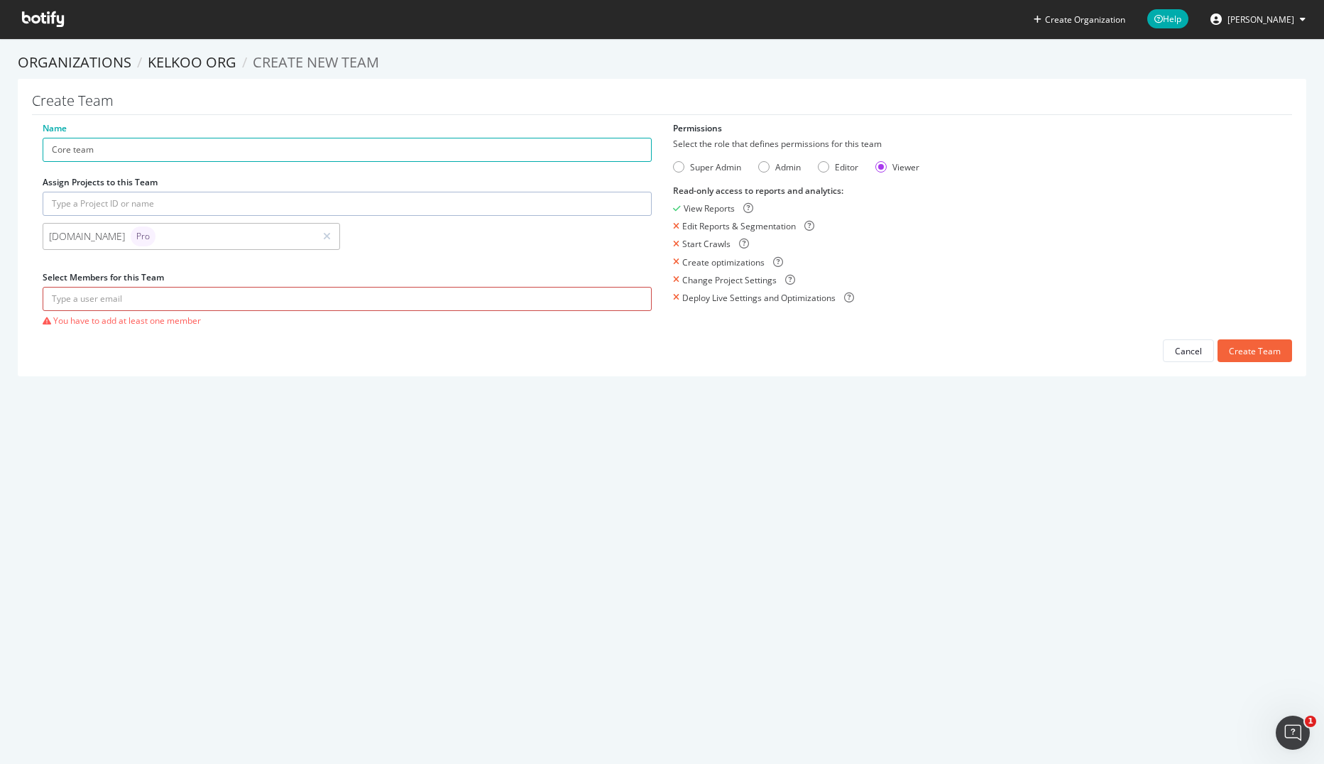
paste input "[PERSON_NAME][EMAIL_ADDRESS][PERSON_NAME][DOMAIN_NAME]"
type input "[PERSON_NAME][EMAIL_ADDRESS][PERSON_NAME][DOMAIN_NAME]"
click at [1244, 353] on div "Create Team" at bounding box center [1255, 351] width 52 height 12
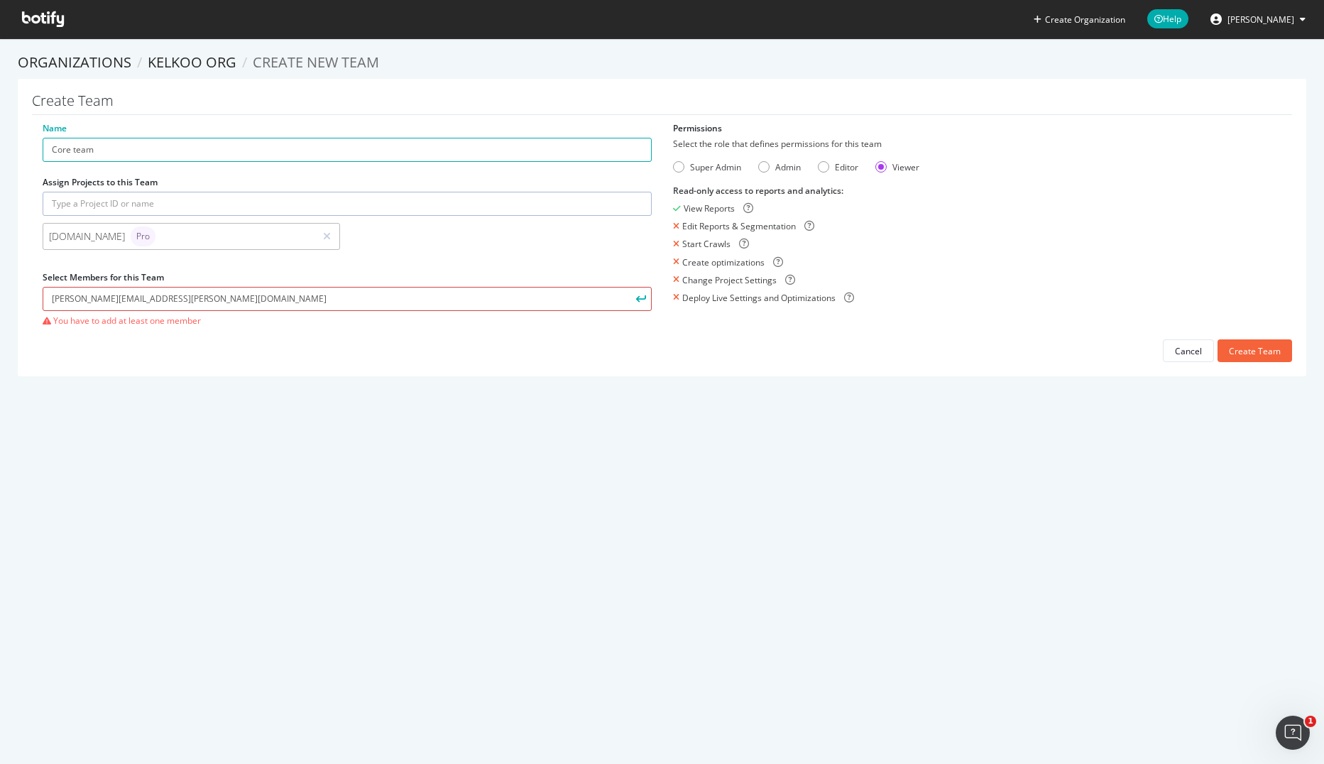
click at [336, 290] on input "[PERSON_NAME][EMAIL_ADDRESS][PERSON_NAME][DOMAIN_NAME]" at bounding box center [347, 299] width 609 height 24
click at [627, 287] on button "submit" at bounding box center [639, 299] width 24 height 24
click at [354, 411] on div "Create Organization Help Nicolas Leroy Organizations Kelkoo org Create new Team…" at bounding box center [662, 382] width 1324 height 764
click at [674, 169] on div "Super Admin" at bounding box center [678, 166] width 11 height 11
click at [1235, 351] on div "Create Team" at bounding box center [1255, 351] width 52 height 12
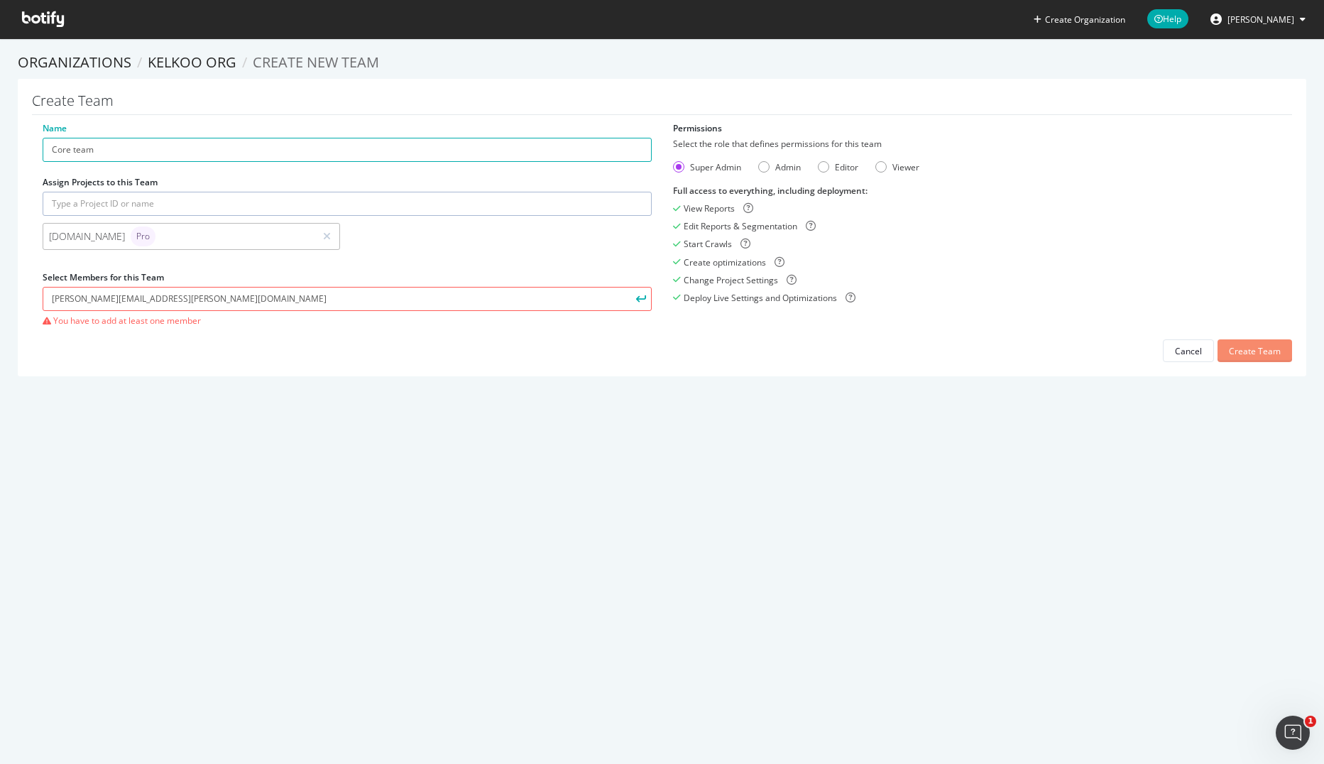
click at [1235, 351] on div "Create Team" at bounding box center [1255, 351] width 52 height 12
click at [758, 167] on div "Admin" at bounding box center [763, 166] width 11 height 11
click at [1229, 358] on div "Create Team" at bounding box center [1255, 350] width 52 height 21
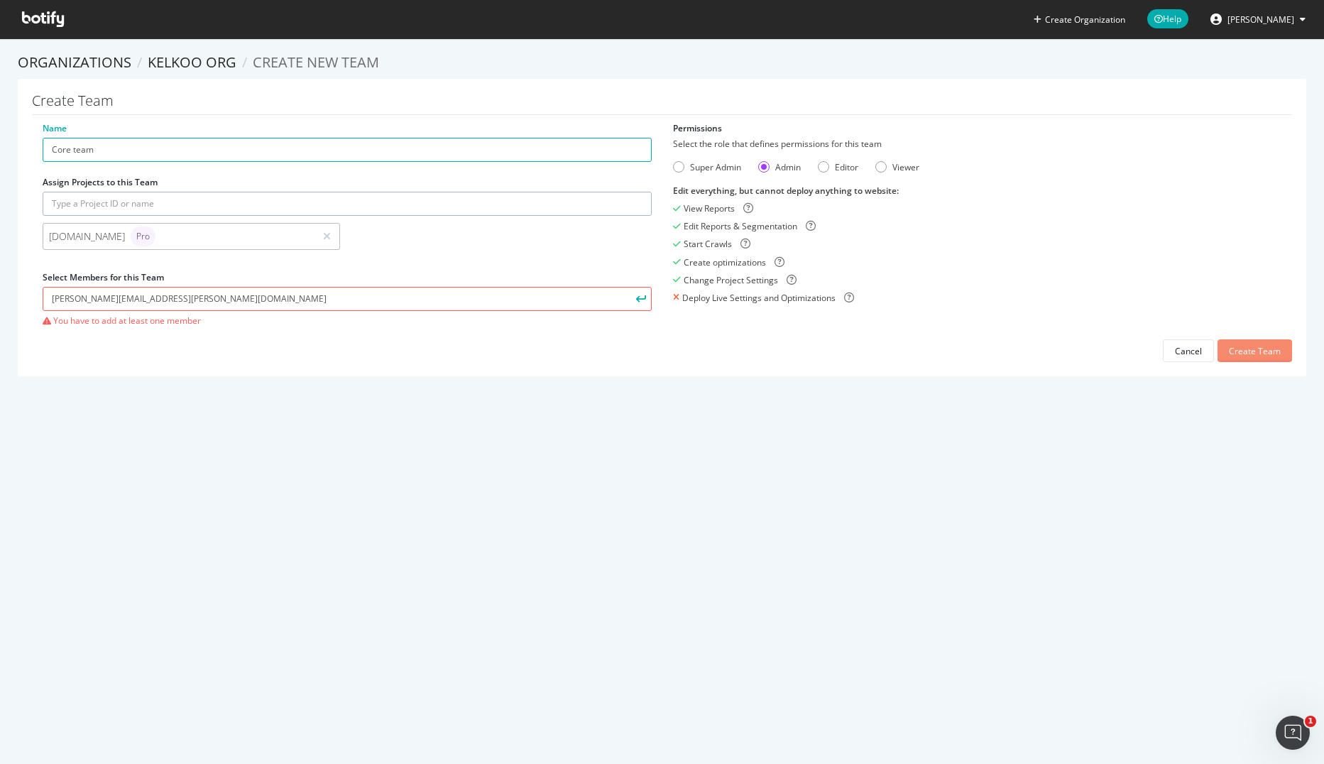
click at [1229, 358] on div "Create Team" at bounding box center [1255, 350] width 52 height 21
click at [673, 163] on div "Super Admin" at bounding box center [678, 166] width 11 height 11
click at [205, 59] on link "Kelkoo org" at bounding box center [192, 62] width 89 height 19
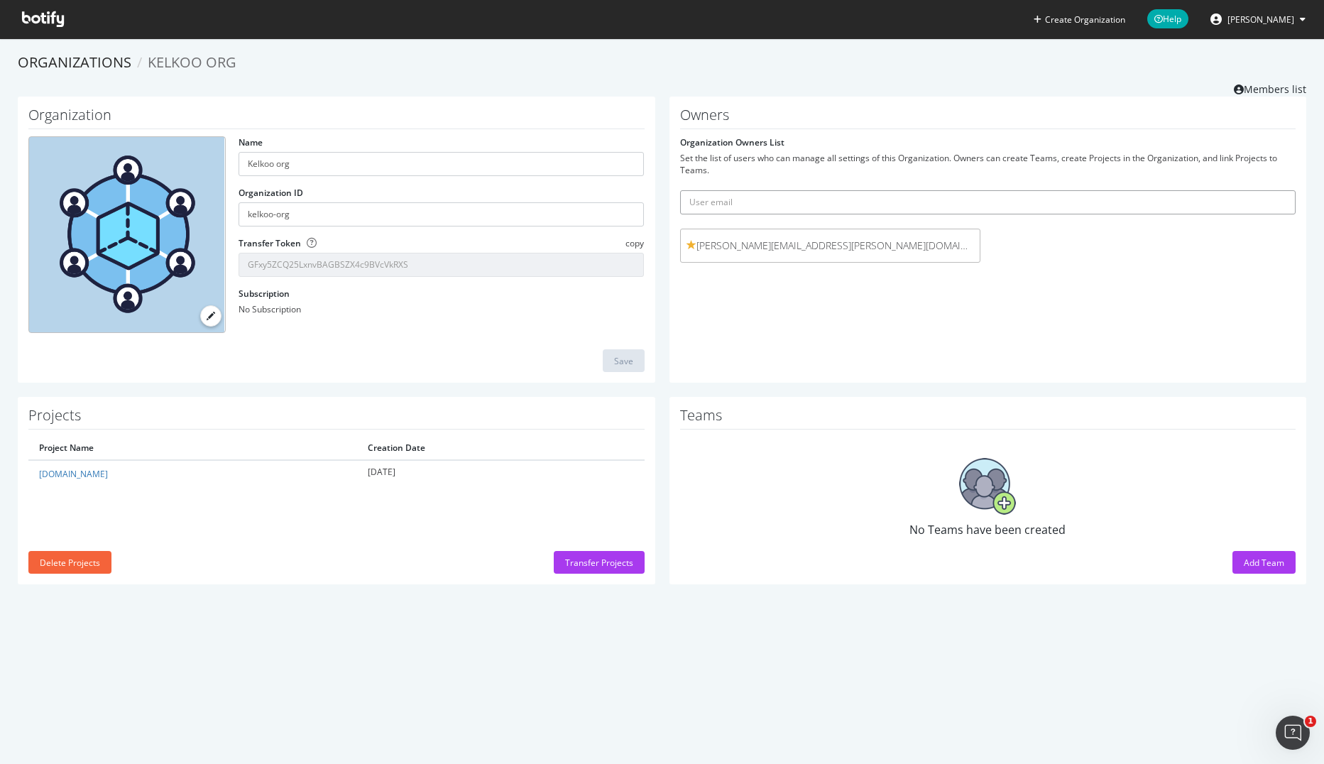
click at [734, 199] on input "text" at bounding box center [988, 202] width 616 height 24
type input "richard.stables@kelkoogroup.com"
click at [1271, 190] on button "submit" at bounding box center [1283, 202] width 24 height 24
click at [984, 323] on div "Owners Organization Owners List Set the list of users who can manage all settin…" at bounding box center [987, 240] width 637 height 287
click at [1248, 561] on div "Add Team" at bounding box center [1264, 562] width 40 height 12
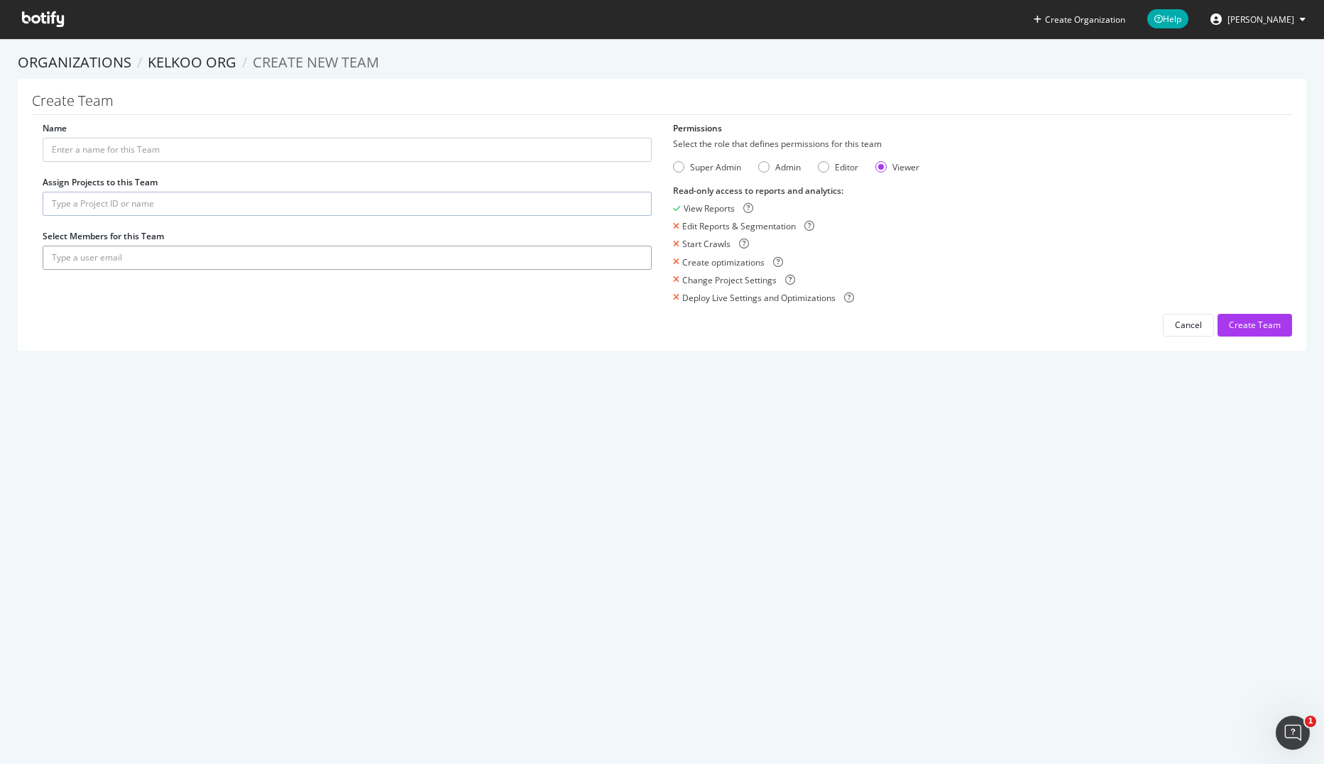
click at [147, 256] on input "text" at bounding box center [347, 258] width 609 height 24
type input "r"
click at [1237, 331] on div "Create Team" at bounding box center [1255, 324] width 52 height 21
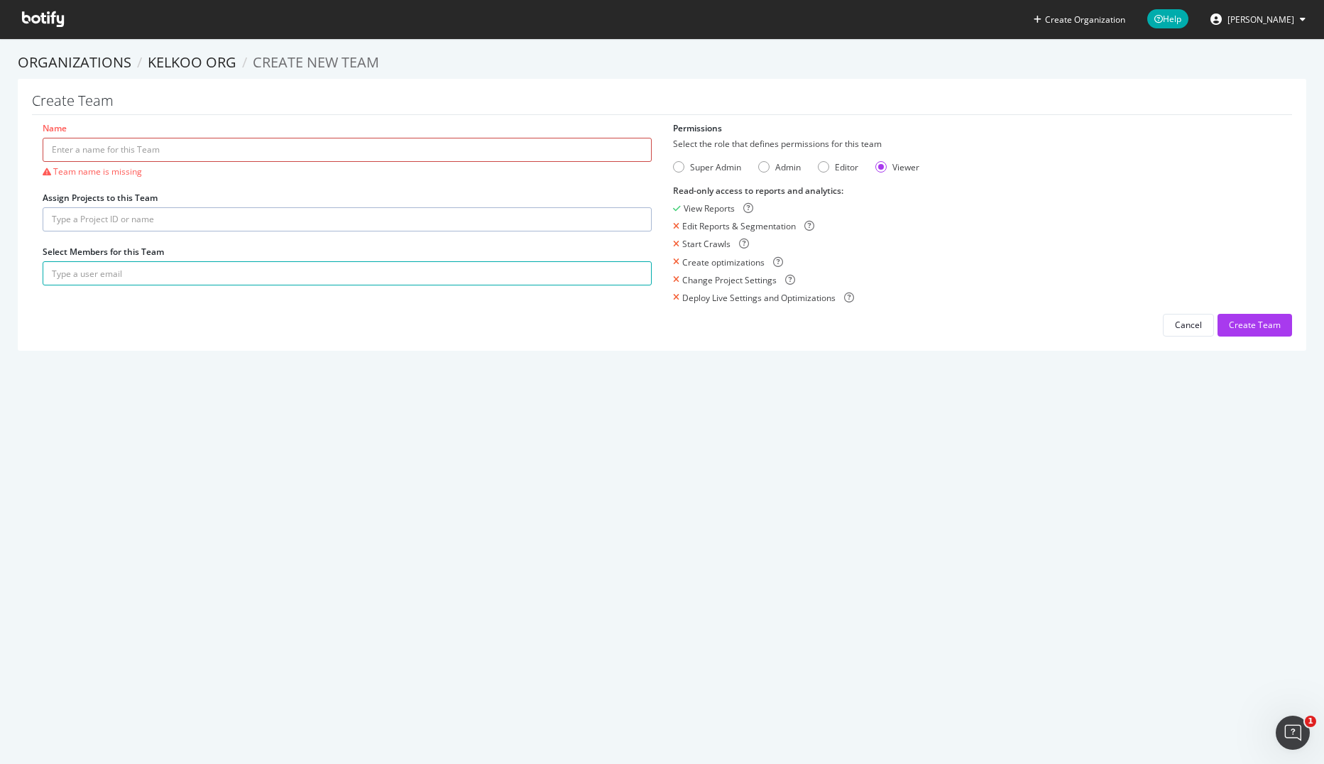
click at [163, 153] on input "Name" at bounding box center [347, 150] width 609 height 24
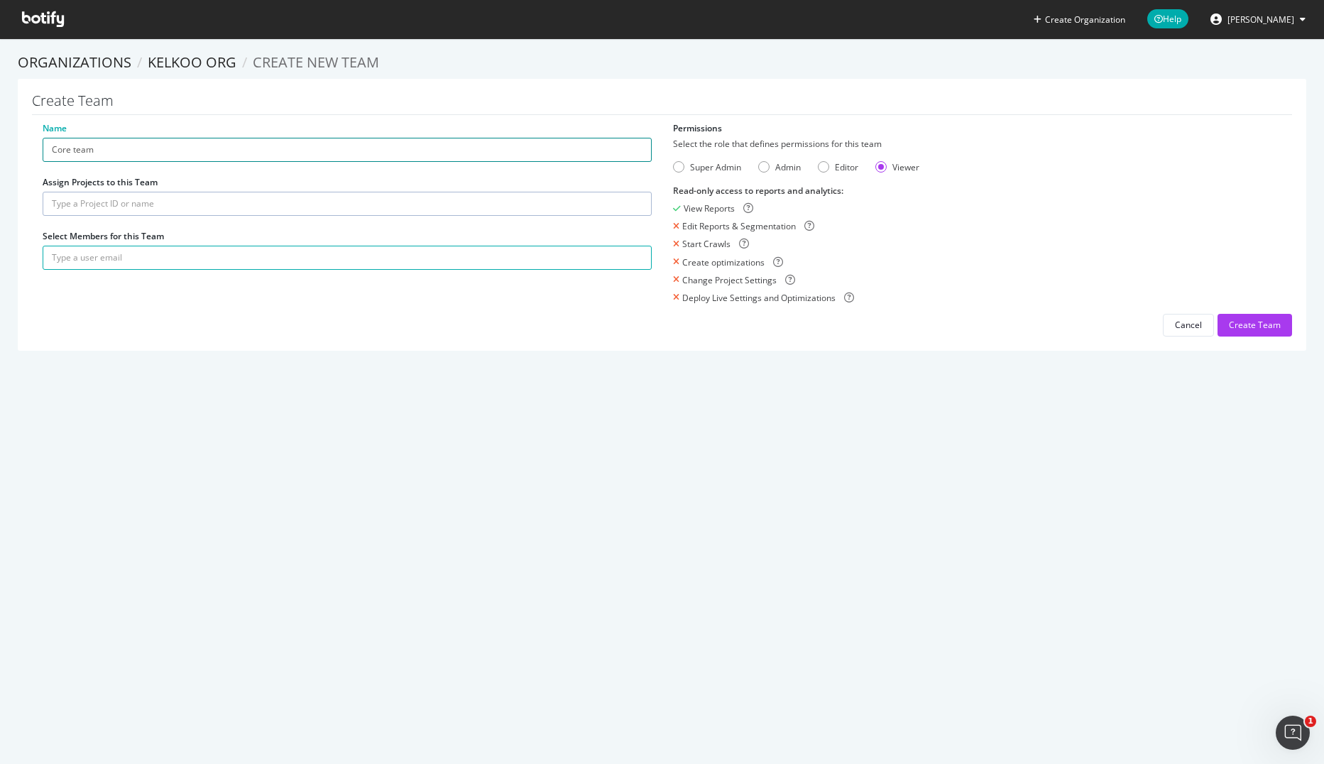
type input "Core team"
click at [158, 192] on input "text" at bounding box center [347, 204] width 609 height 24
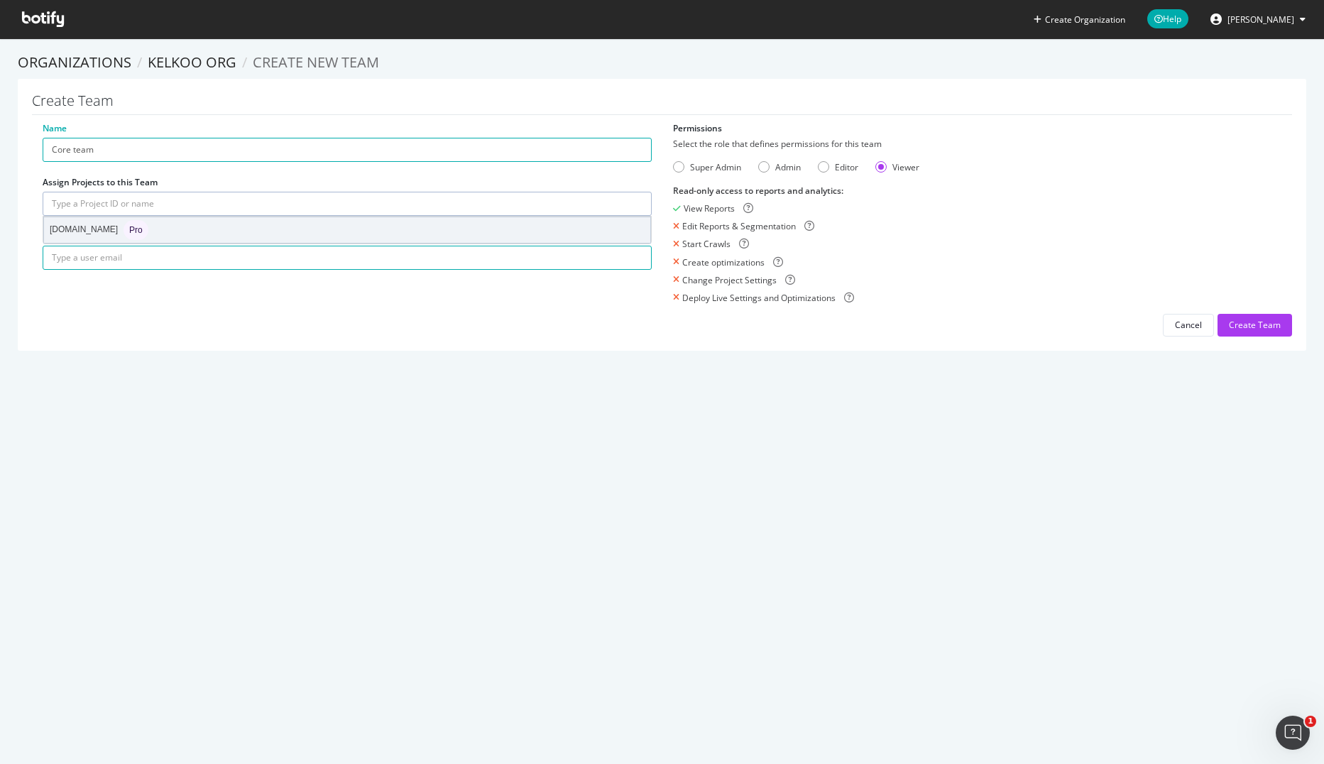
click at [129, 229] on span "Pro" at bounding box center [135, 230] width 13 height 9
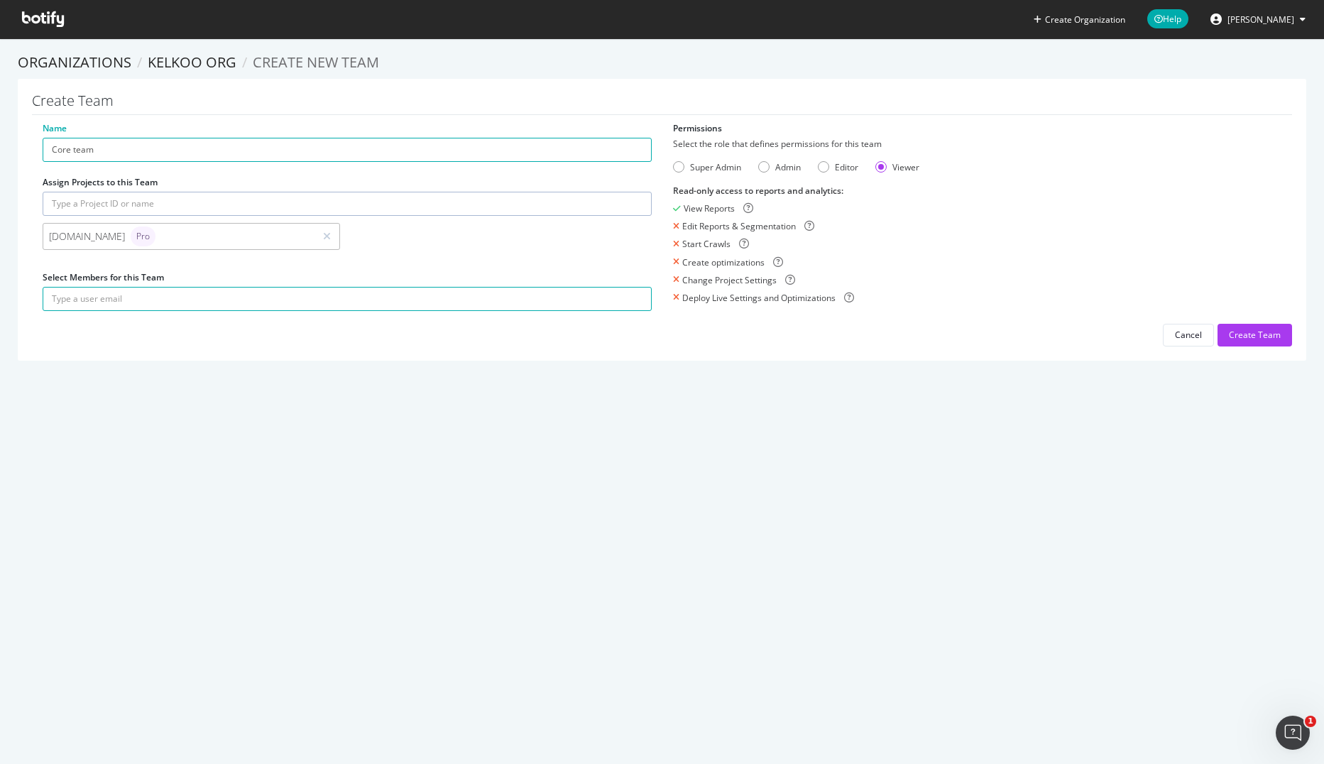
click at [644, 417] on div "Create Organization Help Nicolas Leroy Organizations Kelkoo org Create new Team…" at bounding box center [662, 382] width 1324 height 764
click at [1257, 339] on div "Create Team" at bounding box center [1255, 335] width 52 height 12
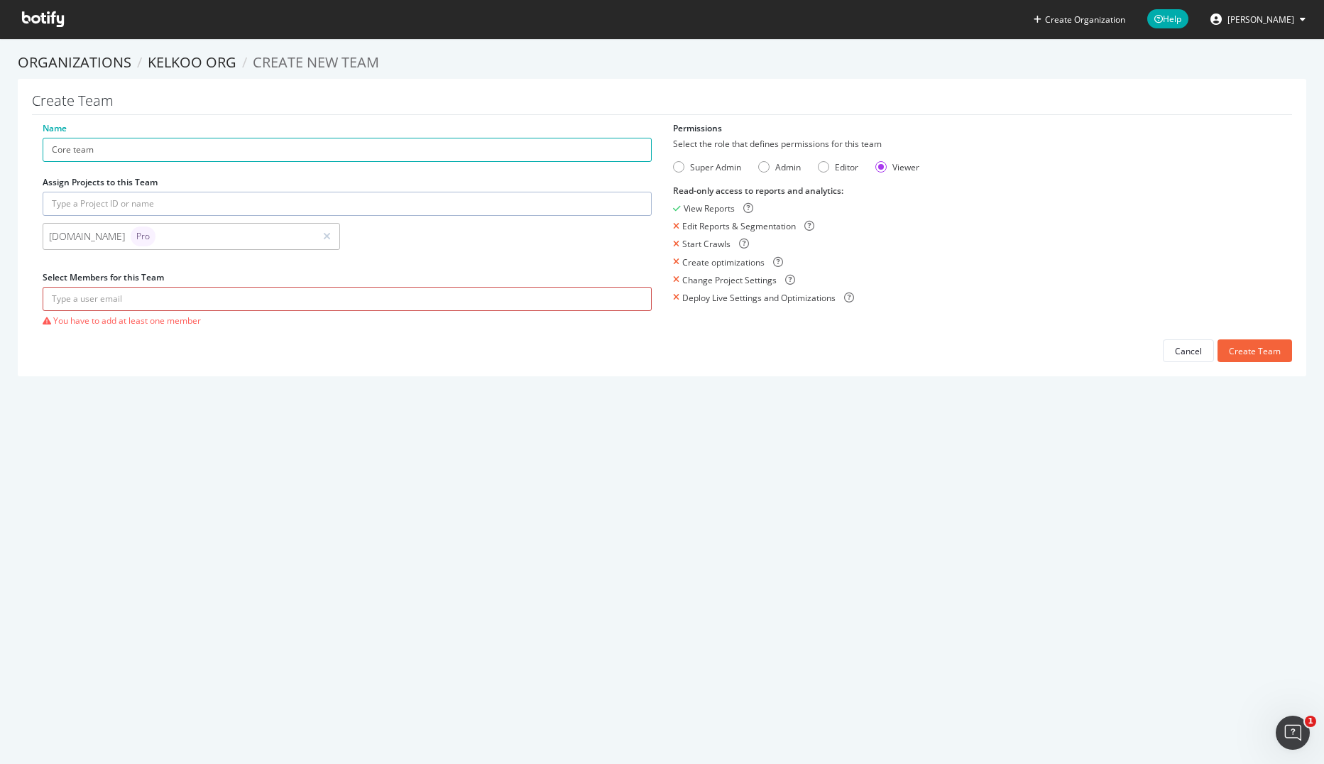
click at [177, 297] on input "text" at bounding box center [347, 299] width 609 height 24
type input "richard.stables@kelkoogroup.com"
click at [1241, 349] on div "Create Team" at bounding box center [1255, 351] width 52 height 12
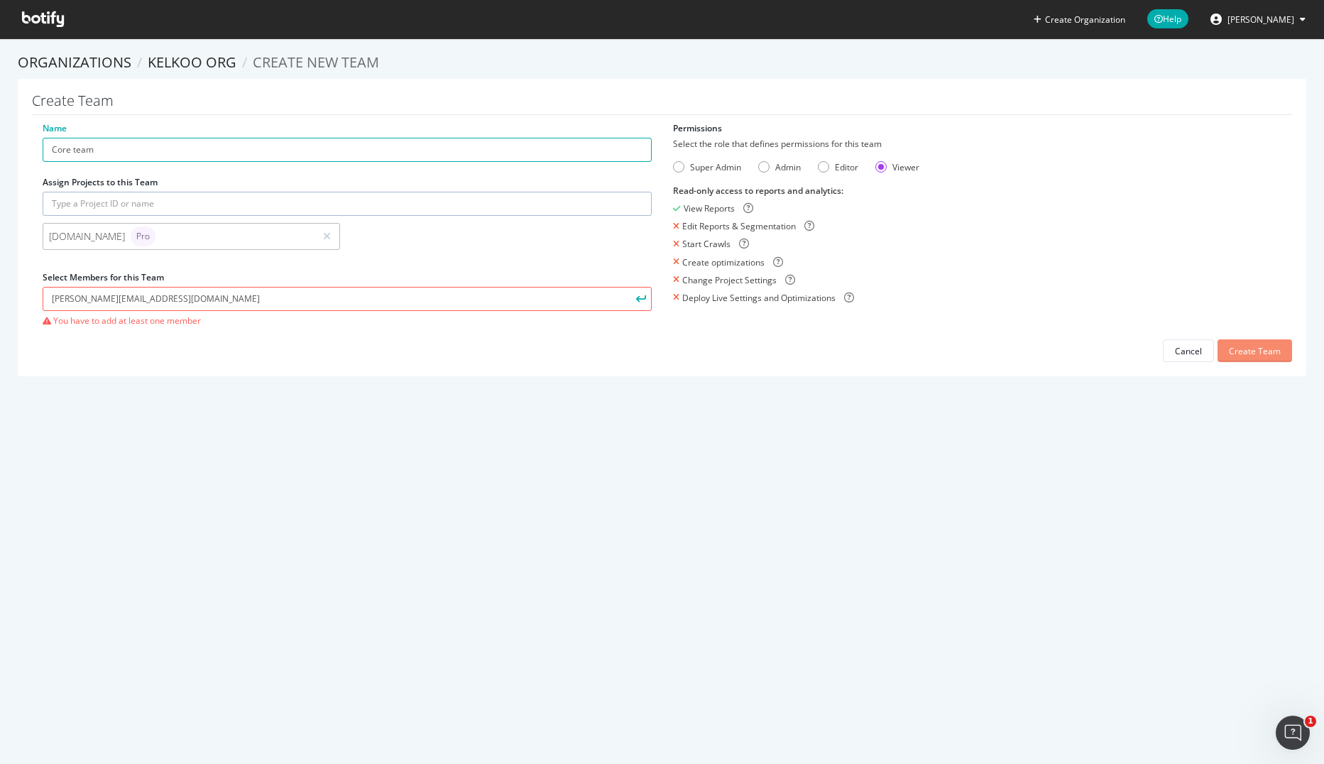
click at [1231, 353] on div "Create Team" at bounding box center [1255, 351] width 52 height 12
click at [536, 490] on div "Create Organization Help Nicolas Leroy Organizations Kelkoo org Create new Team…" at bounding box center [662, 382] width 1324 height 764
click at [323, 294] on input "richard.stables@kelkoogroup.com" at bounding box center [347, 299] width 609 height 24
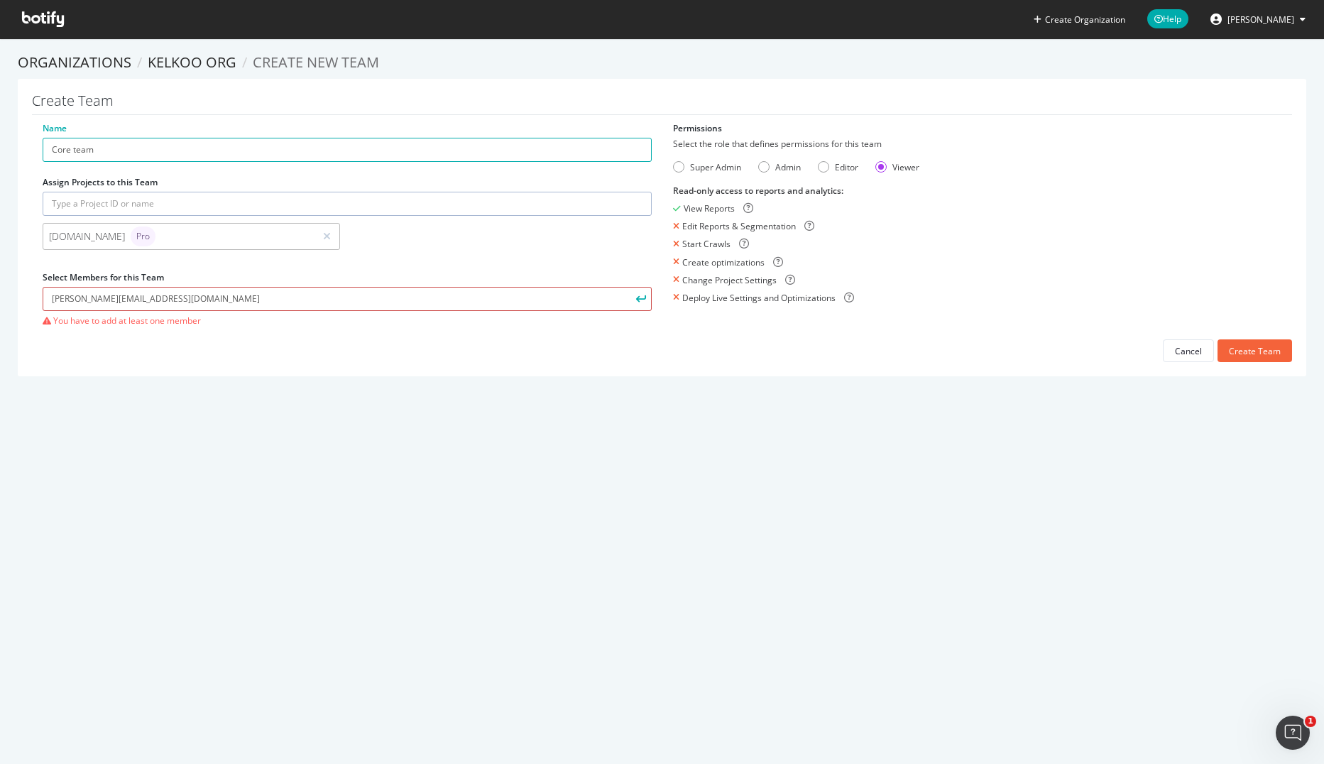
click at [627, 287] on button "submit" at bounding box center [639, 299] width 24 height 24
click at [1238, 352] on div "Create Team" at bounding box center [1255, 351] width 52 height 12
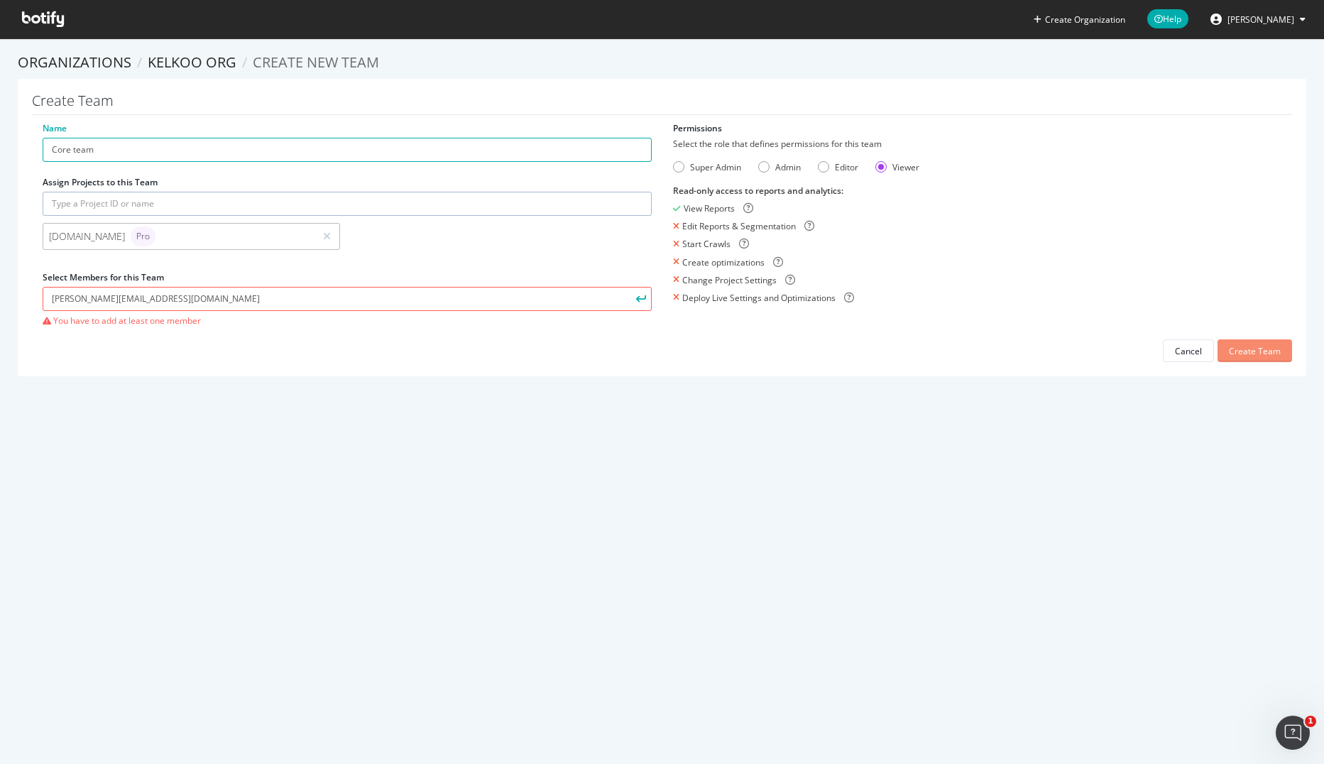
click at [1238, 352] on div "Create Team" at bounding box center [1255, 351] width 52 height 12
click at [1268, 19] on span "[PERSON_NAME]" at bounding box center [1260, 19] width 67 height 12
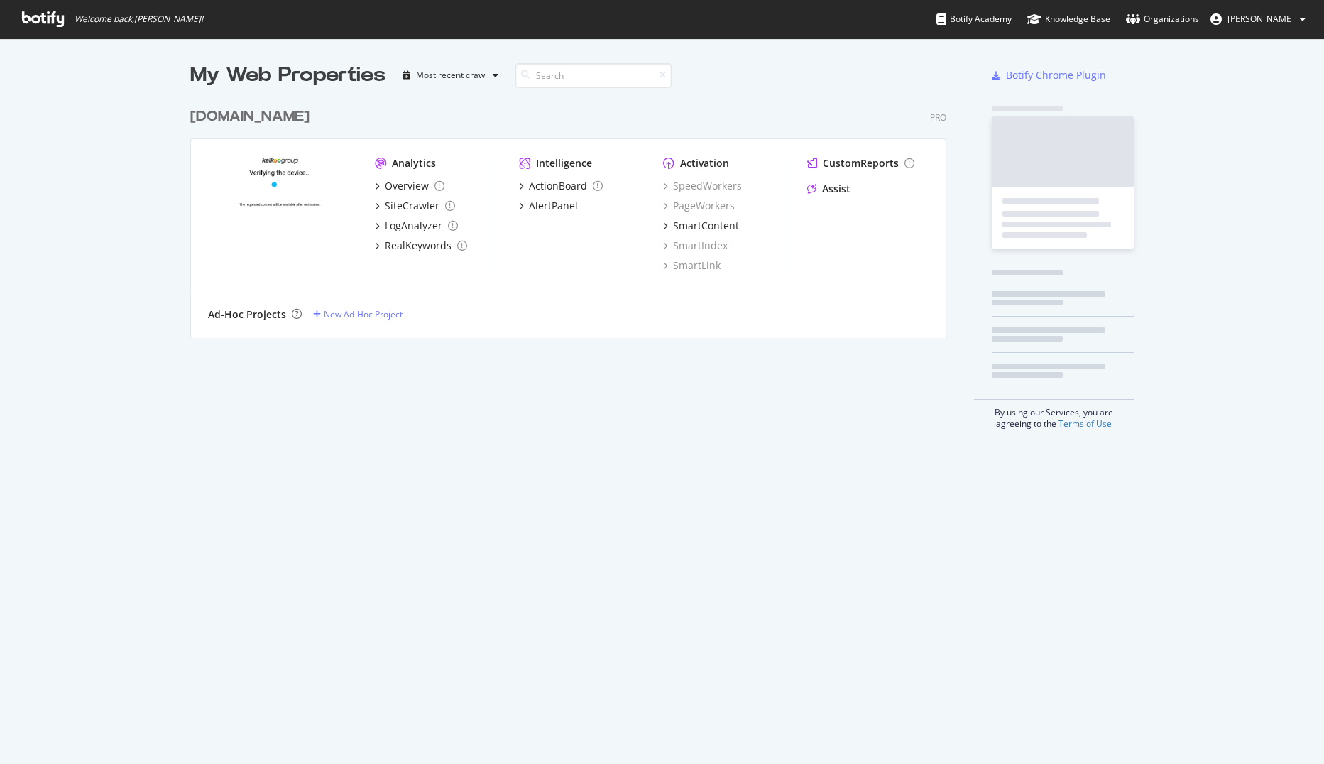
scroll to position [753, 1302]
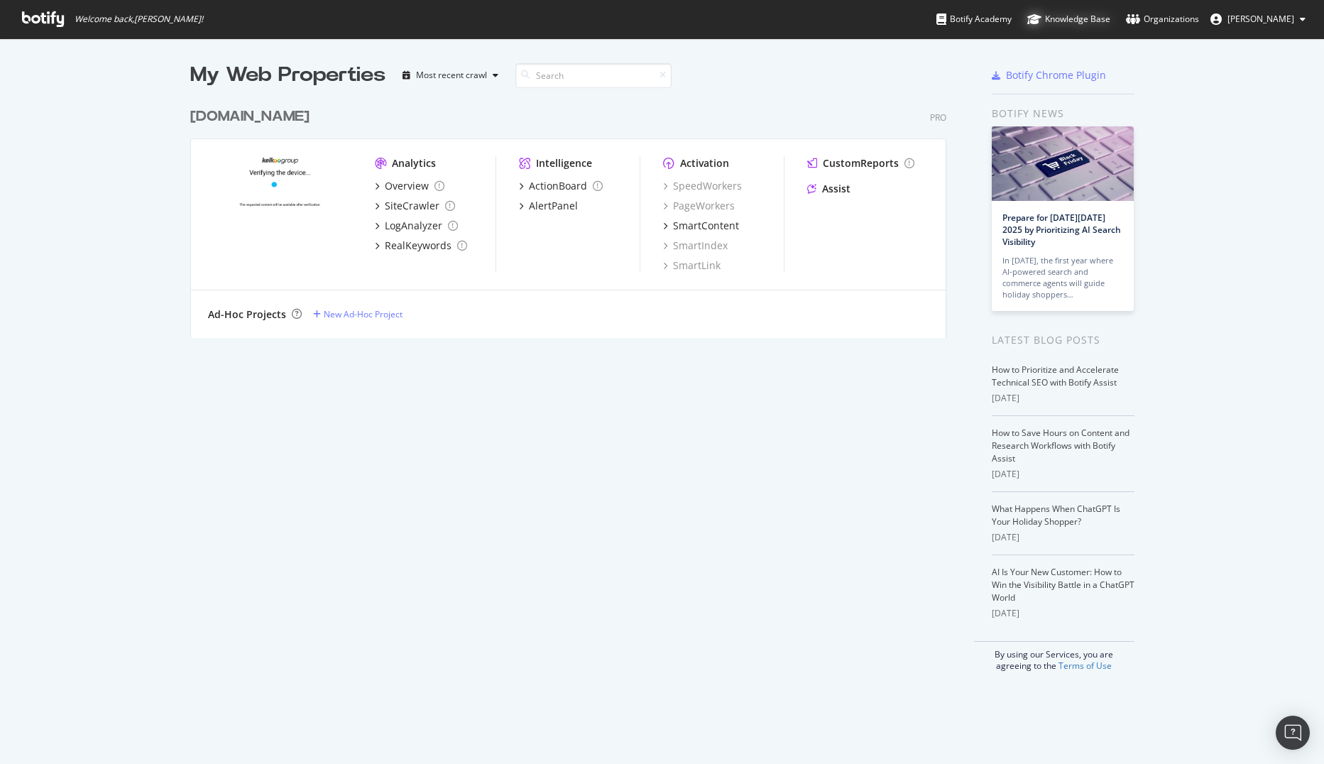
click at [1098, 18] on div "Knowledge Base" at bounding box center [1068, 19] width 83 height 14
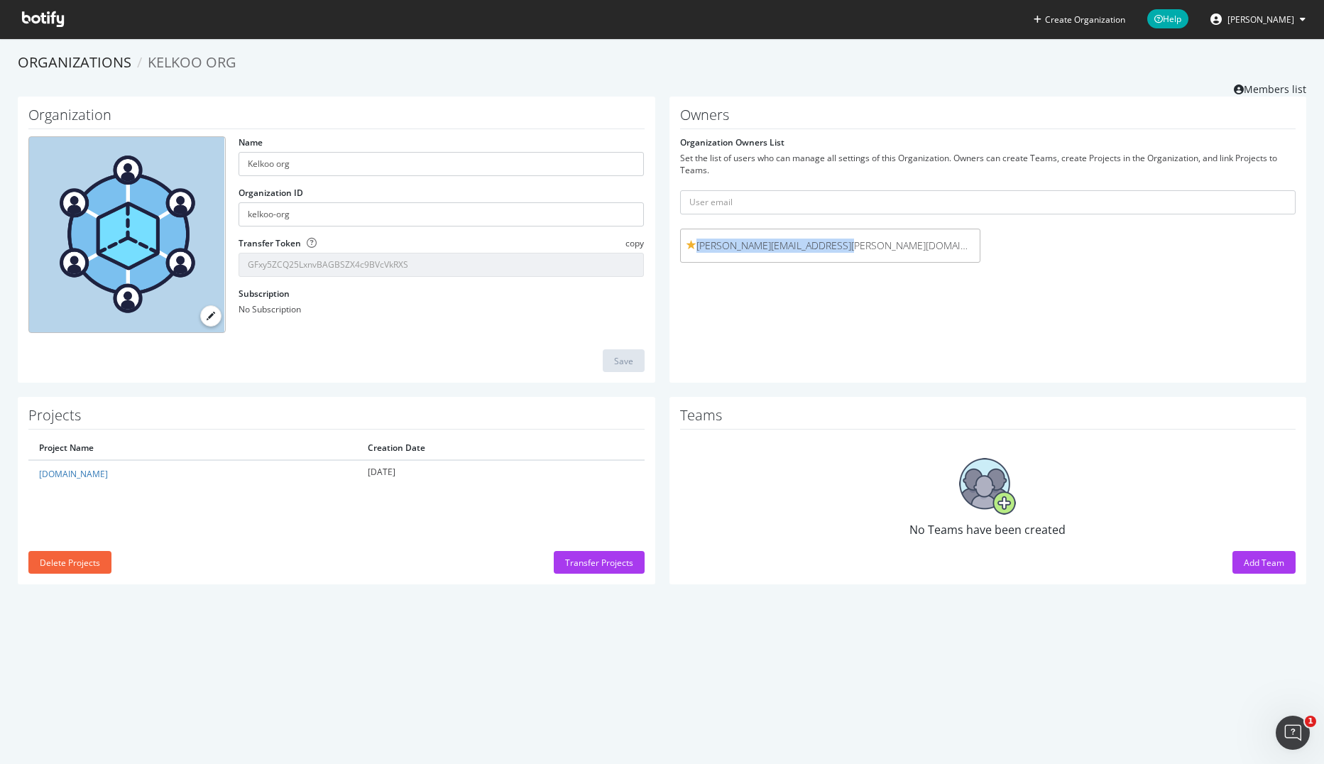
drag, startPoint x: 830, startPoint y: 245, endPoint x: 693, endPoint y: 238, distance: 137.2
click at [693, 238] on span "[PERSON_NAME][EMAIL_ADDRESS][PERSON_NAME][DOMAIN_NAME] (me)" at bounding box center [830, 245] width 288 height 14
copy span "[PERSON_NAME][EMAIL_ADDRESS][PERSON_NAME][DOMAIN_NAME]"
click at [94, 58] on link "Organizations" at bounding box center [75, 62] width 114 height 19
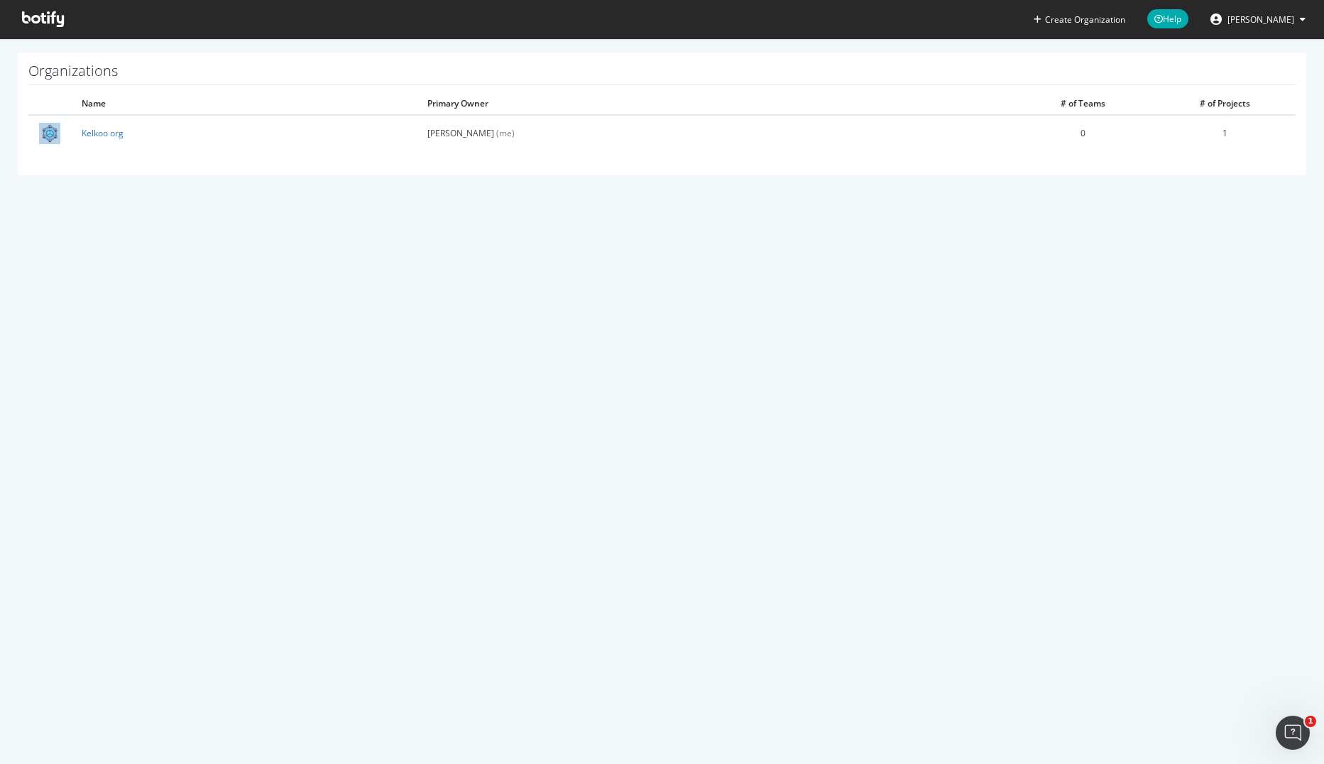
click at [38, 24] on icon at bounding box center [43, 19] width 42 height 16
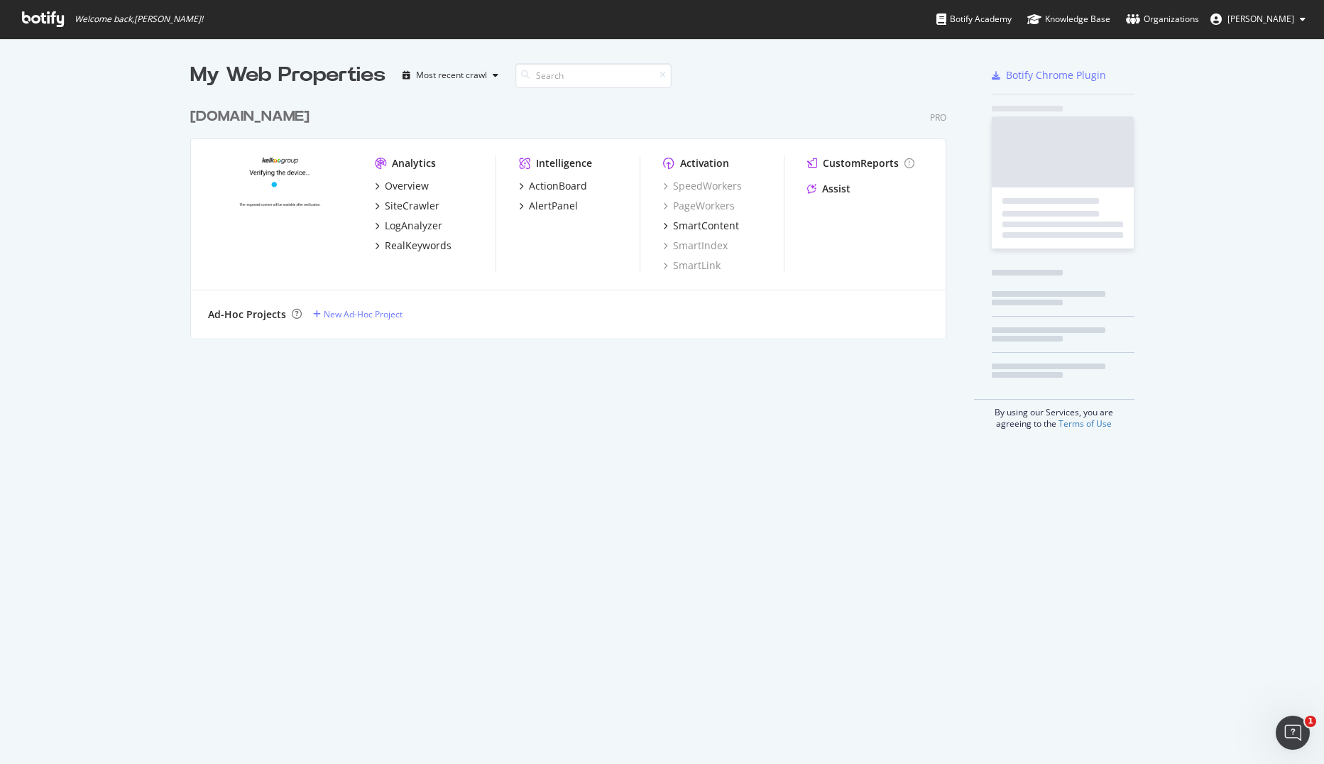
scroll to position [238, 757]
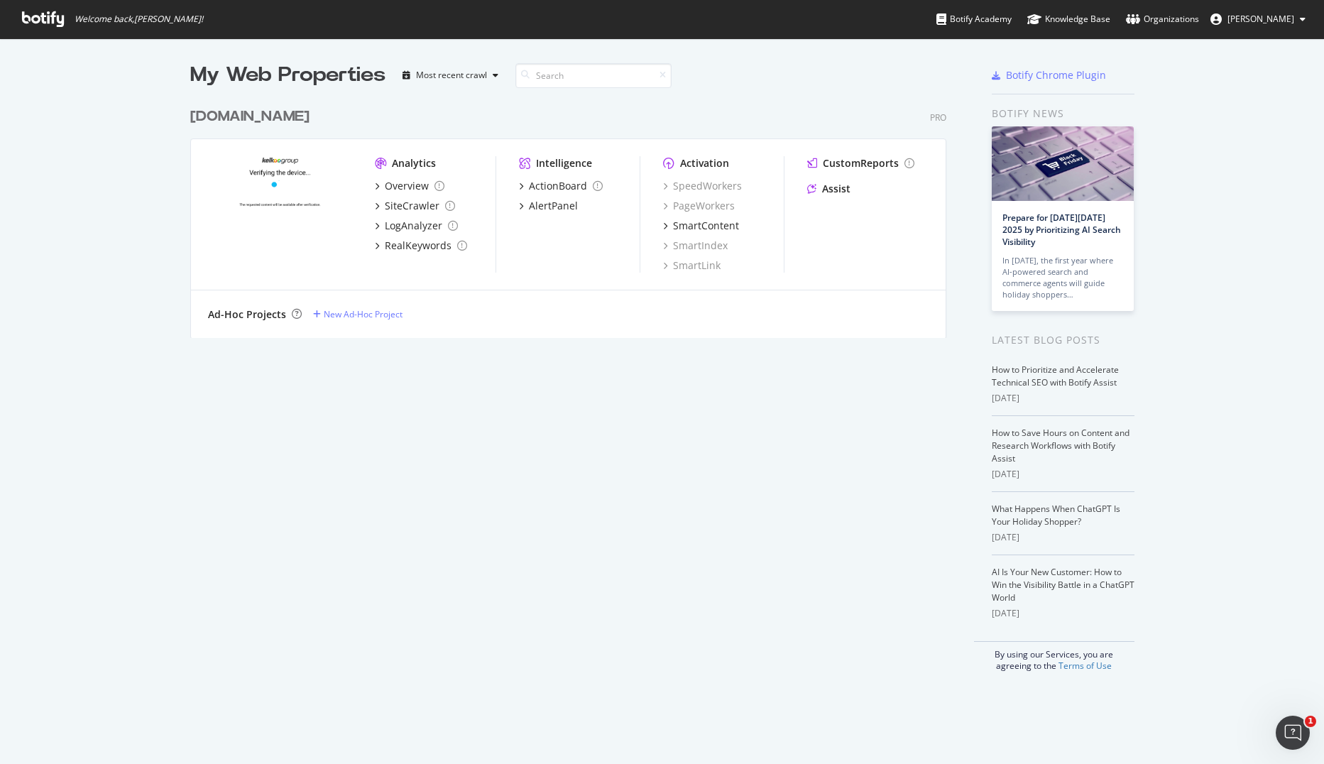
click at [212, 121] on div "[DOMAIN_NAME]" at bounding box center [249, 116] width 119 height 21
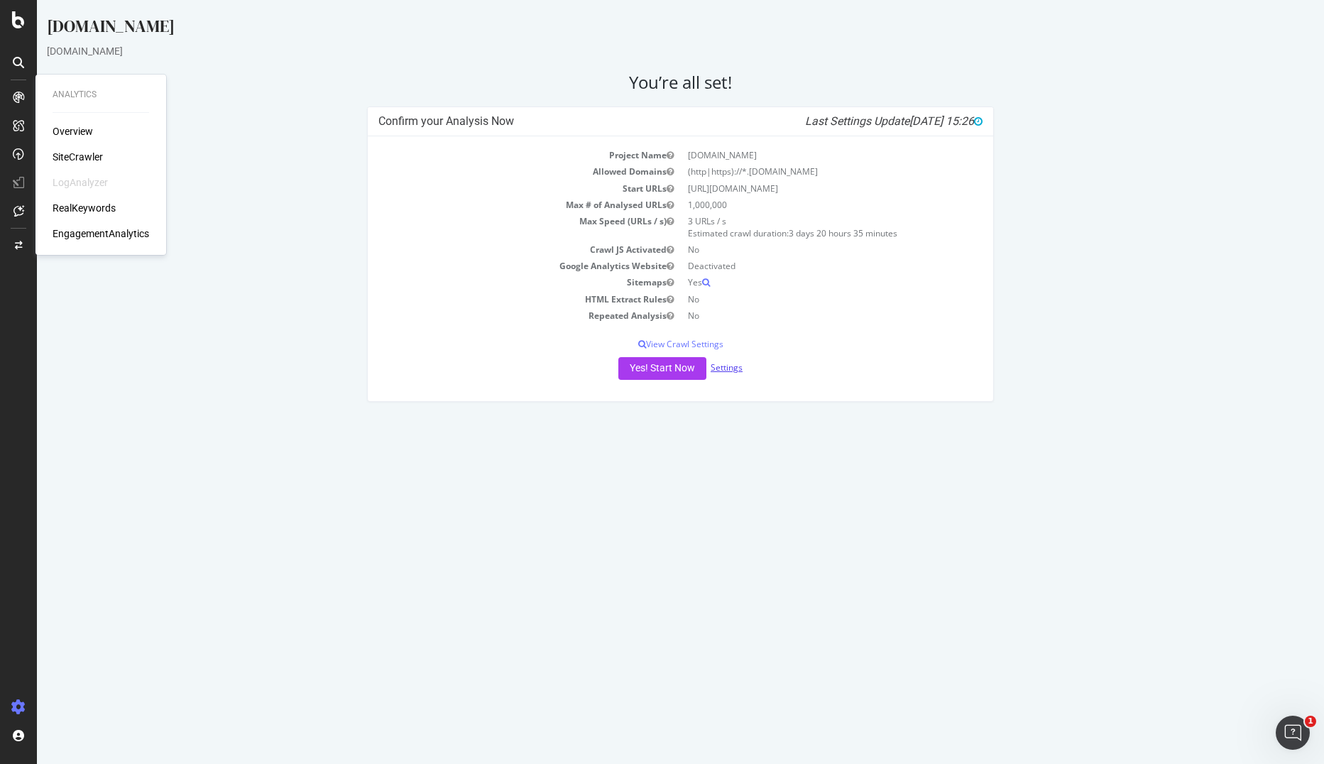
click at [729, 369] on link "Settings" at bounding box center [726, 367] width 32 height 12
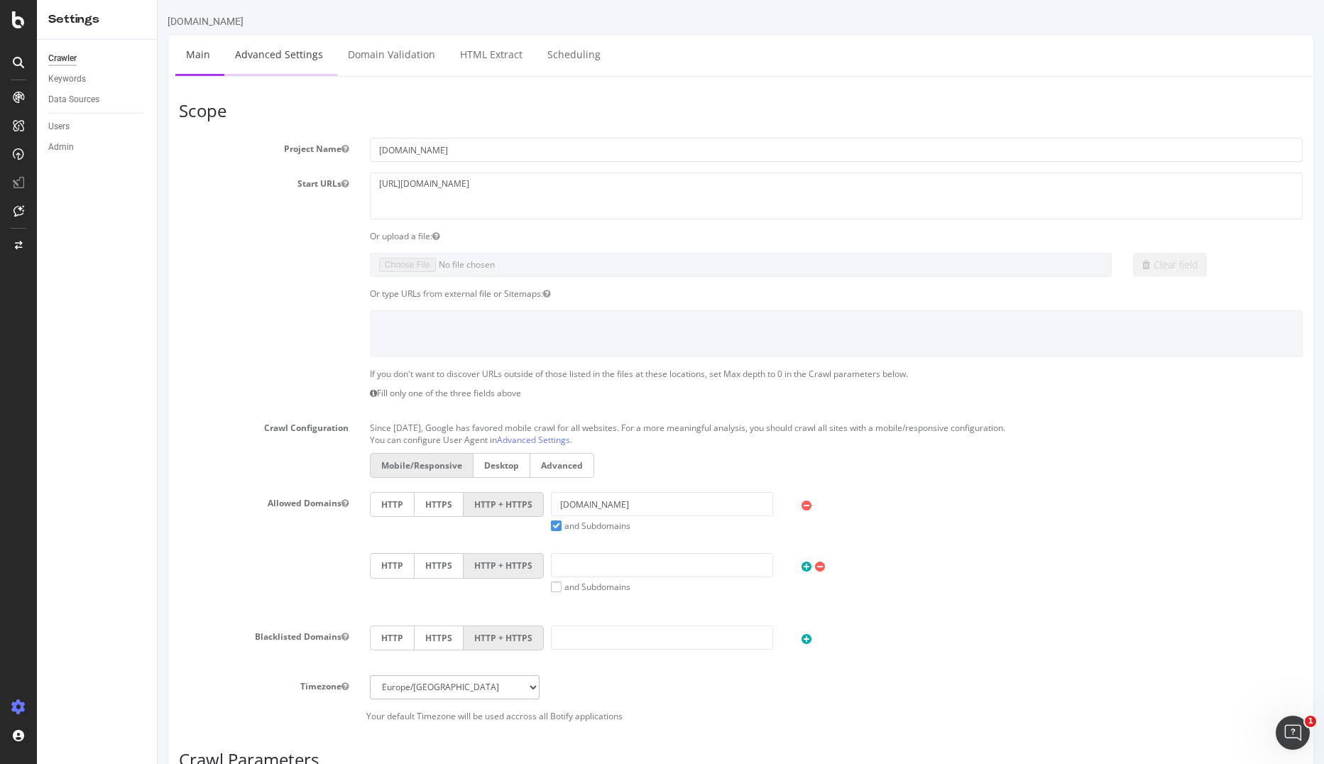
click at [270, 58] on link "Advanced Settings" at bounding box center [278, 54] width 109 height 39
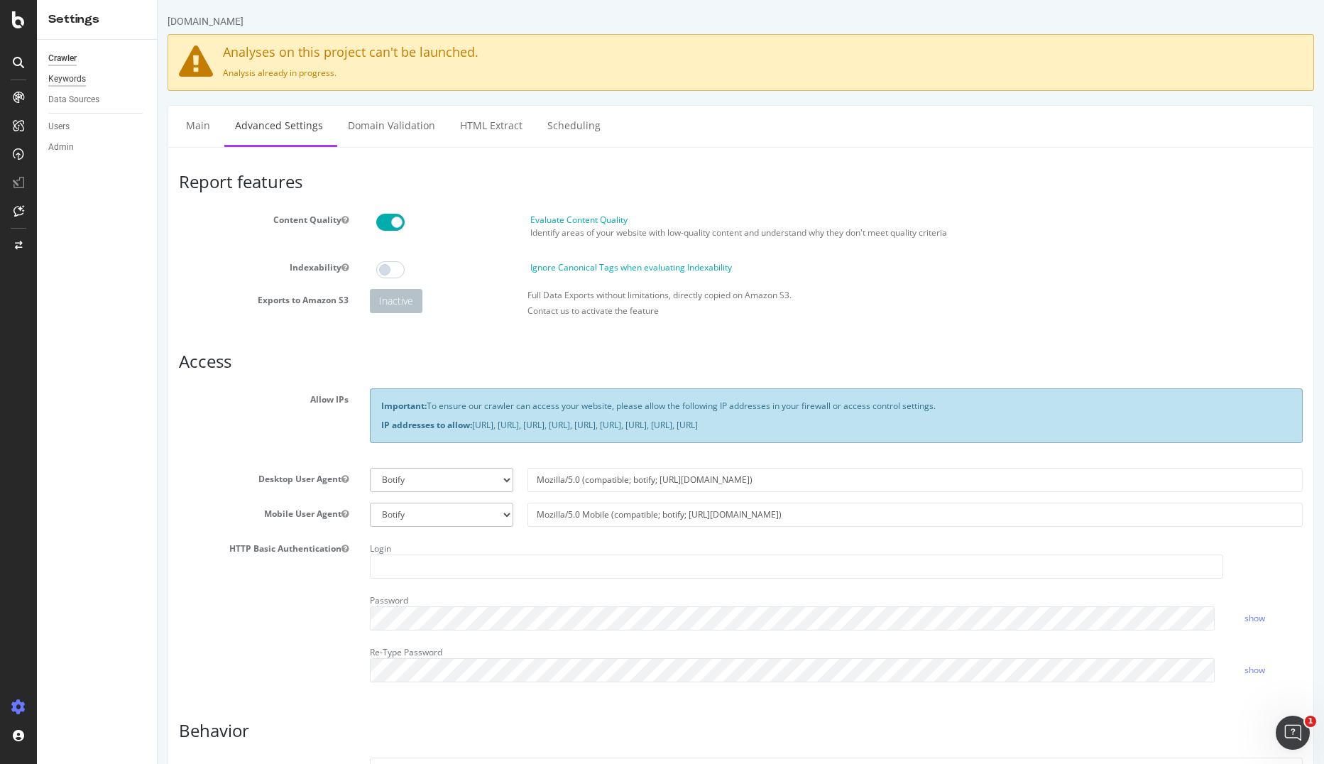
click at [73, 84] on div "Keywords" at bounding box center [67, 79] width 38 height 15
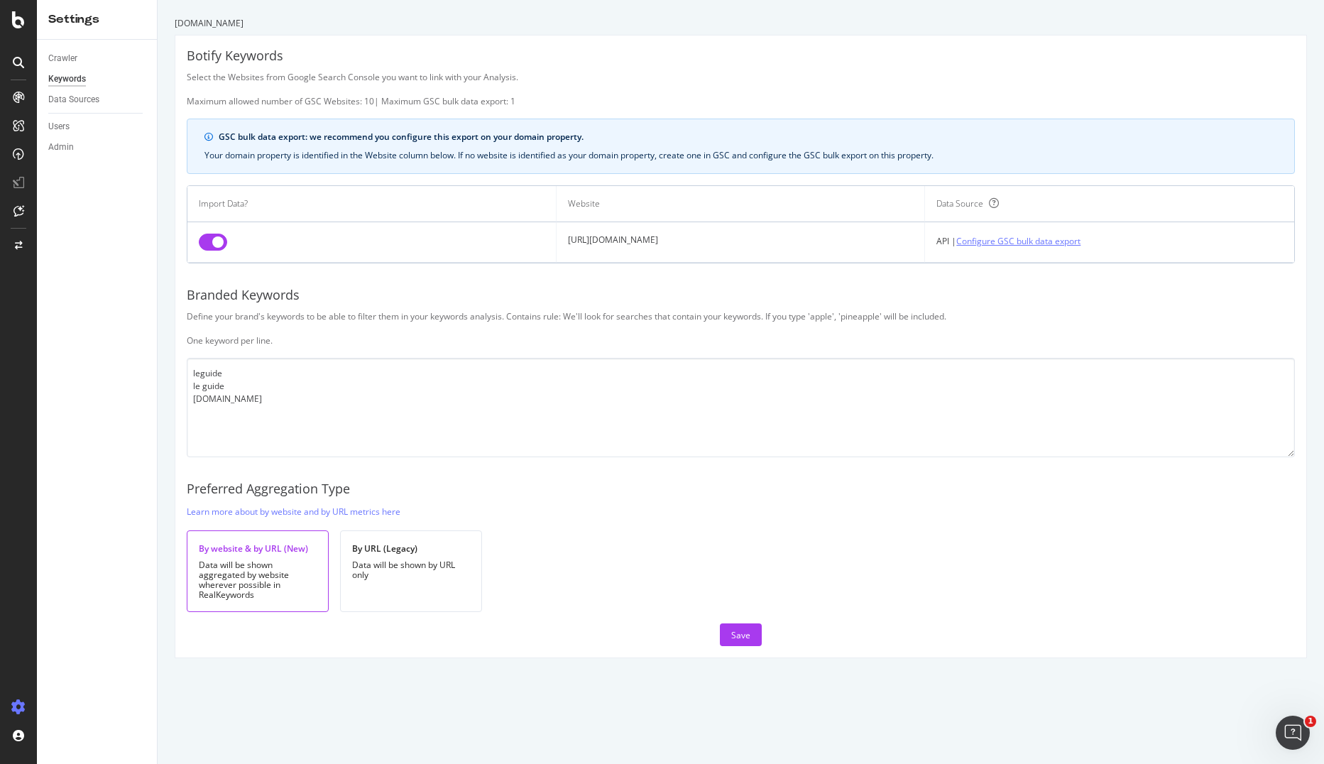
click at [989, 241] on link "Configure GSC bulk data export" at bounding box center [1018, 241] width 124 height 15
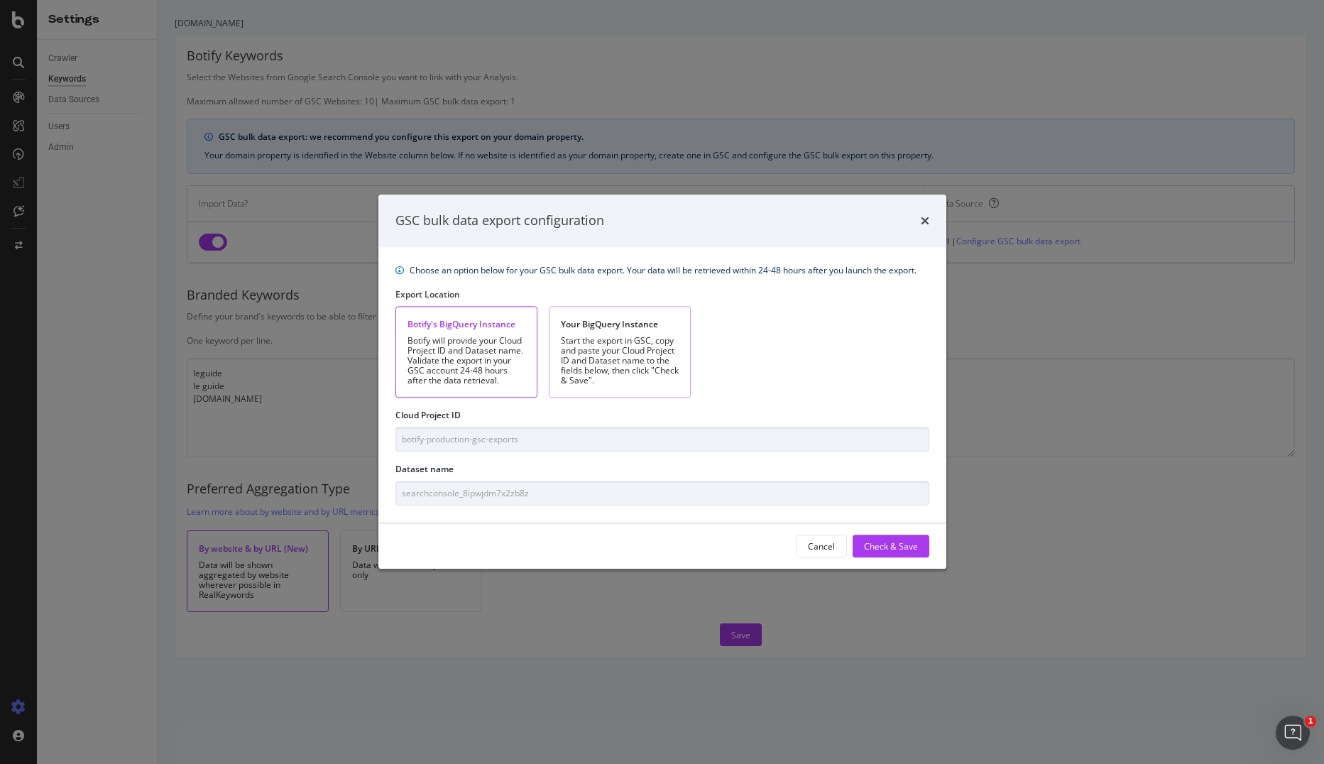
click at [682, 308] on div "Your BigQuery Instance Start the export in GSC, copy and paste your Cloud Proje…" at bounding box center [620, 352] width 142 height 92
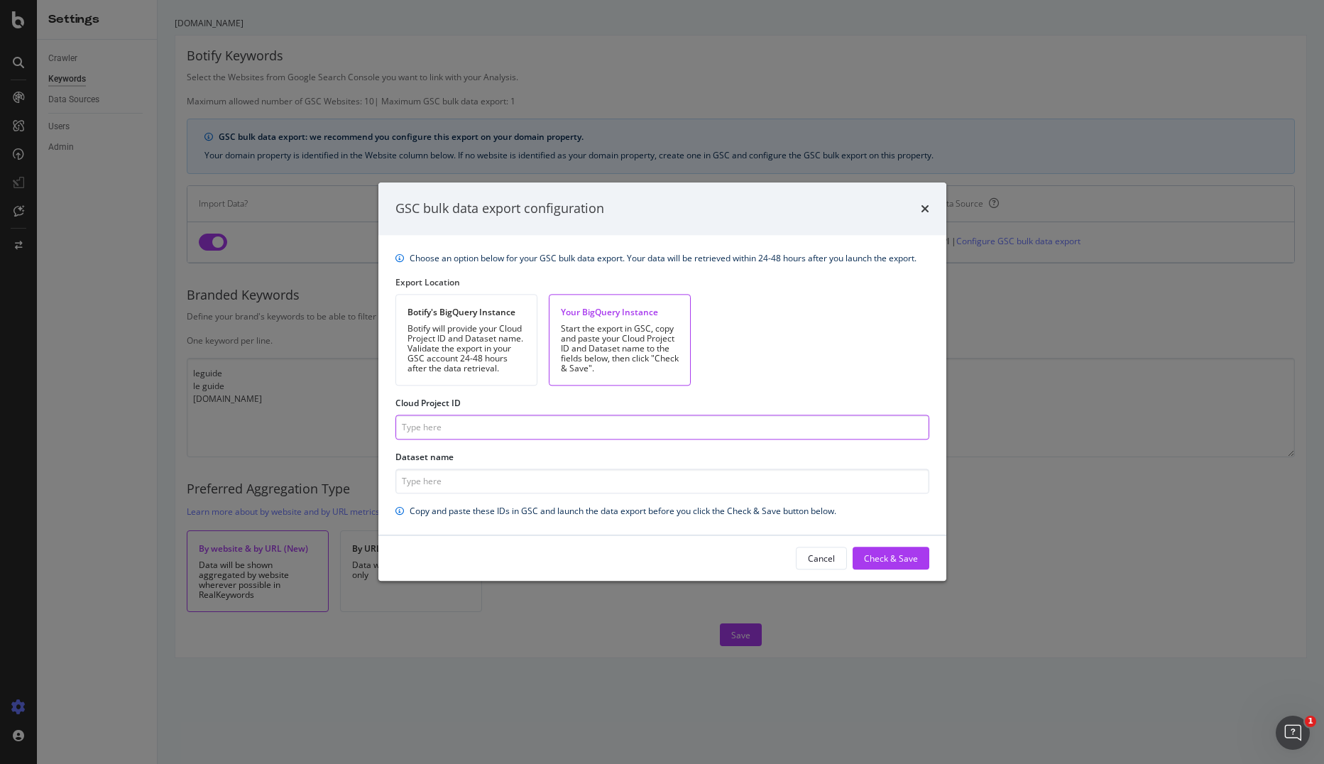
click at [490, 428] on input "Cloud Project ID" at bounding box center [662, 427] width 534 height 25
click at [430, 427] on input "Cloud Project ID" at bounding box center [662, 427] width 534 height 25
paste input "kelkootopproductsandbrands"
type input "kelkootopproductsandbrands"
click at [490, 480] on input "Dataset name" at bounding box center [662, 481] width 534 height 25
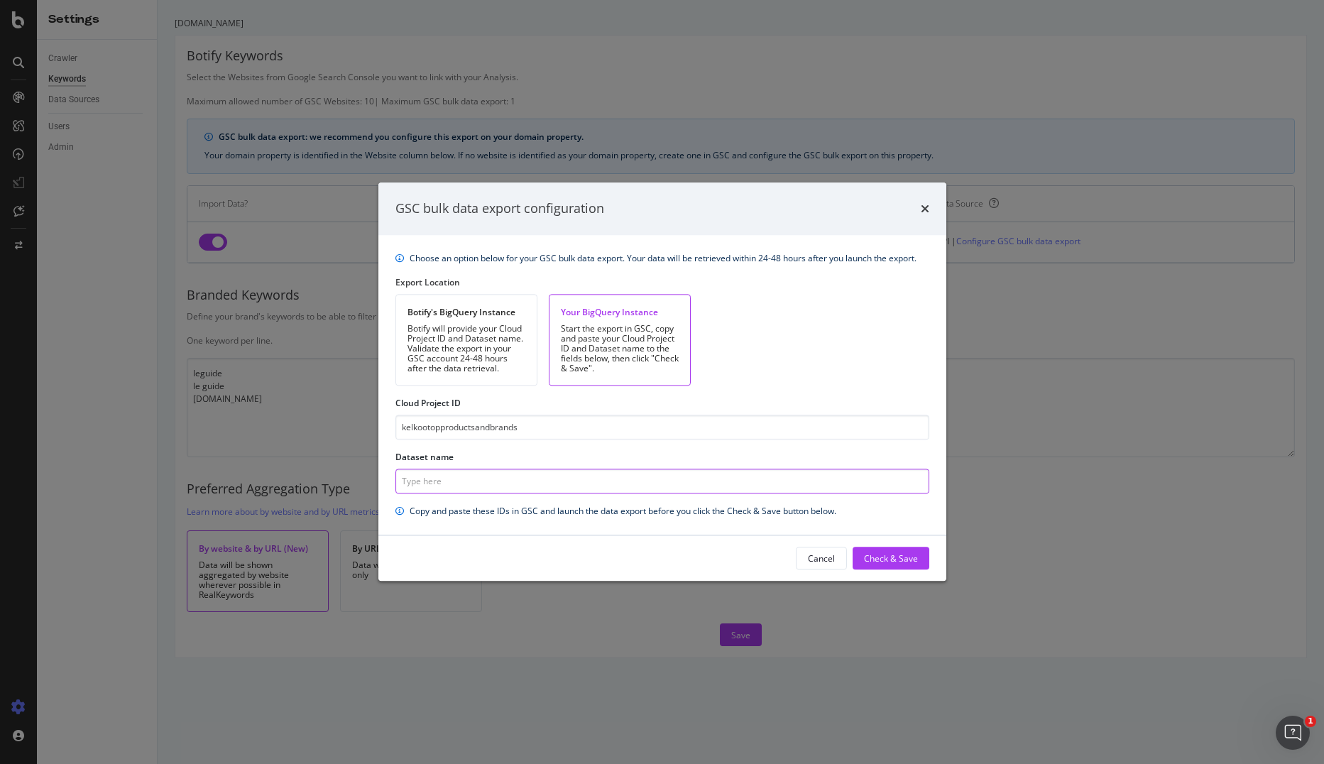
paste input "searchconsole_leguide"
type input "searchconsole_leguide"
click at [620, 460] on div "Choose an option below for your GSC bulk data export. Your data will be retriev…" at bounding box center [662, 385] width 568 height 300
click at [882, 557] on div "Check & Save" at bounding box center [891, 558] width 54 height 12
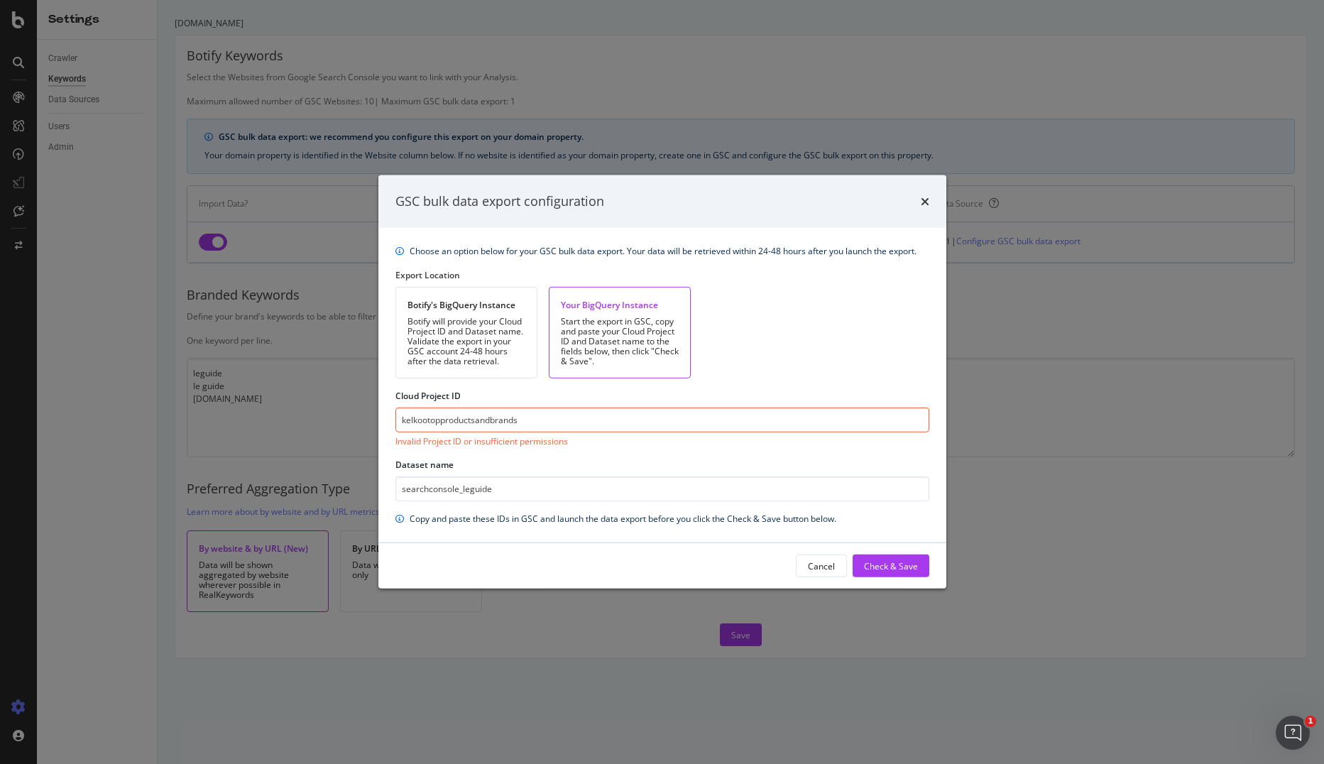
click at [147, 449] on div "GSC bulk data export configuration Choose an option below for your GSC bulk dat…" at bounding box center [662, 382] width 1324 height 764
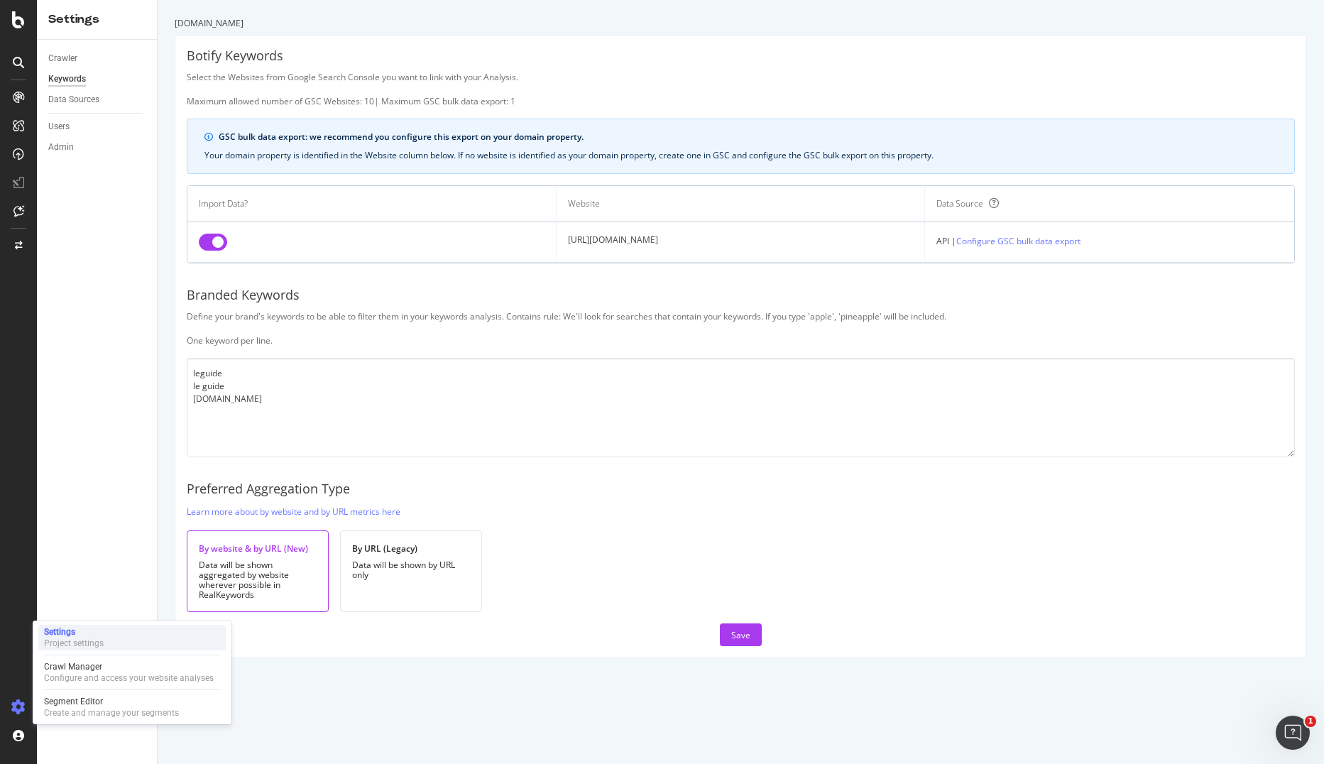
click at [75, 640] on div "Project settings" at bounding box center [74, 642] width 60 height 11
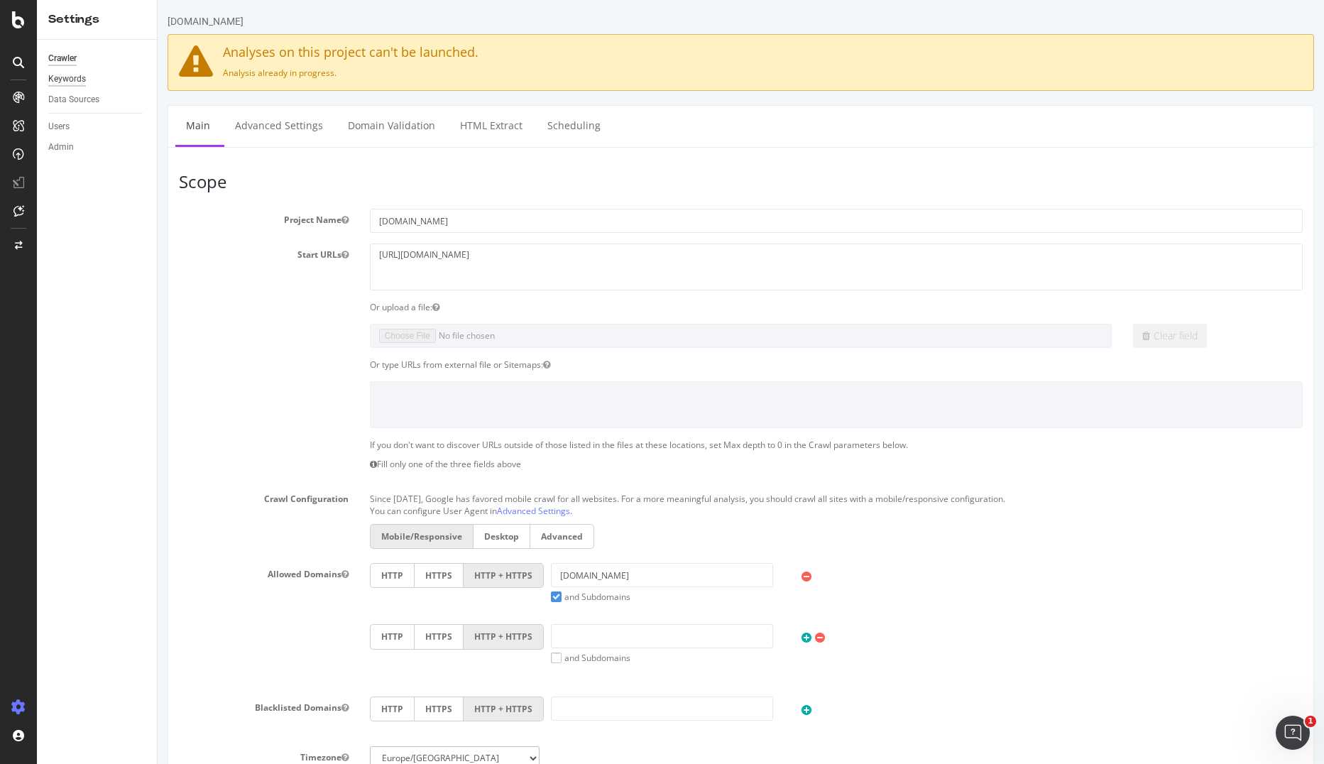
click at [64, 79] on div "Keywords" at bounding box center [67, 79] width 38 height 15
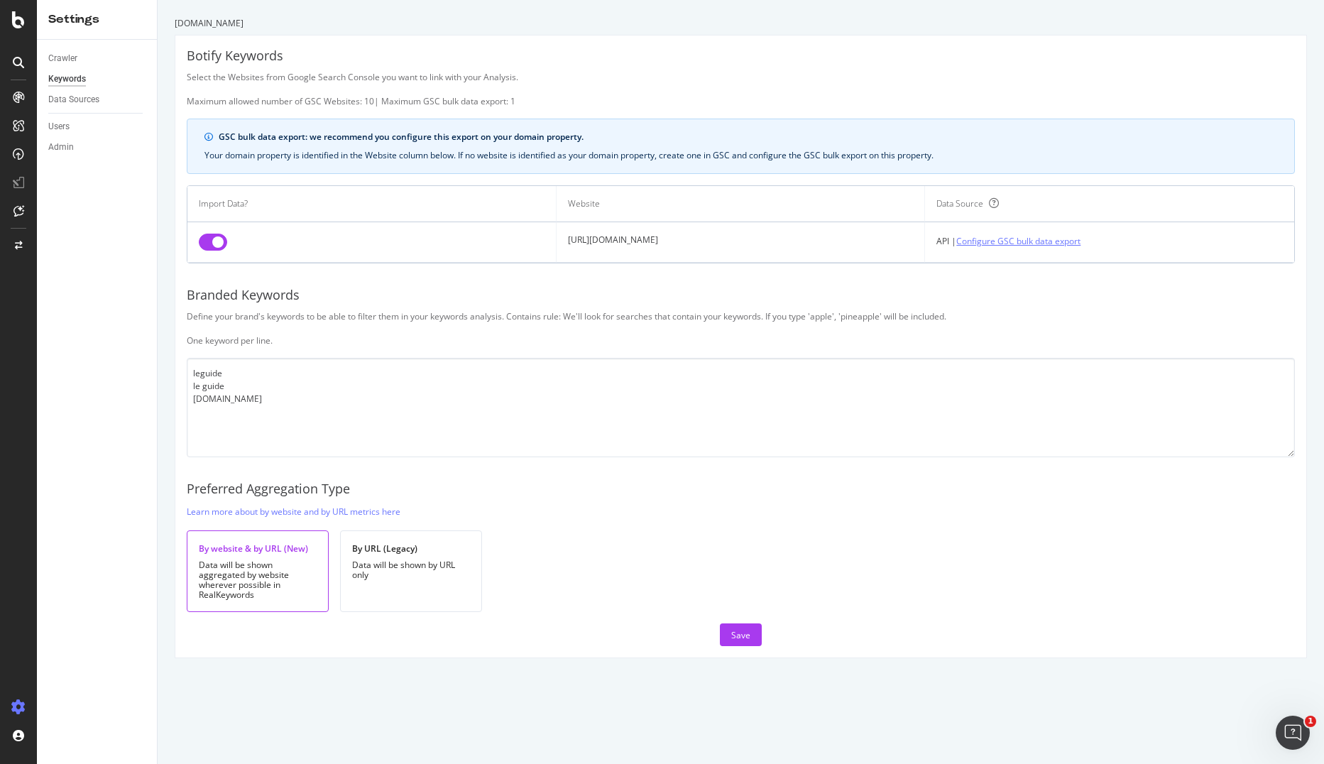
click at [978, 240] on link "Configure GSC bulk data export" at bounding box center [1018, 241] width 124 height 15
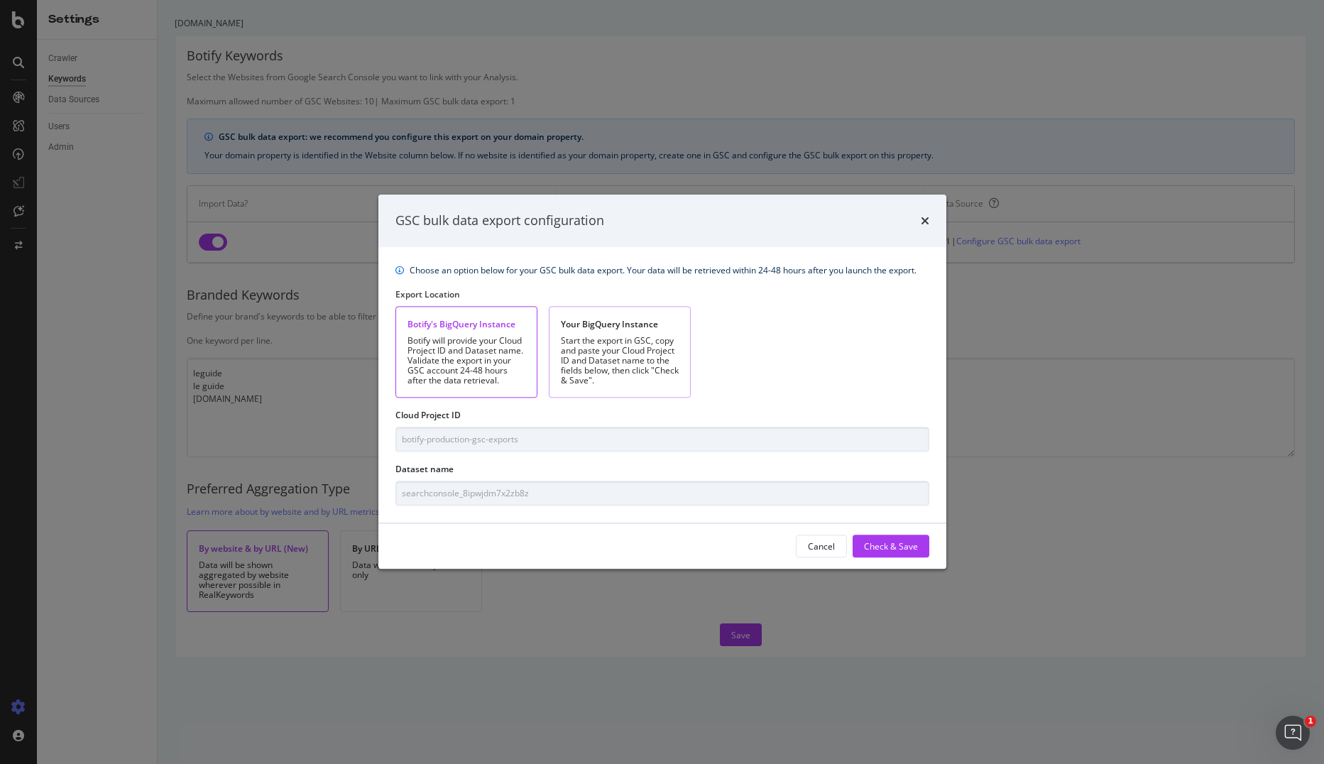
click at [608, 340] on div "Start the export in GSC, copy and paste your Cloud Project ID and Dataset name …" at bounding box center [620, 361] width 118 height 50
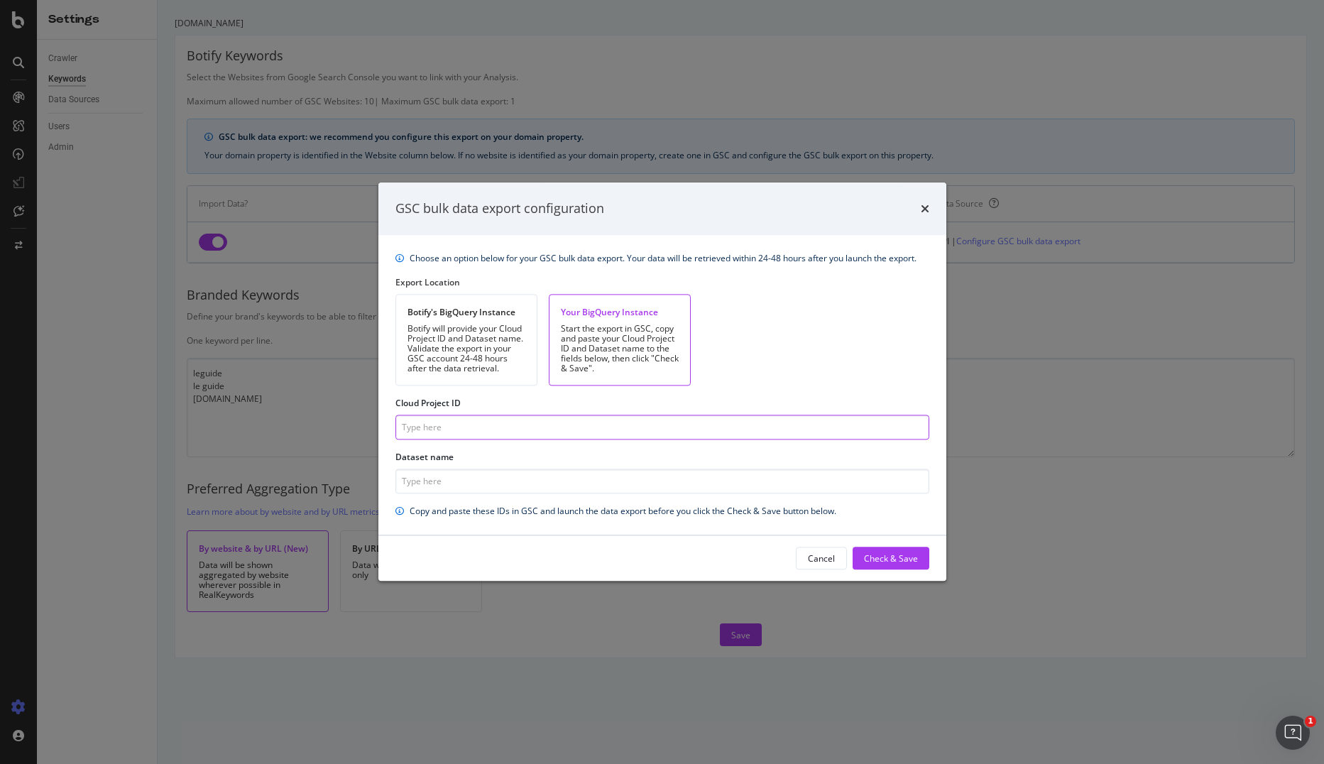
click at [466, 429] on input "Cloud Project ID" at bounding box center [662, 427] width 534 height 25
type input "kelkootopproductsandbrands"
click at [454, 479] on input "Dataset name" at bounding box center [662, 481] width 534 height 25
type input "searchconsole_leguide"
click at [505, 562] on div "Cancel Check & Save" at bounding box center [662, 558] width 534 height 23
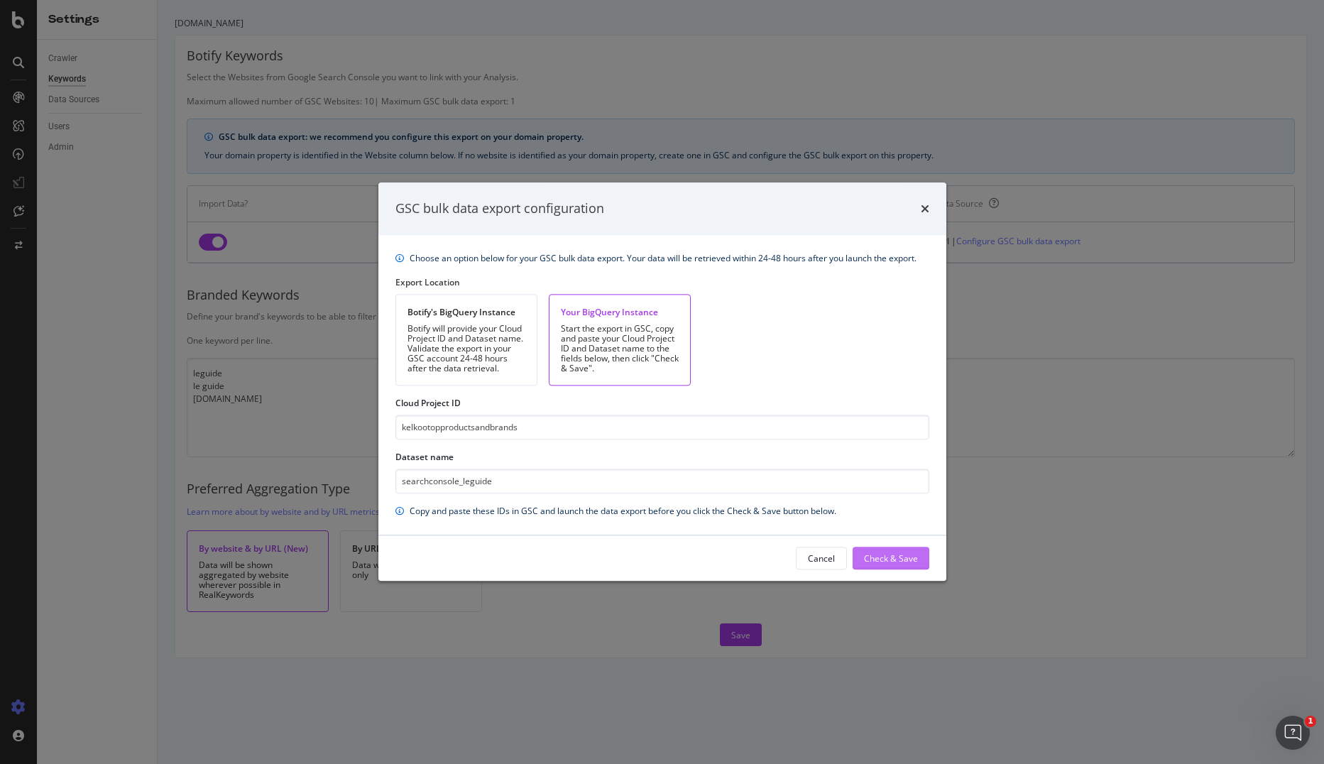
click at [886, 558] on div "Check & Save" at bounding box center [891, 558] width 54 height 12
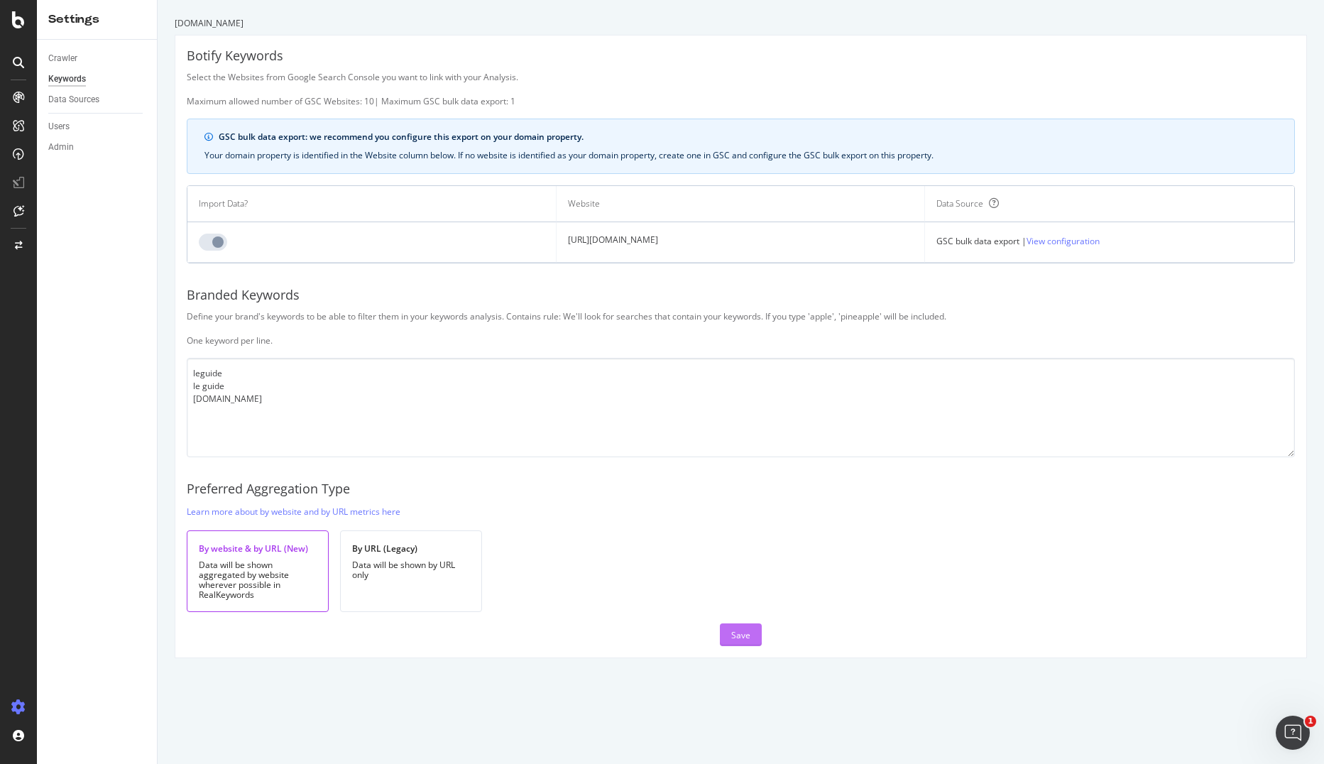
click at [750, 637] on button "Save" at bounding box center [741, 634] width 42 height 23
